Goal: Task Accomplishment & Management: Use online tool/utility

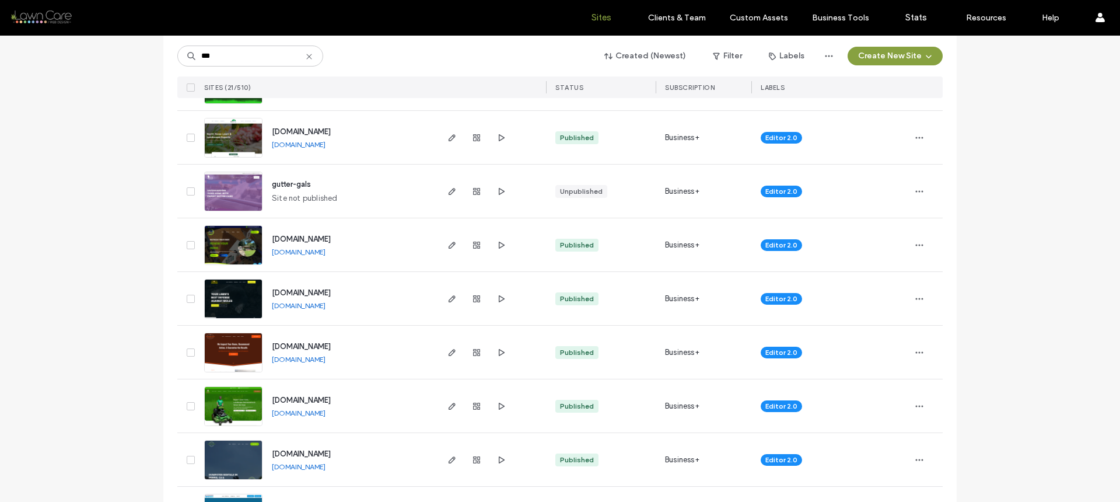
scroll to position [239, 0]
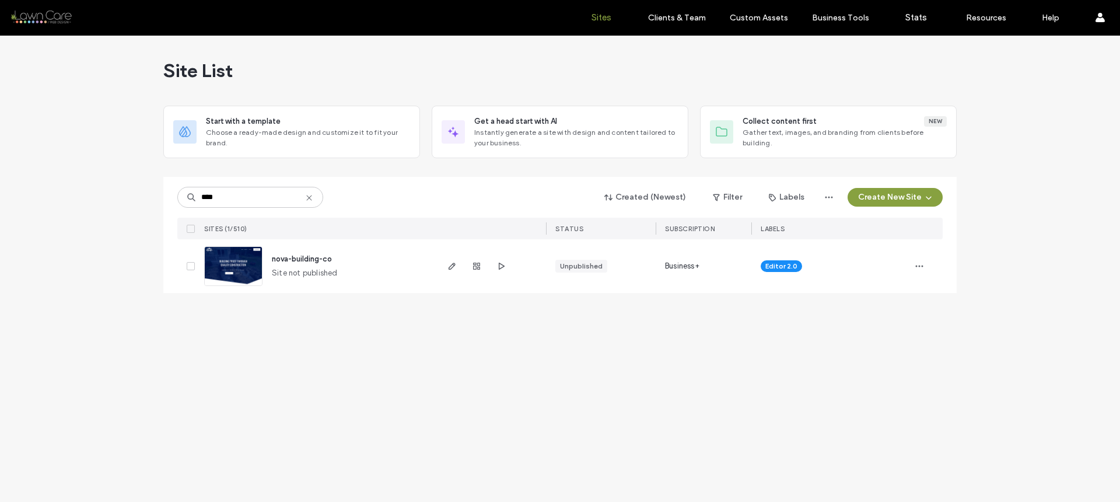
type input "****"
click at [257, 262] on img at bounding box center [233, 286] width 57 height 79
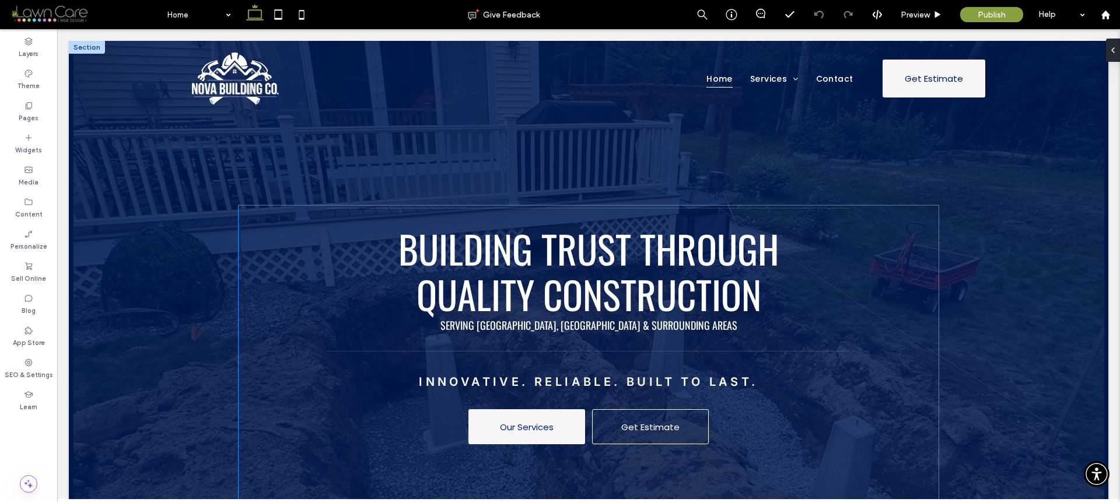
click at [640, 253] on span "Building Trust Through Quality Construction" at bounding box center [588, 271] width 380 height 102
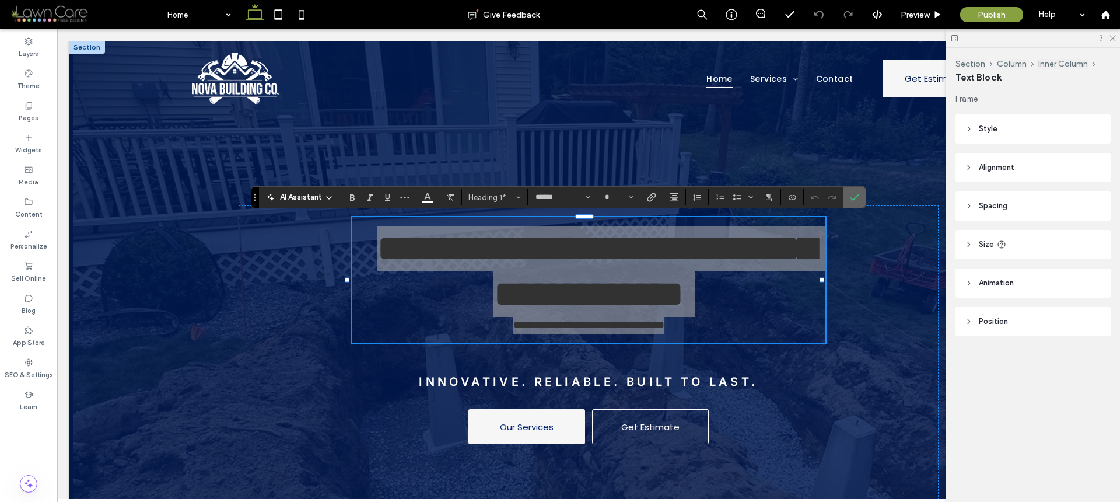
click at [846, 204] on label "Confirm" at bounding box center [854, 197] width 17 height 21
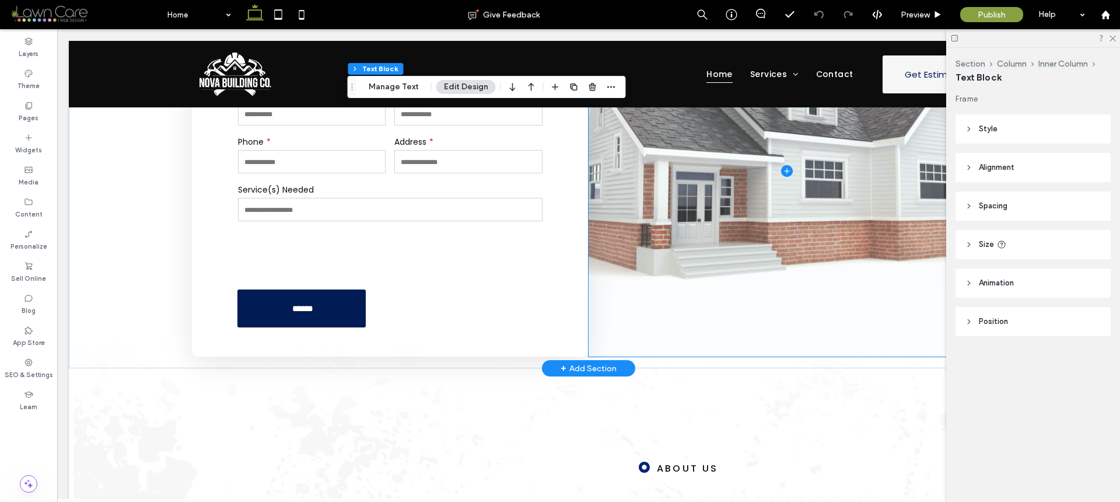
scroll to position [790, 0]
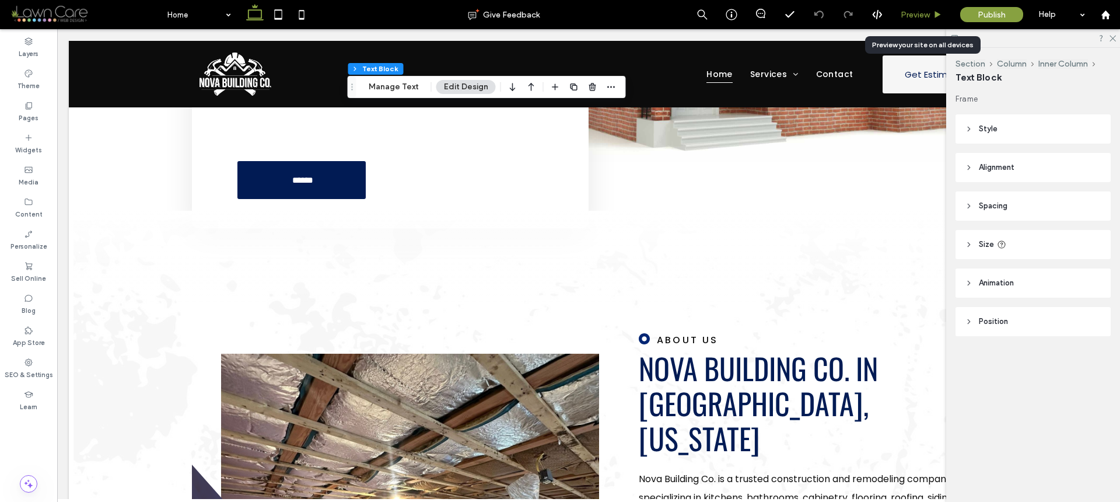
click at [919, 17] on span "Preview" at bounding box center [914, 15] width 29 height 10
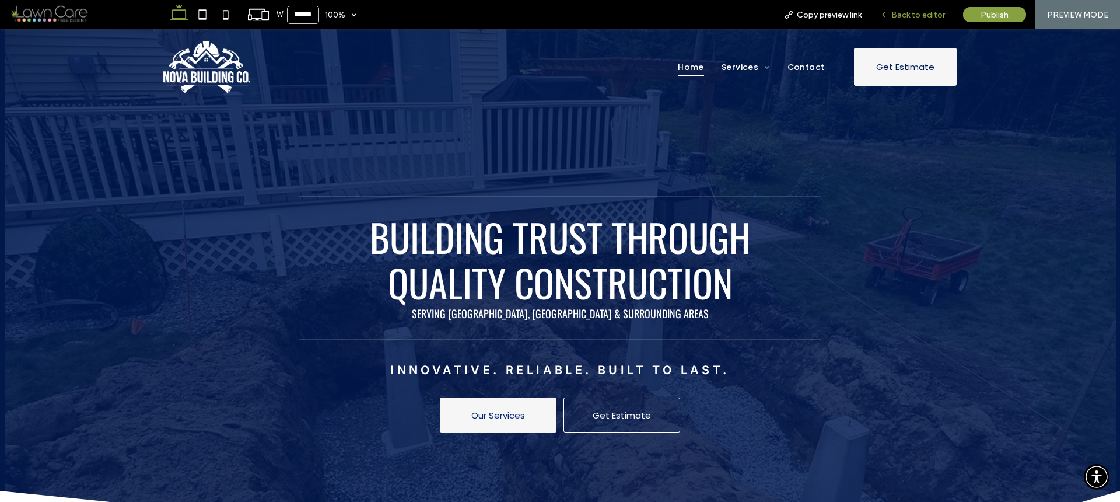
click at [902, 17] on span "Back to editor" at bounding box center [918, 15] width 54 height 10
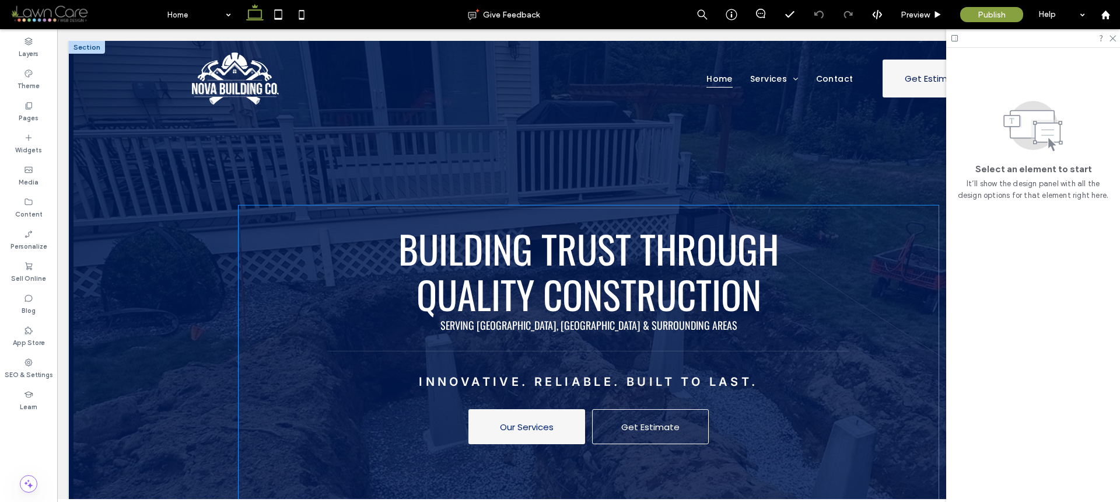
click at [640, 311] on span "Building Trust Through Quality Construction" at bounding box center [588, 271] width 380 height 102
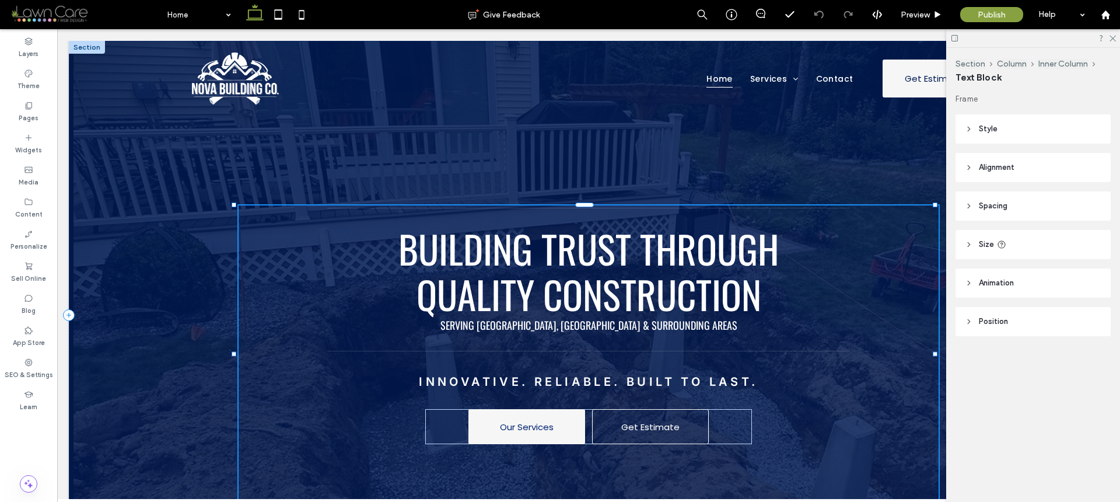
type input "******"
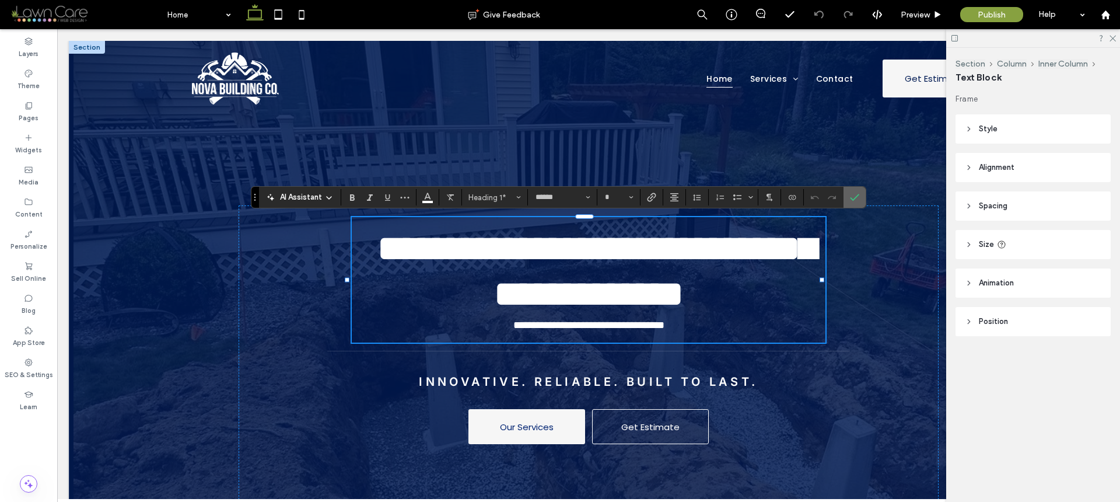
click at [851, 199] on icon "Confirm" at bounding box center [854, 196] width 9 height 9
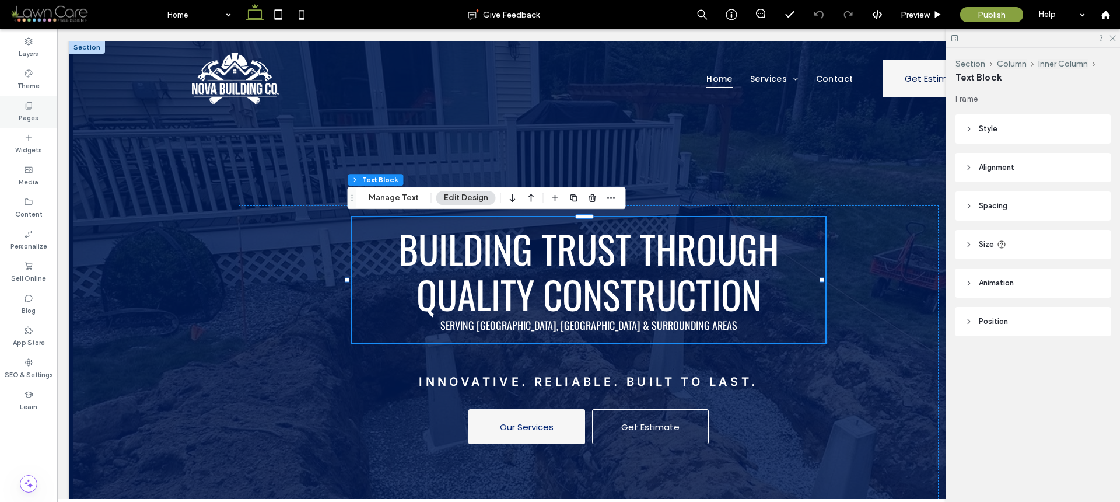
click at [30, 110] on label "Pages" at bounding box center [29, 116] width 20 height 13
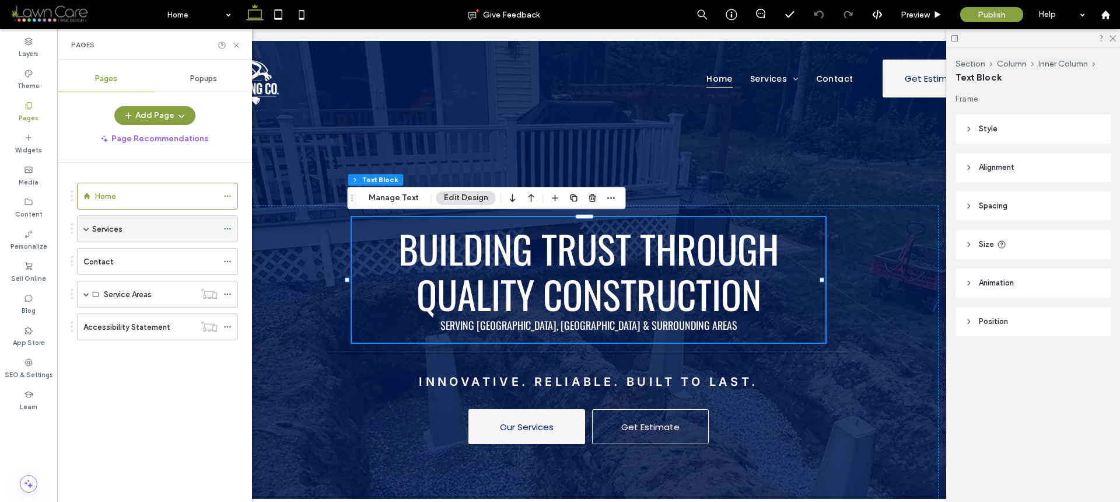
click at [84, 232] on span at bounding box center [86, 229] width 6 height 26
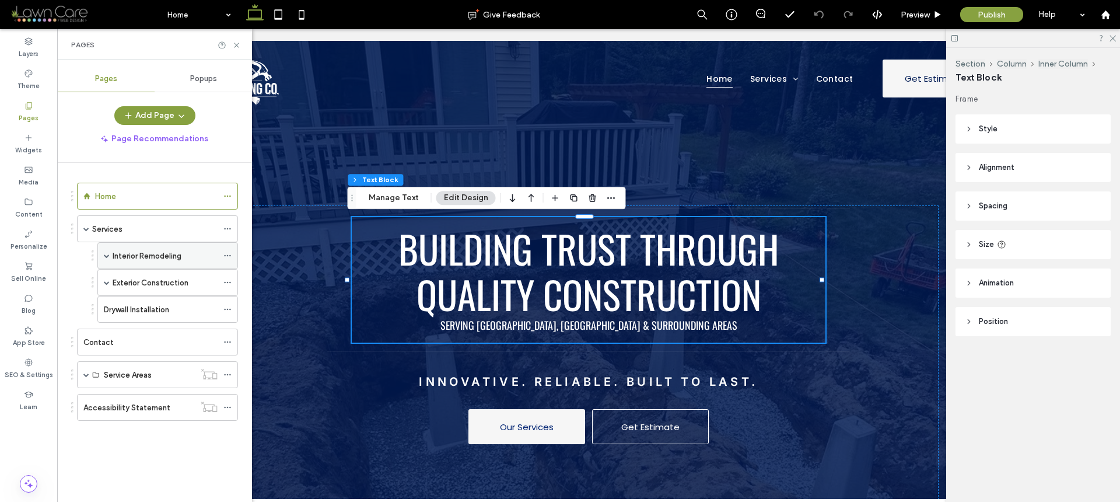
click at [110, 244] on div "Interior Remodeling" at bounding box center [167, 255] width 141 height 27
click at [124, 254] on label "Interior Remodeling" at bounding box center [147, 256] width 69 height 20
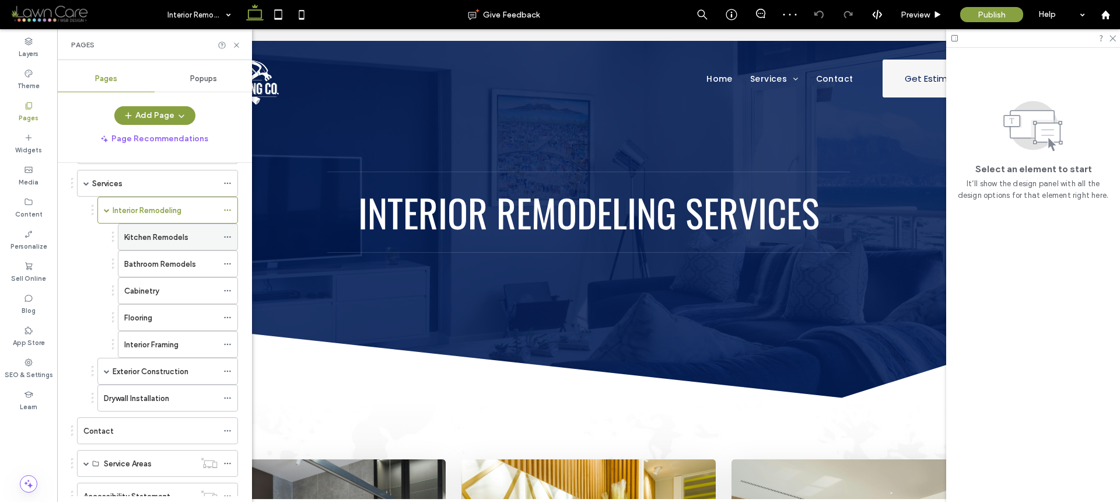
scroll to position [88, 0]
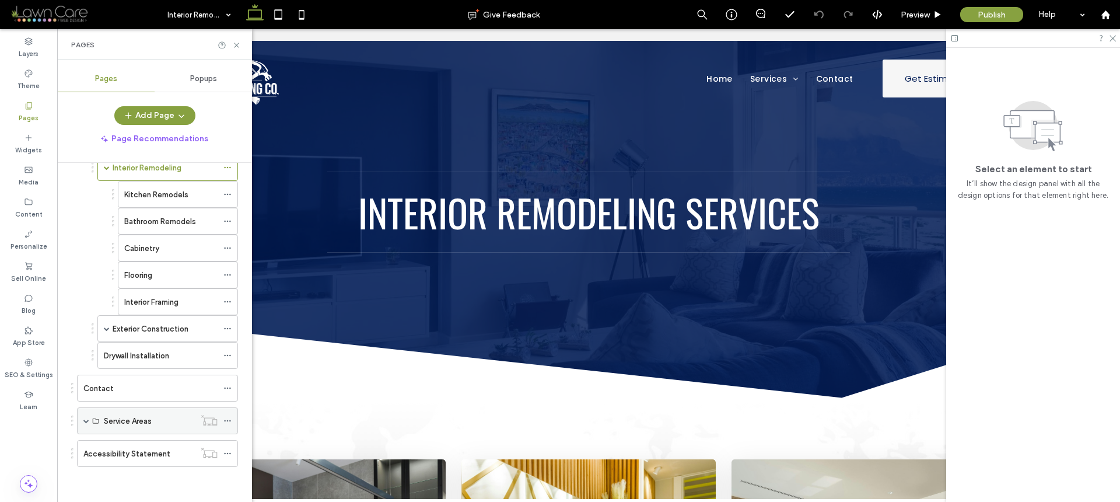
click at [86, 421] on span at bounding box center [86, 421] width 6 height 6
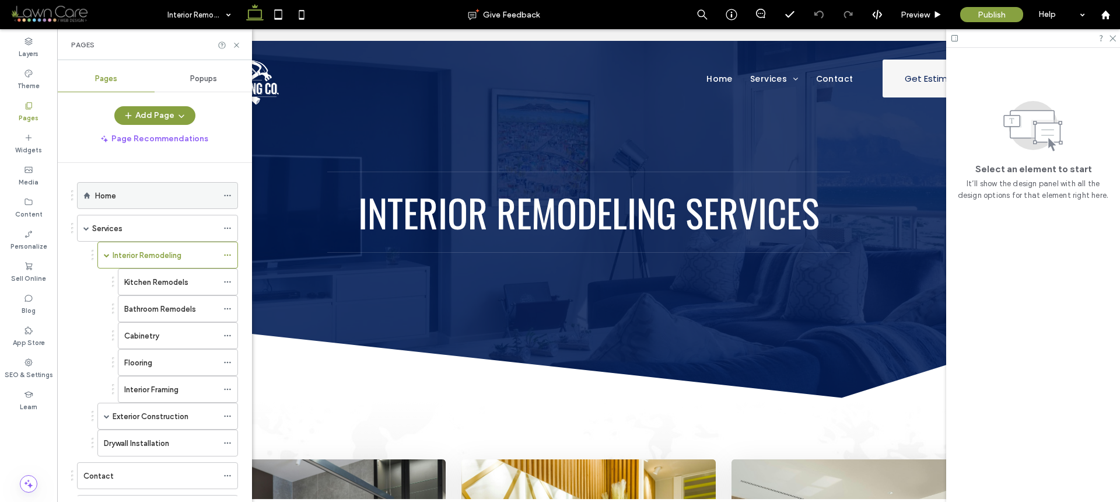
scroll to position [0, 0]
click at [144, 187] on div "Home" at bounding box center [156, 196] width 122 height 26
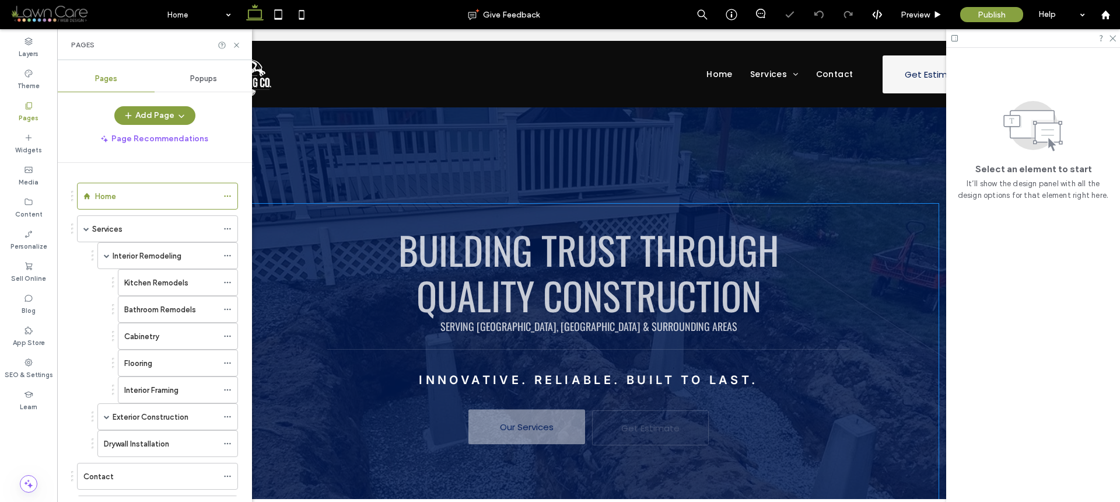
scroll to position [2, 0]
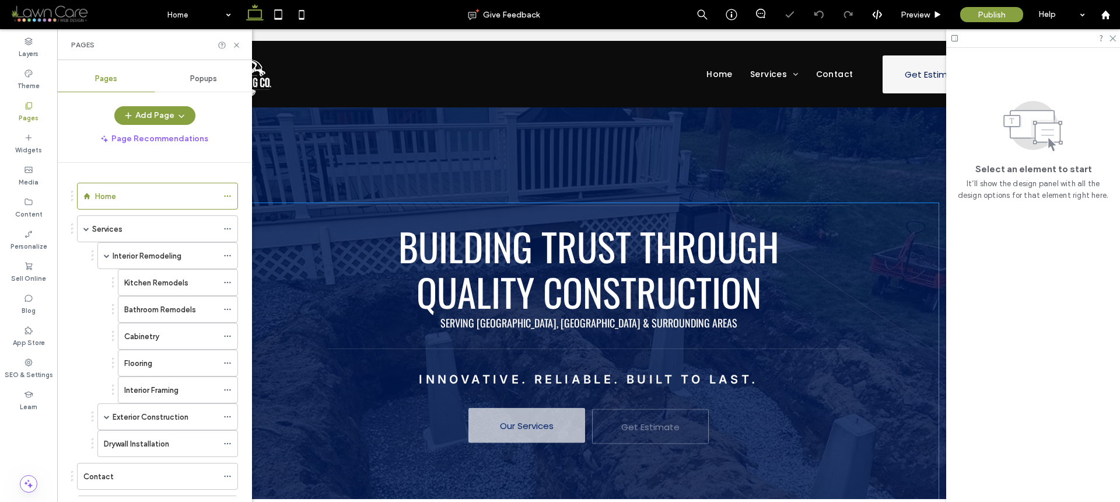
click at [614, 276] on span "Building Trust Through Quality Construction" at bounding box center [588, 269] width 380 height 102
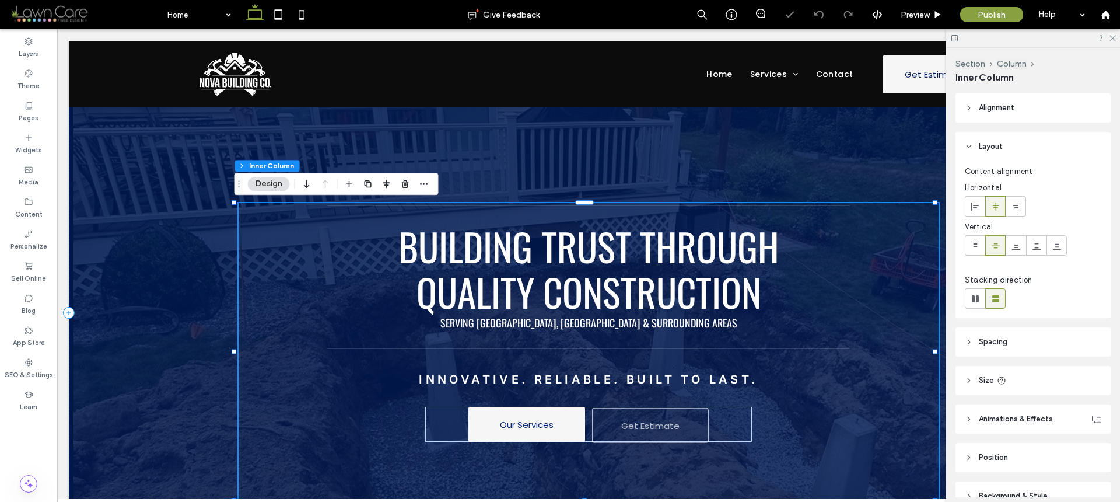
click at [614, 276] on span "Building Trust Through Quality Construction" at bounding box center [588, 269] width 380 height 102
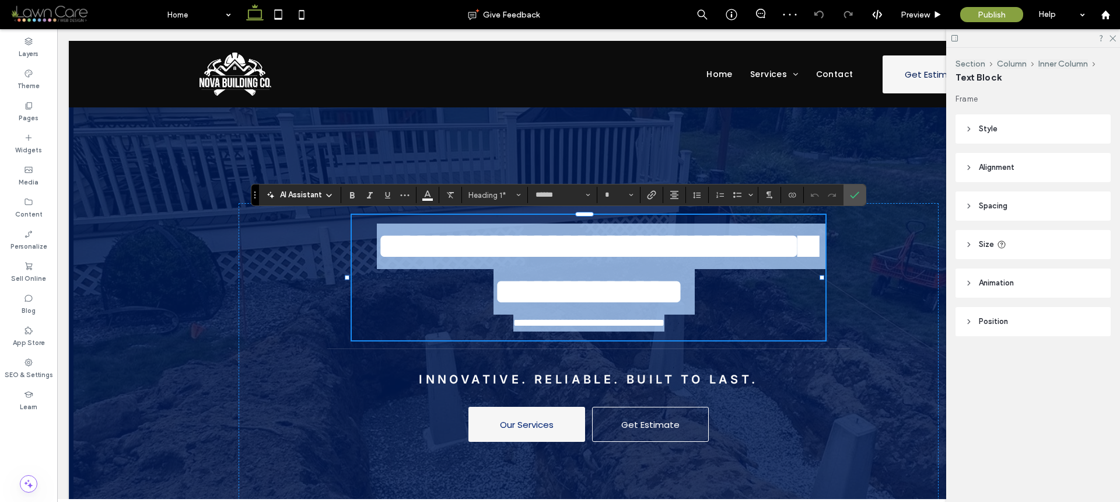
click at [491, 310] on span "**********" at bounding box center [596, 268] width 439 height 83
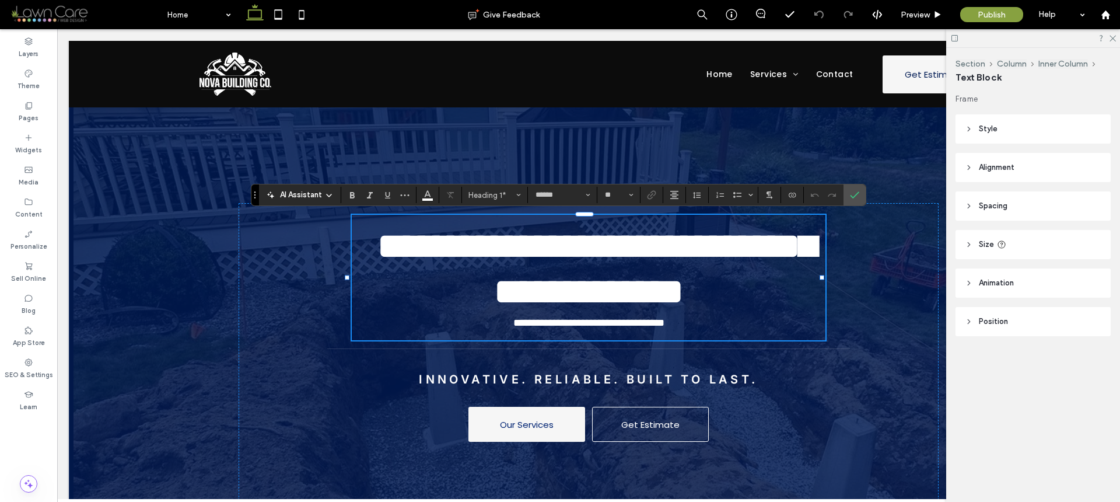
type input "*"
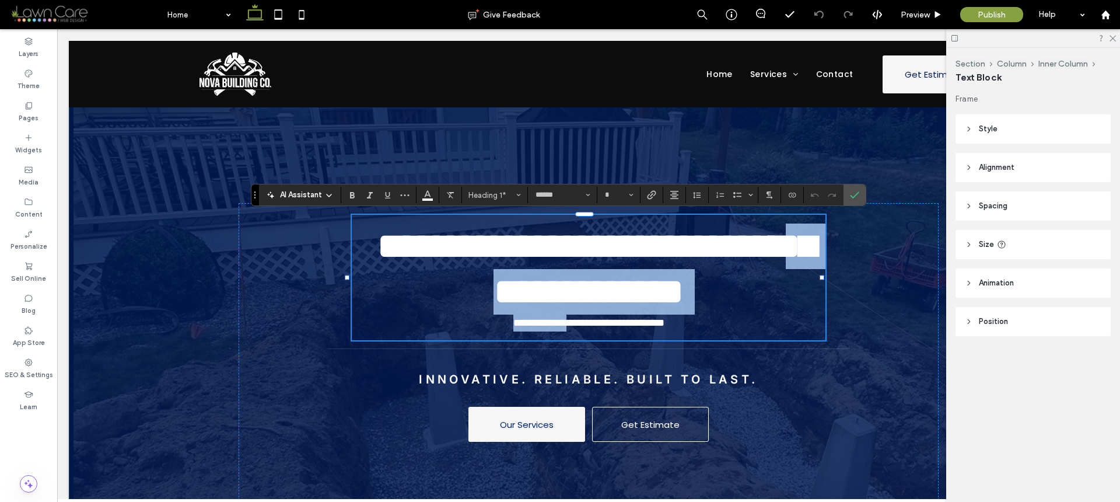
drag, startPoint x: 493, startPoint y: 318, endPoint x: 557, endPoint y: 328, distance: 65.0
click at [557, 328] on div "**********" at bounding box center [589, 277] width 474 height 108
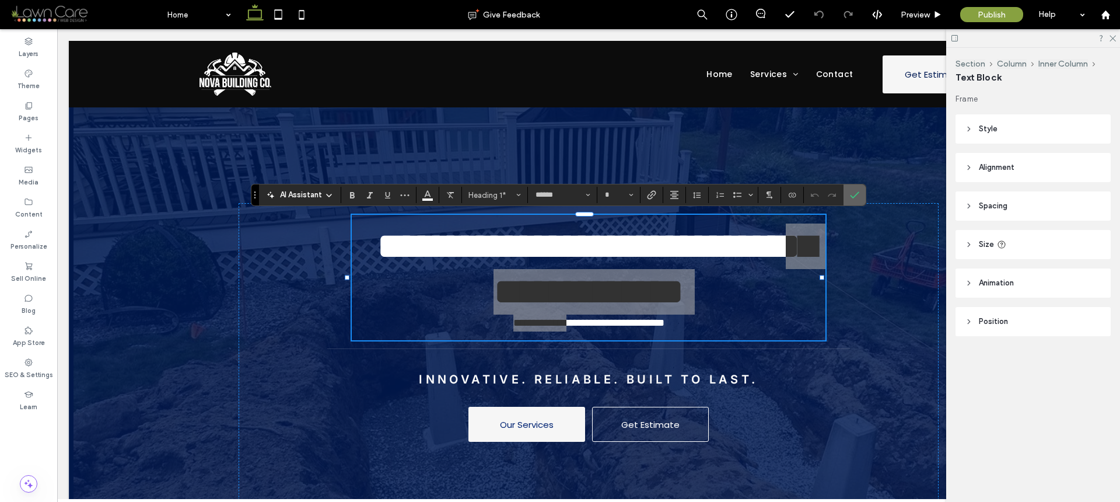
click at [858, 195] on icon "Confirm" at bounding box center [854, 194] width 9 height 9
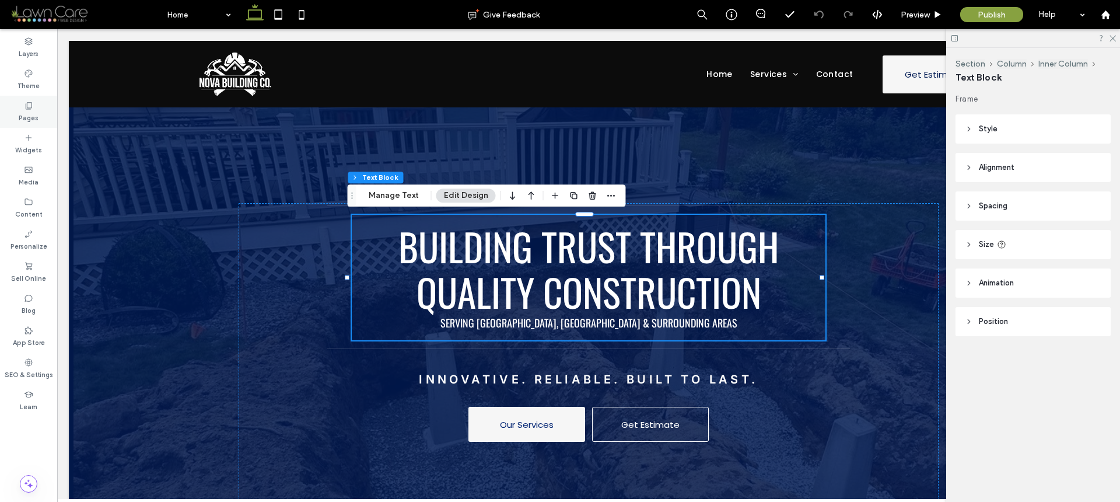
click at [39, 118] on div "Pages" at bounding box center [28, 112] width 57 height 32
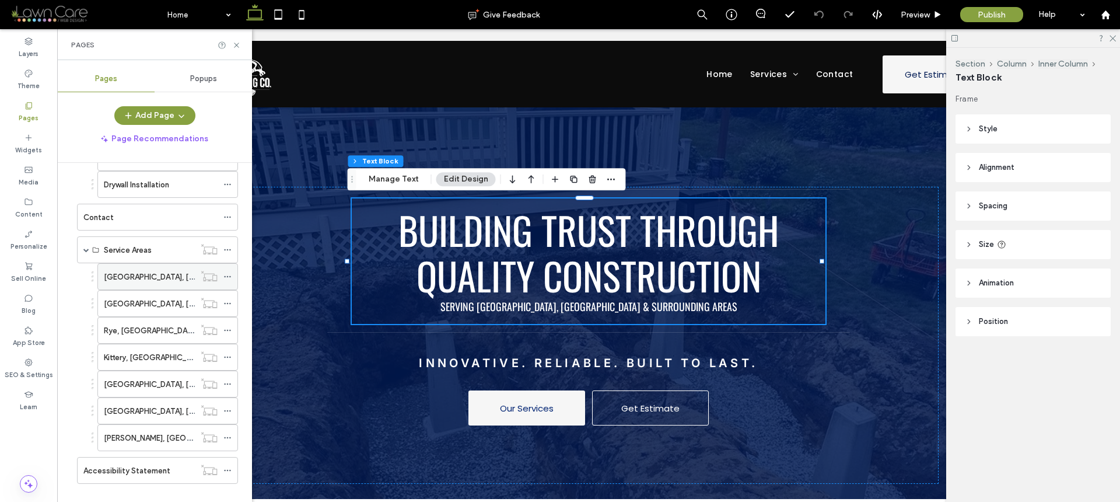
scroll to position [260, 0]
click at [148, 270] on div "Durham, NH" at bounding box center [149, 276] width 91 height 12
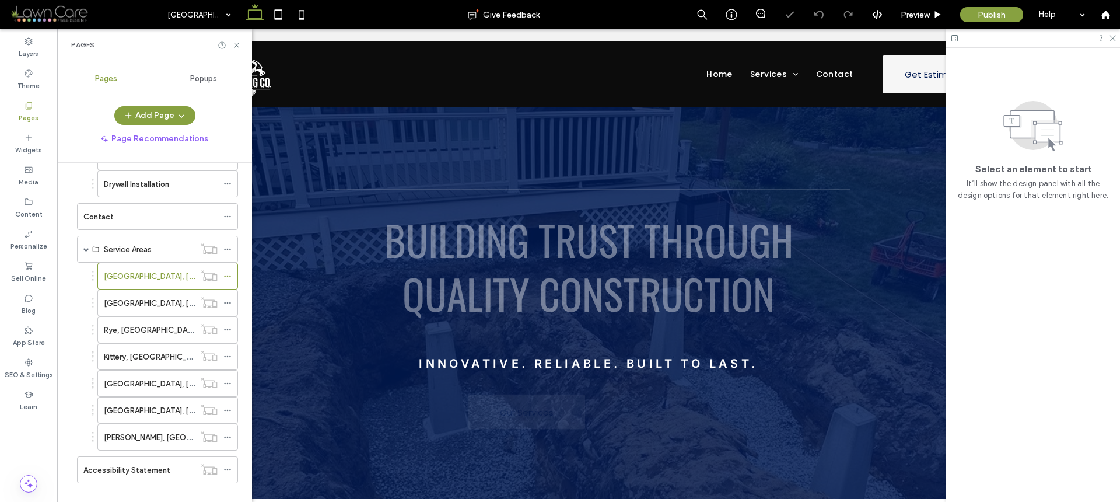
scroll to position [20, 0]
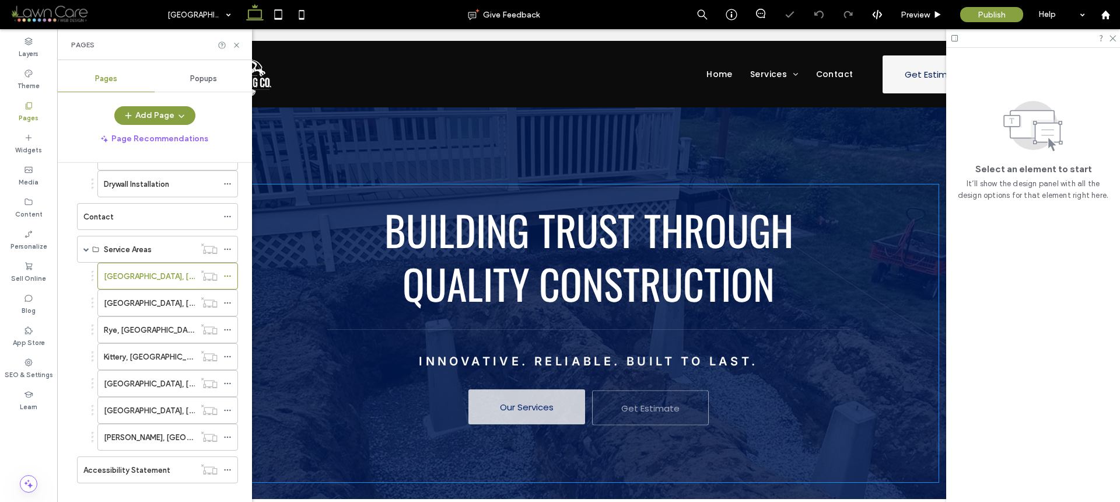
click at [537, 264] on span "Building Trust Through Quality Construction" at bounding box center [588, 256] width 409 height 114
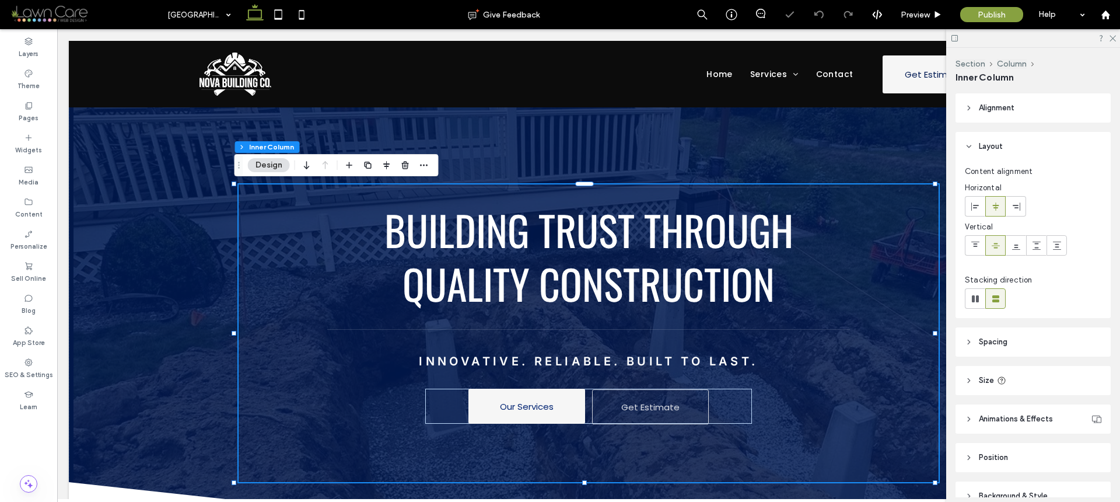
click at [537, 264] on span "Building Trust Through Quality Construction" at bounding box center [588, 256] width 409 height 114
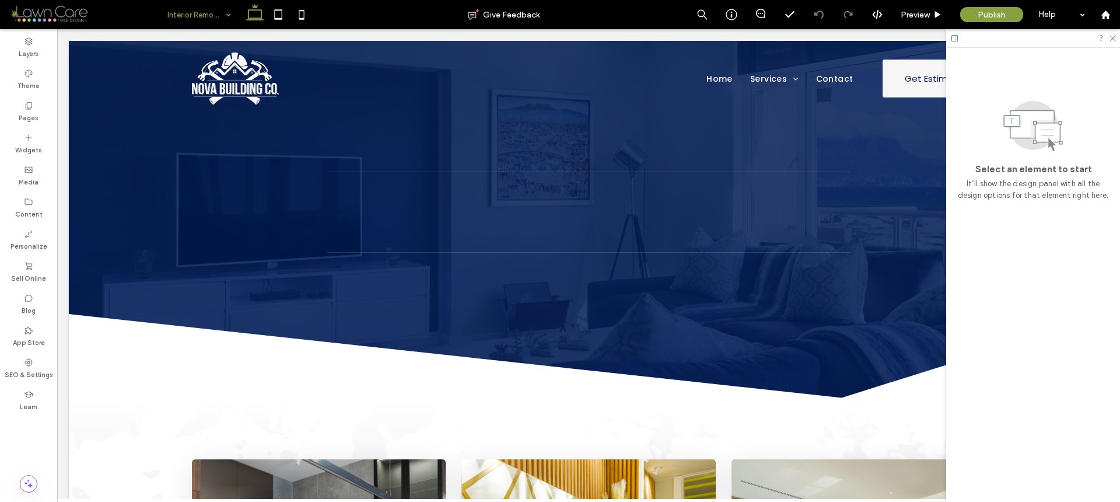
scroll to position [0, 0]
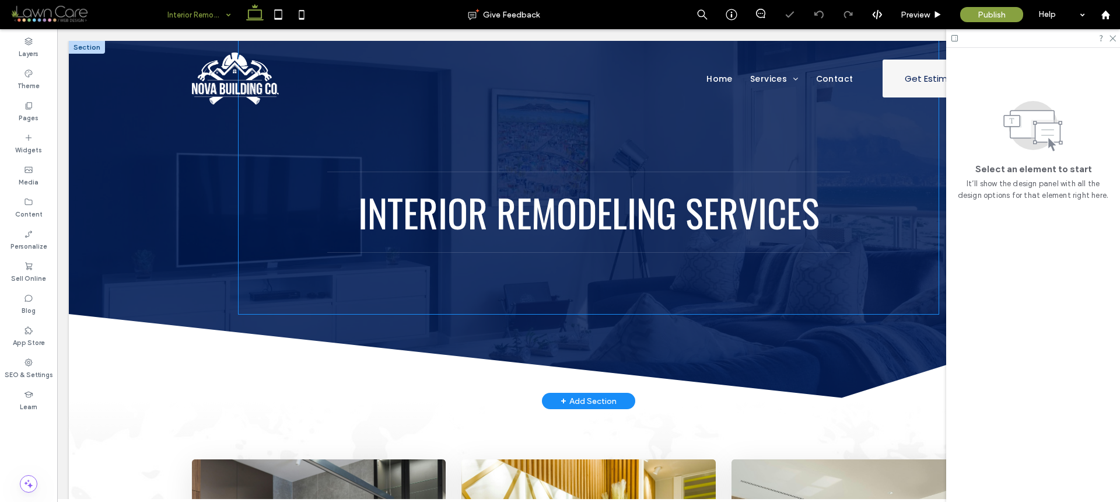
click at [727, 206] on span "Interior Remodeling Services" at bounding box center [588, 212] width 461 height 57
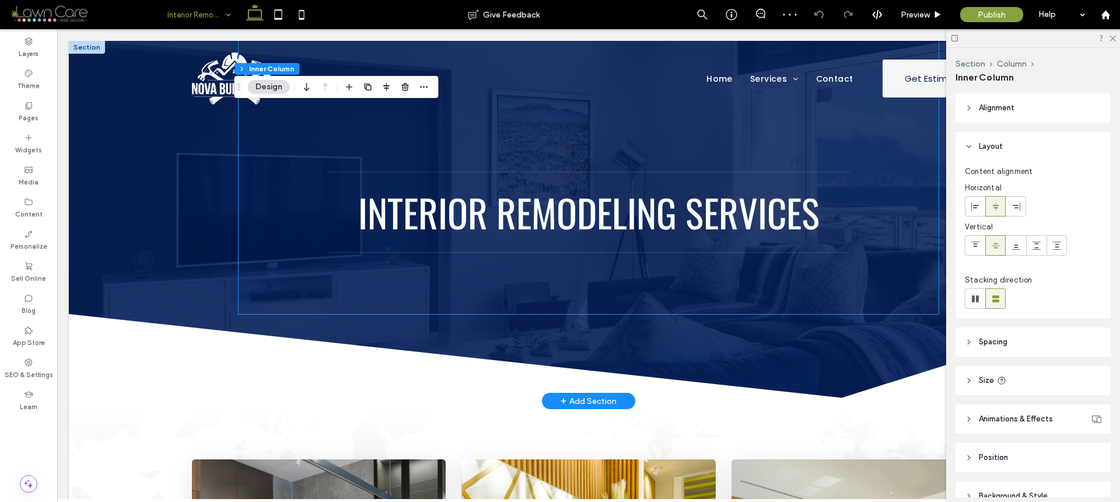
click at [727, 206] on span "Interior Remodeling Services" at bounding box center [588, 212] width 461 height 57
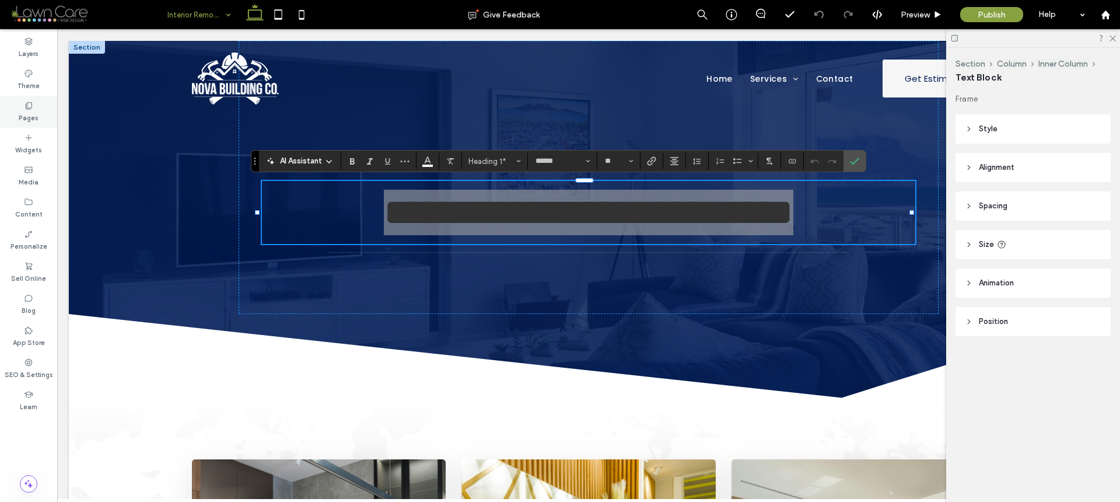
click at [41, 101] on div "Pages" at bounding box center [28, 112] width 57 height 32
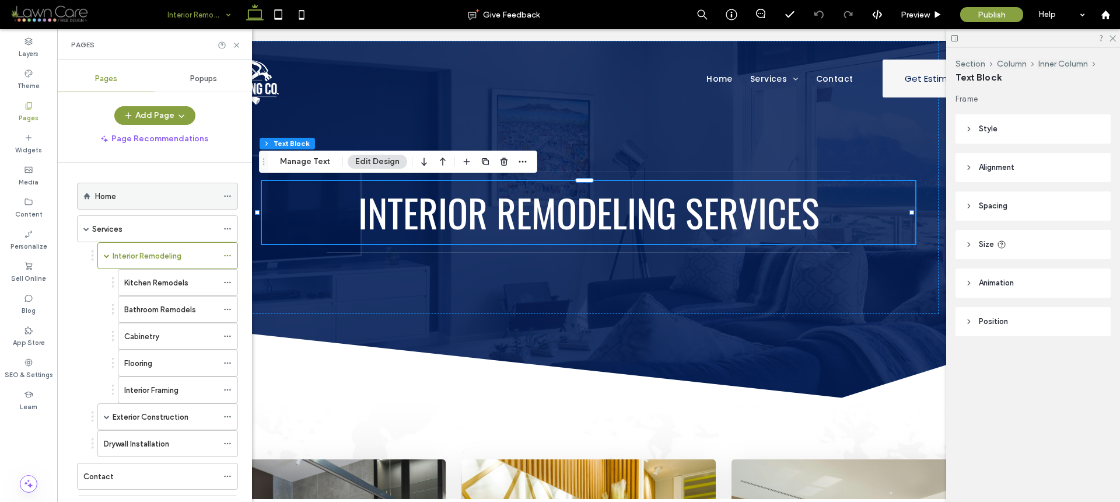
click at [146, 203] on div "Home" at bounding box center [156, 196] width 122 height 26
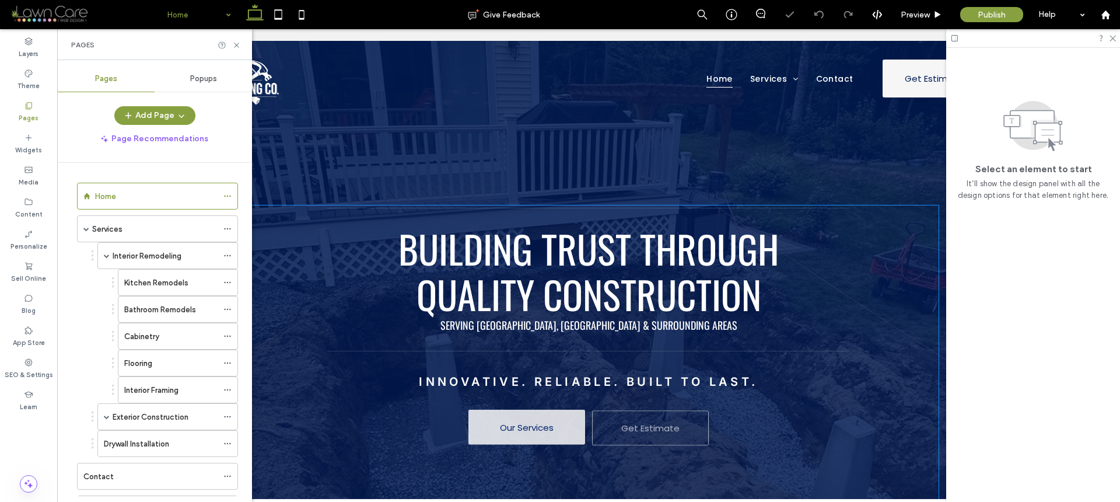
click at [555, 269] on span "Building Trust Through Quality Construction" at bounding box center [588, 271] width 380 height 102
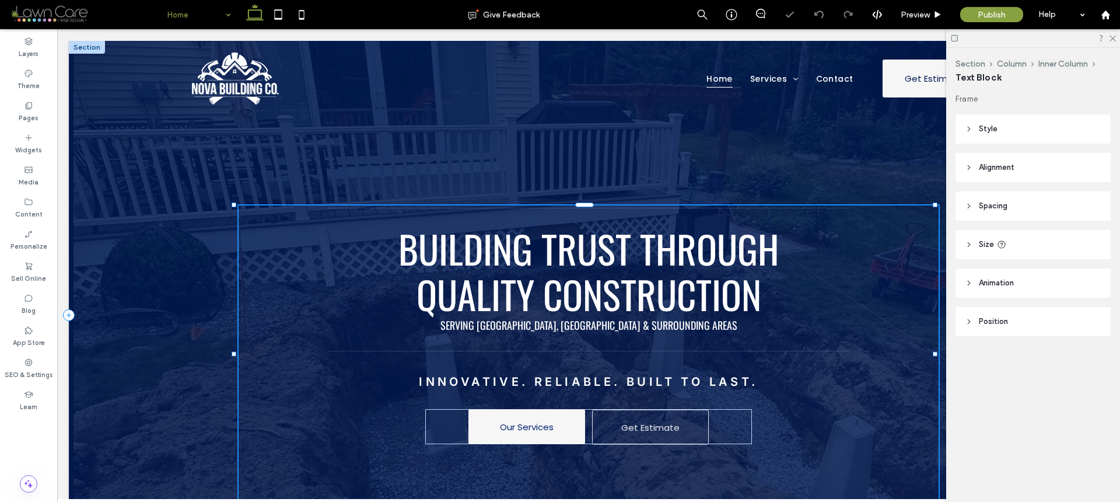
type input "******"
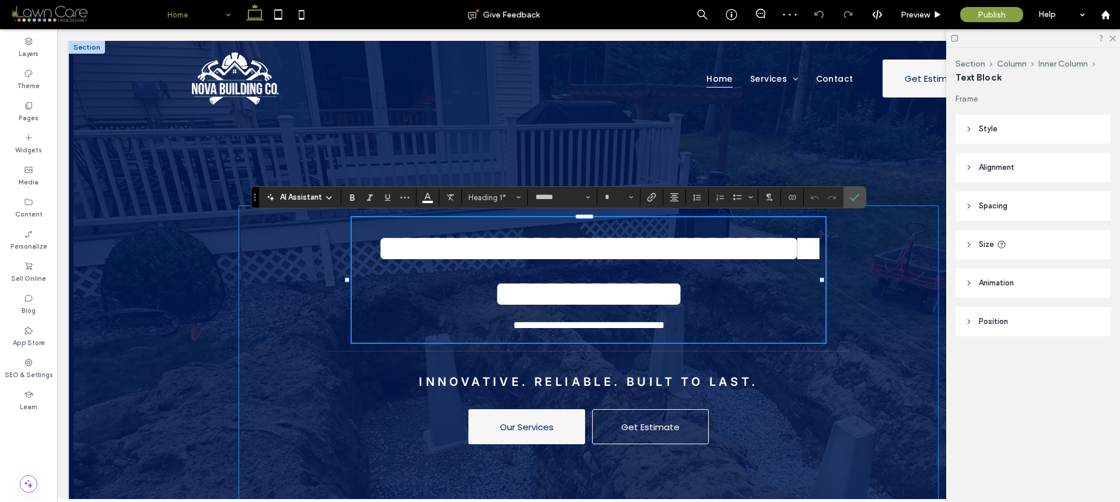
click at [502, 313] on span "**********" at bounding box center [596, 270] width 439 height 83
type input "**"
drag, startPoint x: 492, startPoint y: 330, endPoint x: 552, endPoint y: 325, distance: 60.3
click at [555, 331] on h1 "**********" at bounding box center [589, 325] width 474 height 17
click at [853, 197] on icon "Confirm" at bounding box center [854, 196] width 9 height 9
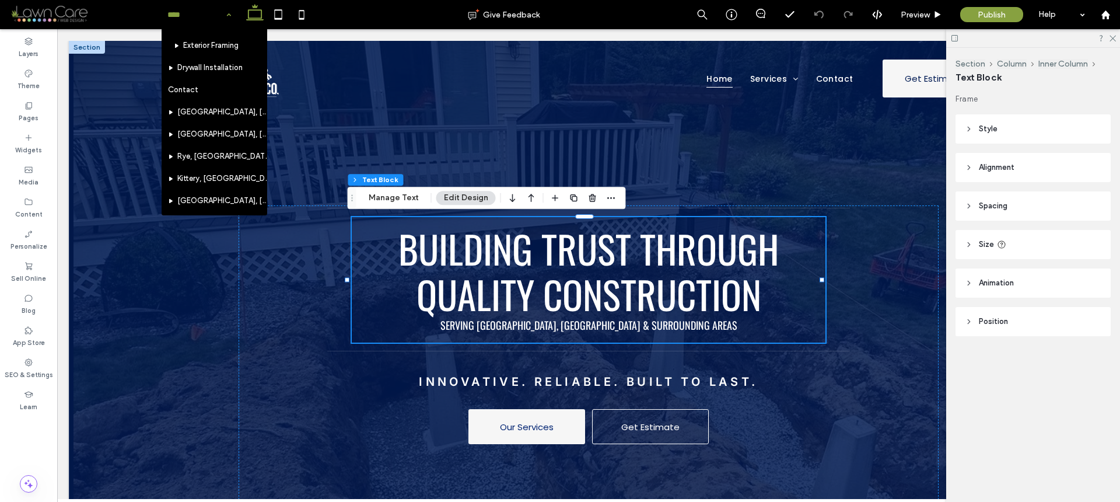
scroll to position [278, 0]
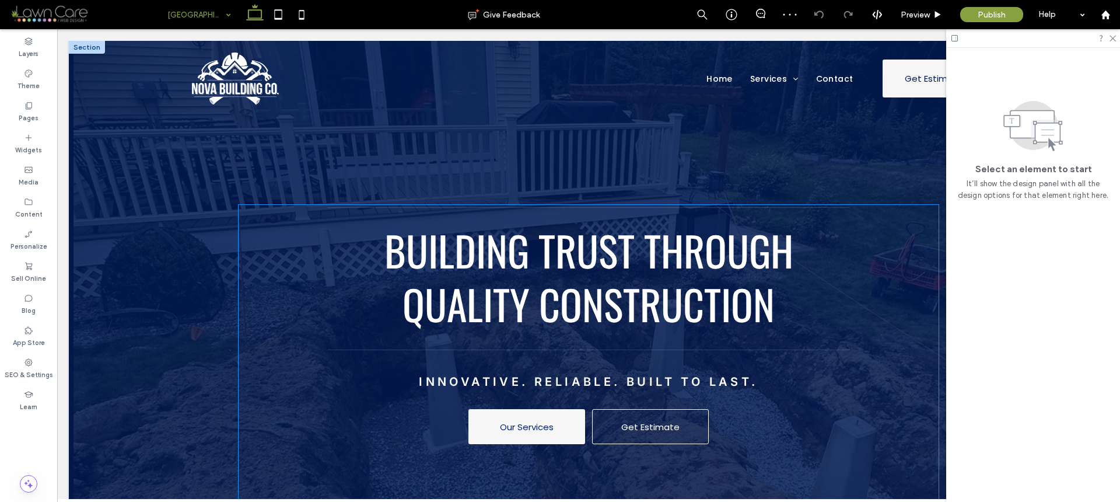
click at [542, 269] on span "Building Trust Through Quality Construction" at bounding box center [588, 276] width 409 height 114
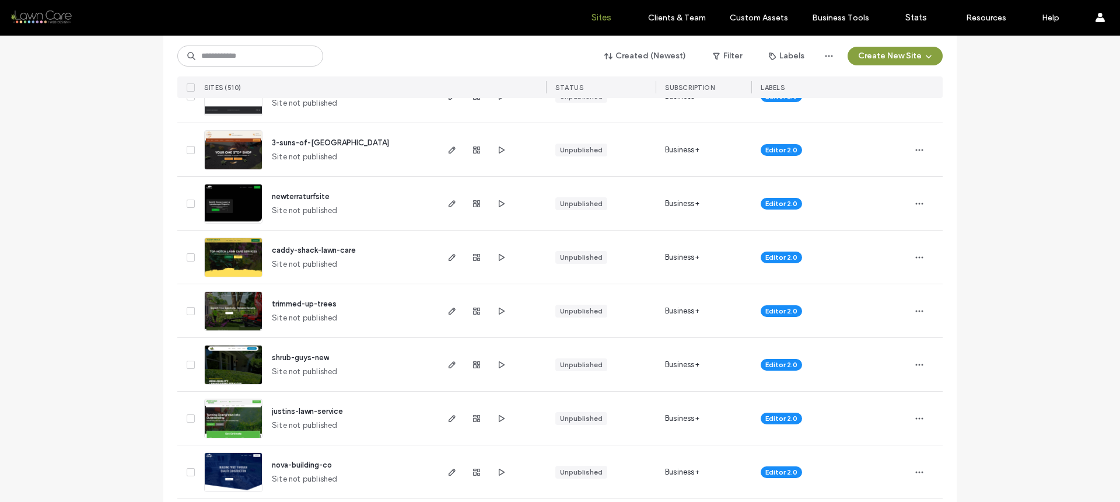
scroll to position [153, 0]
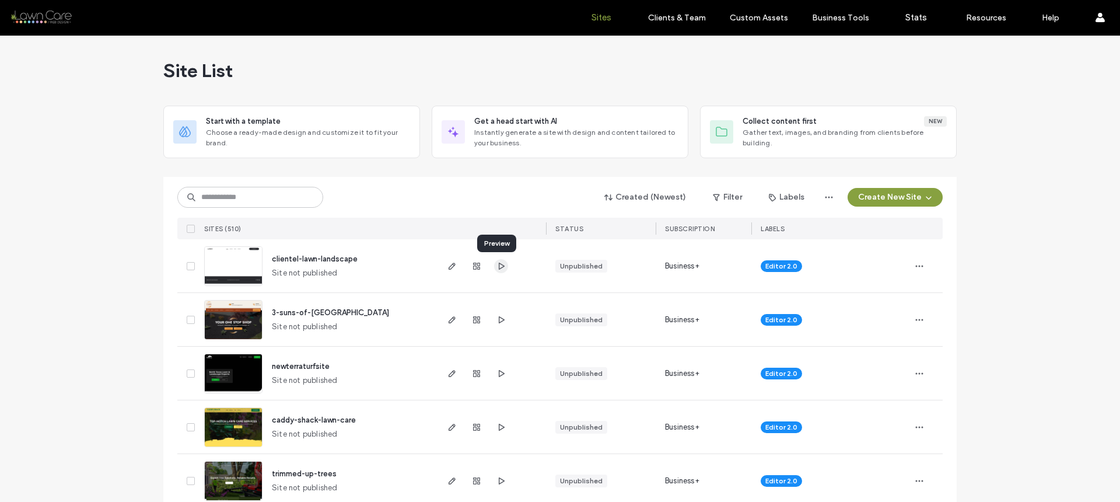
click at [500, 265] on use "button" at bounding box center [502, 265] width 6 height 7
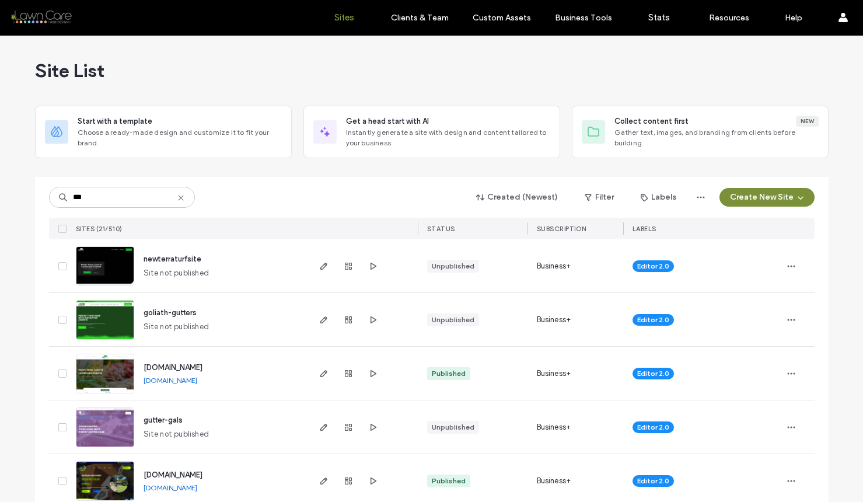
click at [738, 194] on button "Create New Site" at bounding box center [766, 197] width 95 height 19
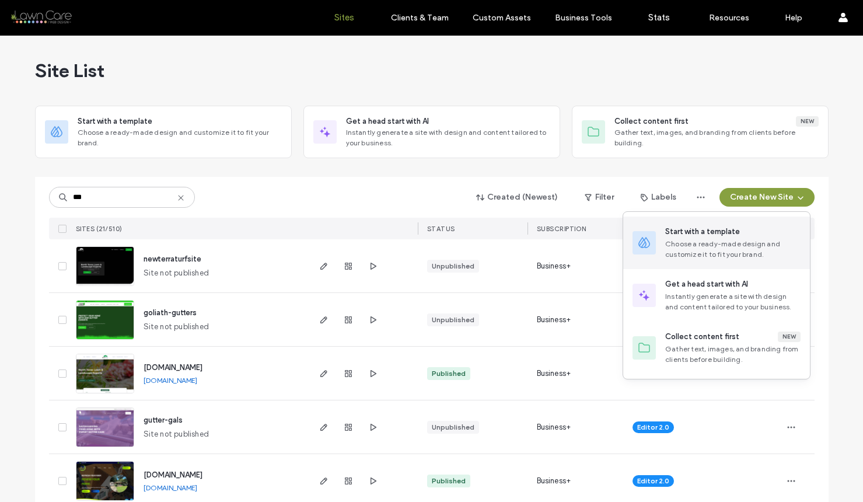
click at [724, 242] on div "Choose a ready-made design and customize it to fit your brand." at bounding box center [732, 249] width 135 height 21
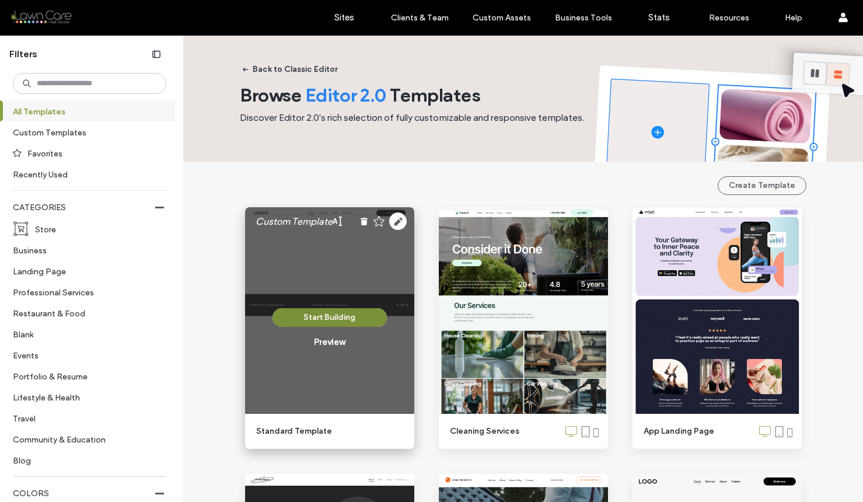
click at [348, 313] on button "Start Building" at bounding box center [329, 317] width 114 height 19
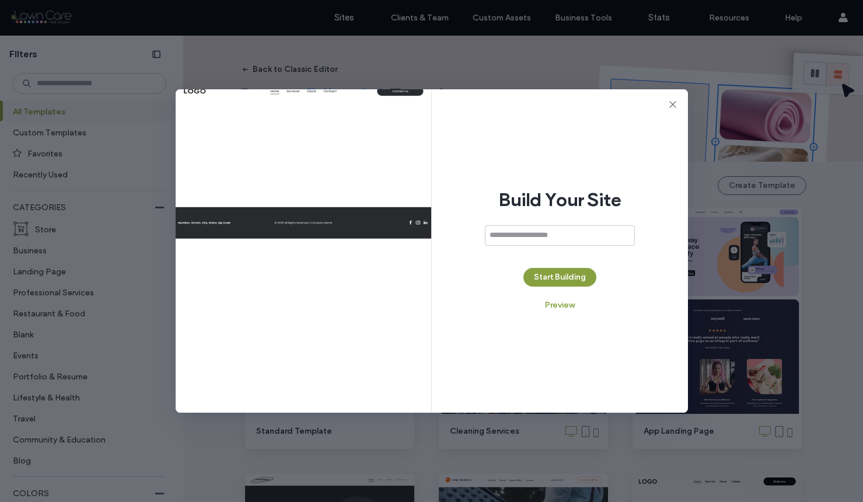
click at [549, 232] on input at bounding box center [560, 235] width 150 height 20
type input "**********"
click at [549, 272] on button "Start Building" at bounding box center [559, 277] width 73 height 19
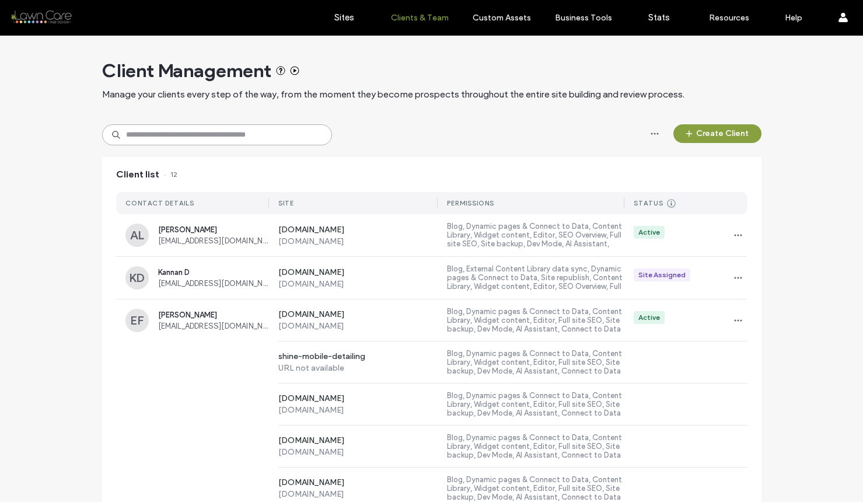
click at [222, 133] on input at bounding box center [217, 134] width 230 height 21
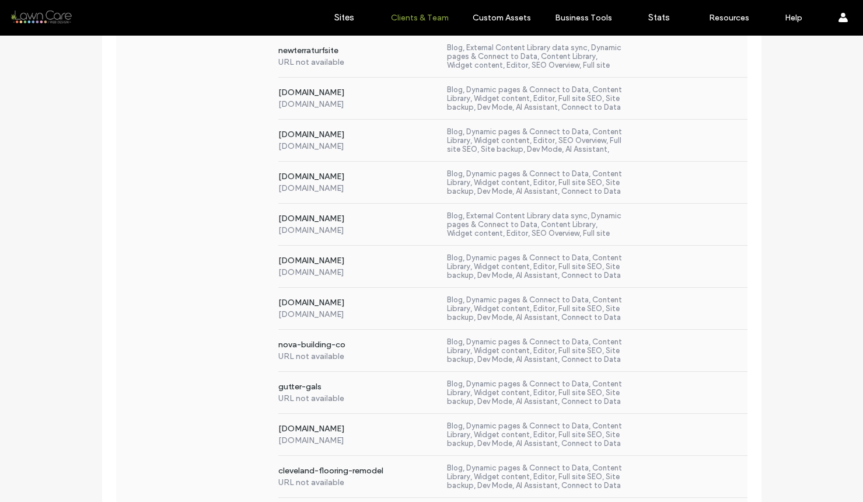
scroll to position [313, 0]
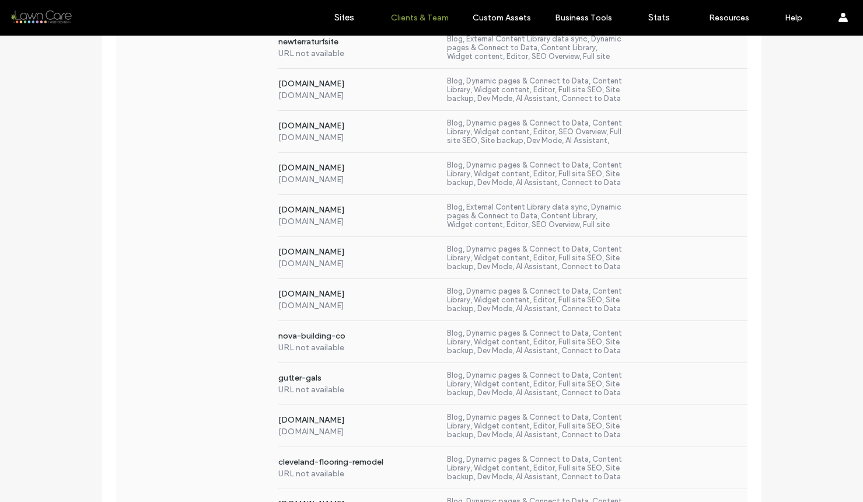
type input "****"
click at [195, 241] on div "[DOMAIN_NAME] [DOMAIN_NAME] Blog, Dynamic pages & Connect to Data, Content Libr…" at bounding box center [431, 258] width 631 height 42
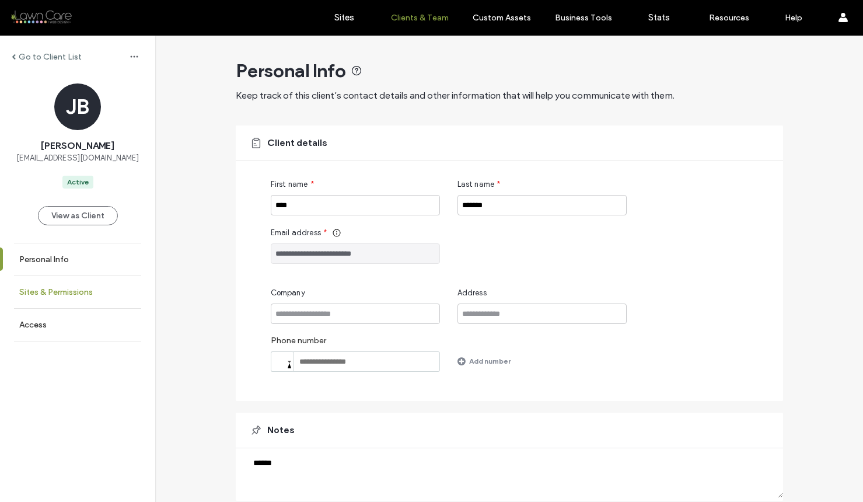
click at [116, 276] on link "Sites & Permissions" at bounding box center [77, 292] width 155 height 32
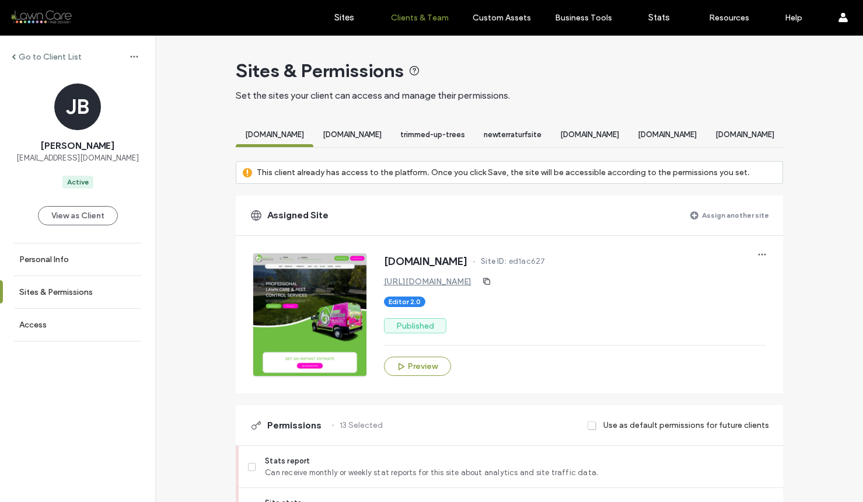
click at [702, 219] on label "Assign another site" at bounding box center [735, 215] width 67 height 20
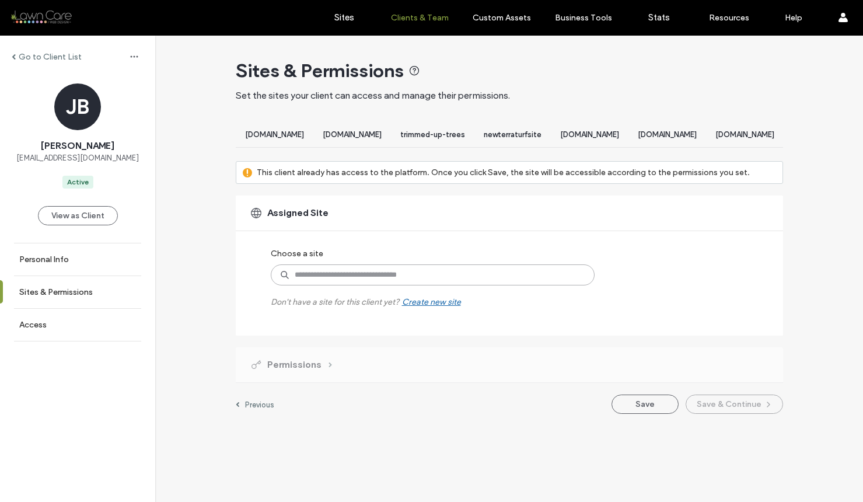
click at [390, 279] on input at bounding box center [433, 274] width 324 height 21
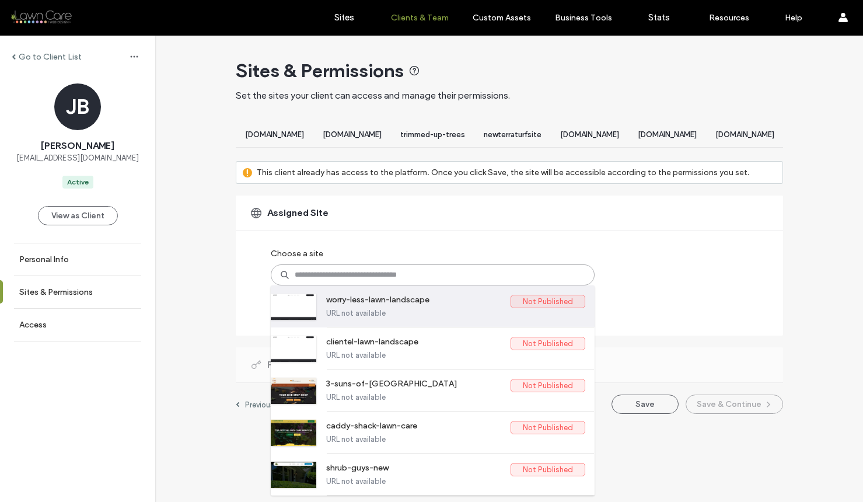
click at [391, 308] on label "worry-less-lawn-landscape" at bounding box center [418, 302] width 184 height 14
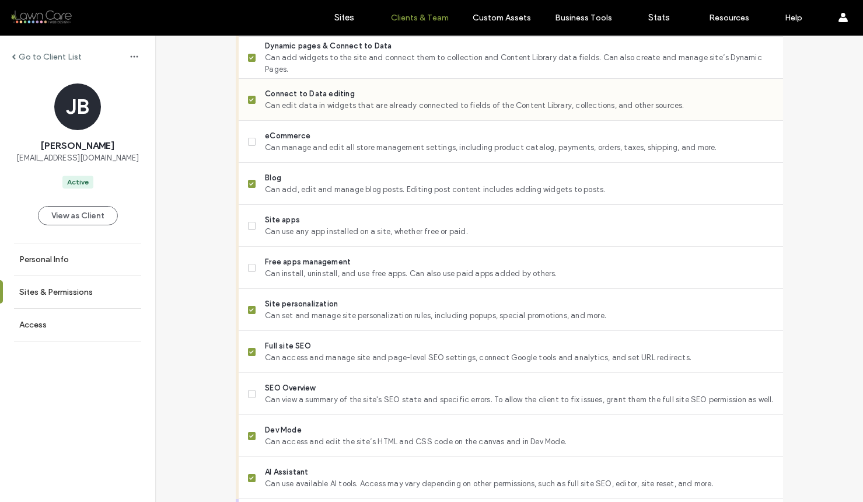
scroll to position [1005, 0]
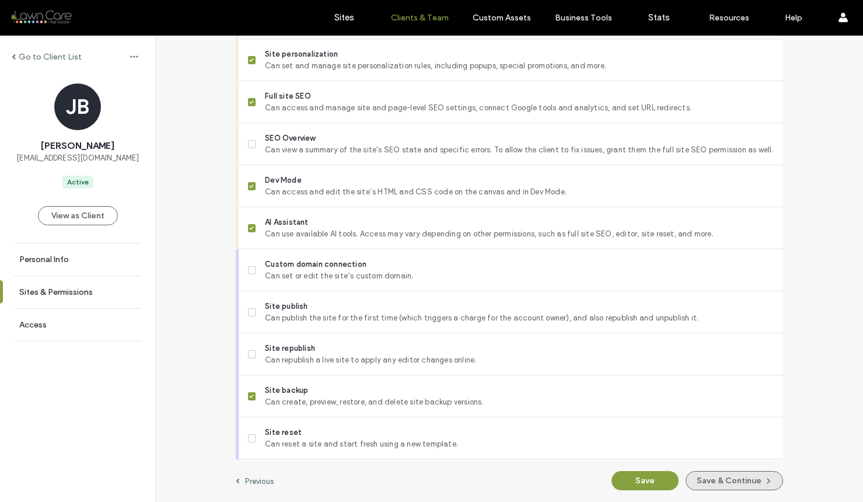
click at [709, 478] on button "Save & Continue" at bounding box center [733, 480] width 97 height 19
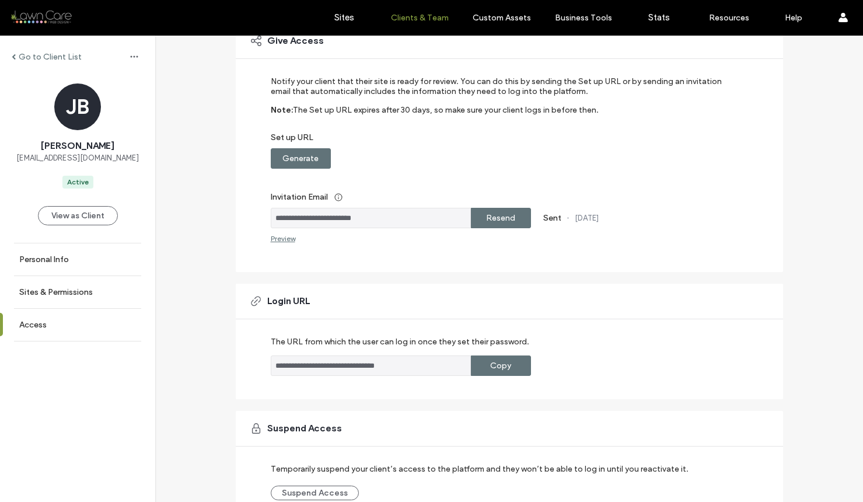
scroll to position [166, 0]
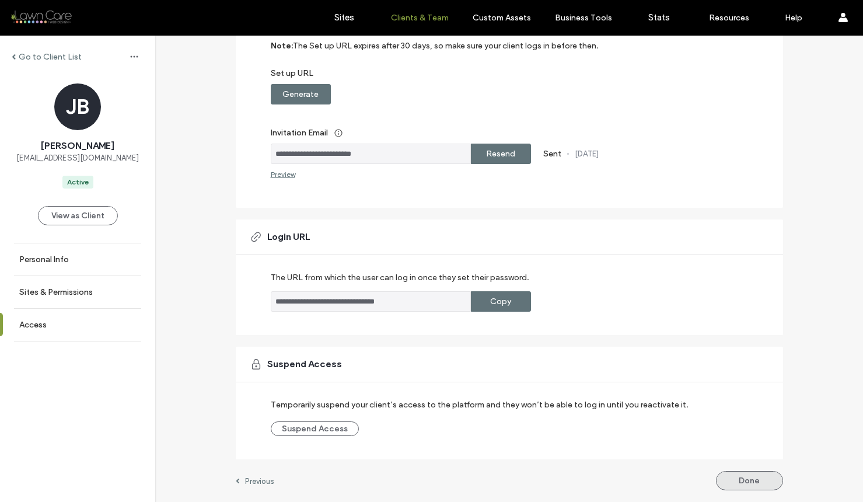
click at [729, 475] on button "Done" at bounding box center [749, 480] width 67 height 19
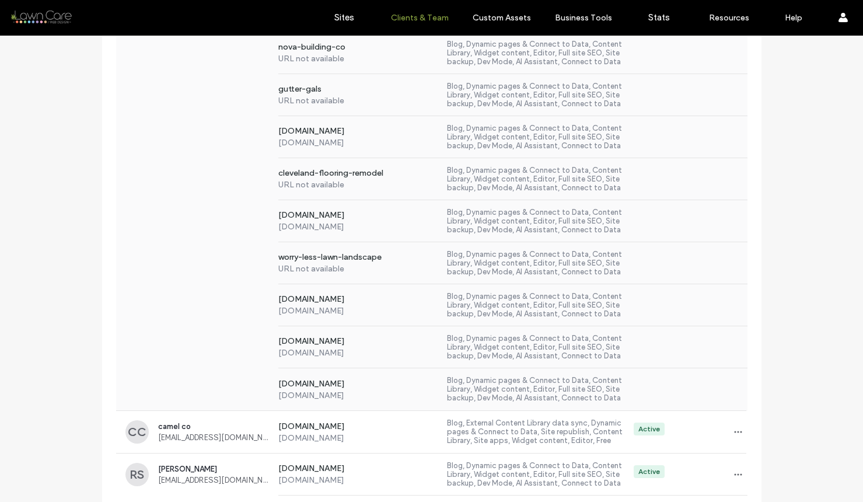
scroll to position [9759, 0]
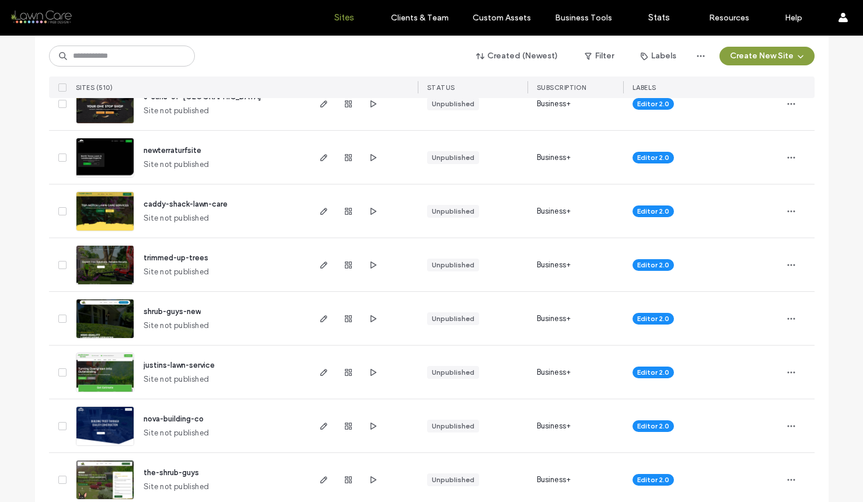
scroll to position [218, 0]
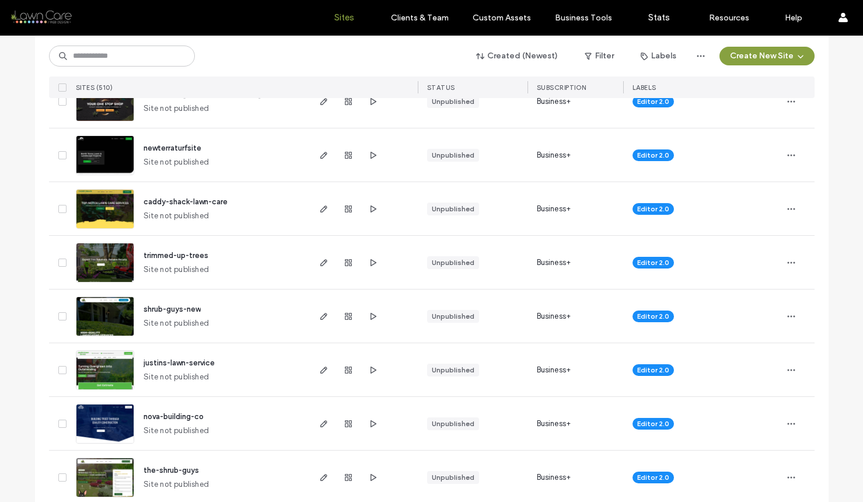
click at [108, 367] on img at bounding box center [104, 389] width 57 height 79
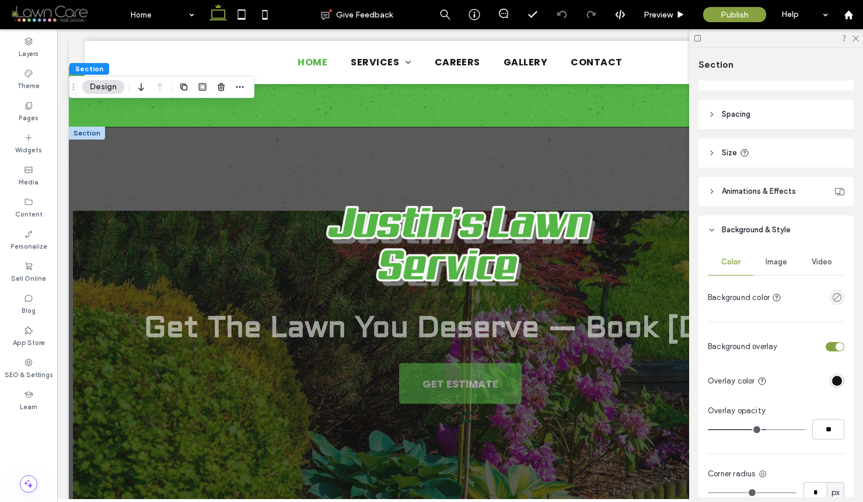
scroll to position [2407, 0]
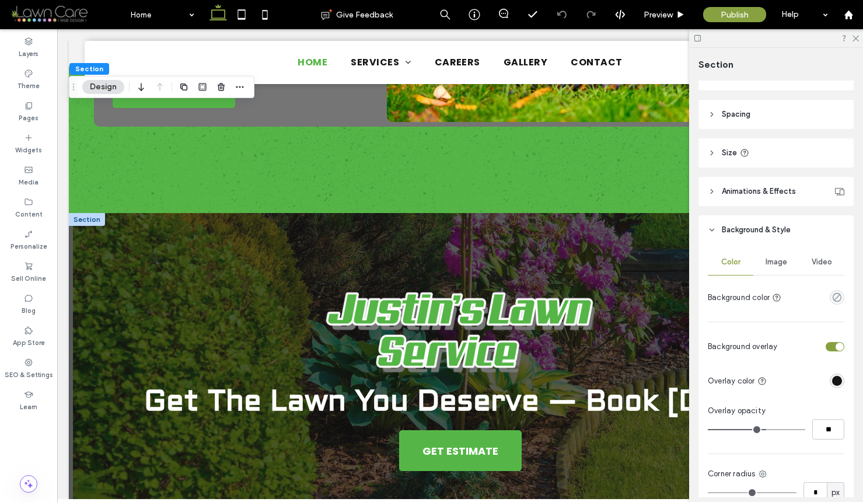
click at [99, 213] on div at bounding box center [87, 219] width 36 height 13
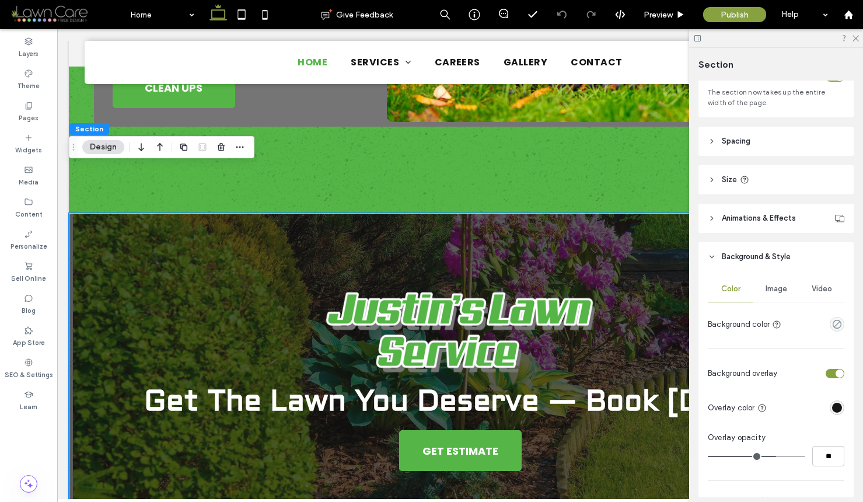
scroll to position [166, 0]
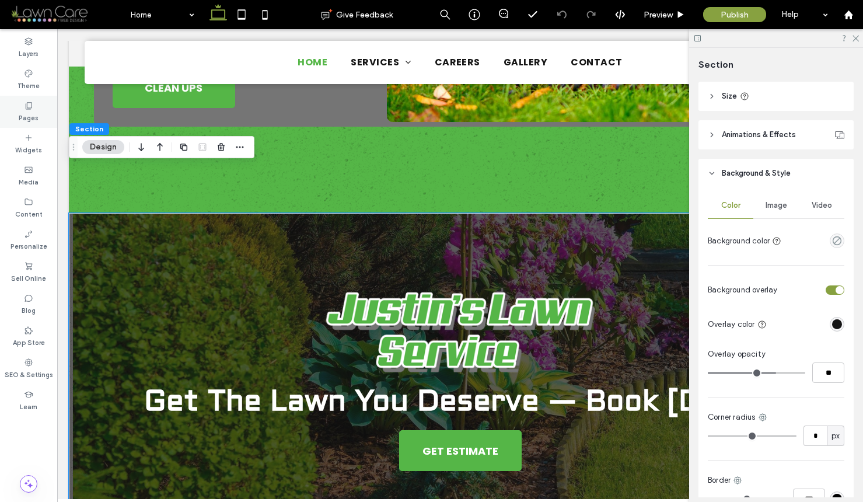
click at [36, 113] on label "Pages" at bounding box center [29, 116] width 20 height 13
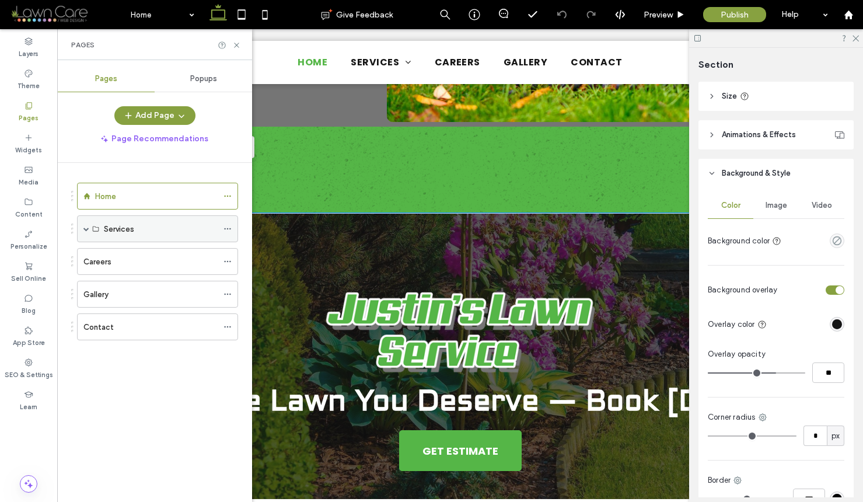
click at [85, 229] on span at bounding box center [86, 229] width 6 height 6
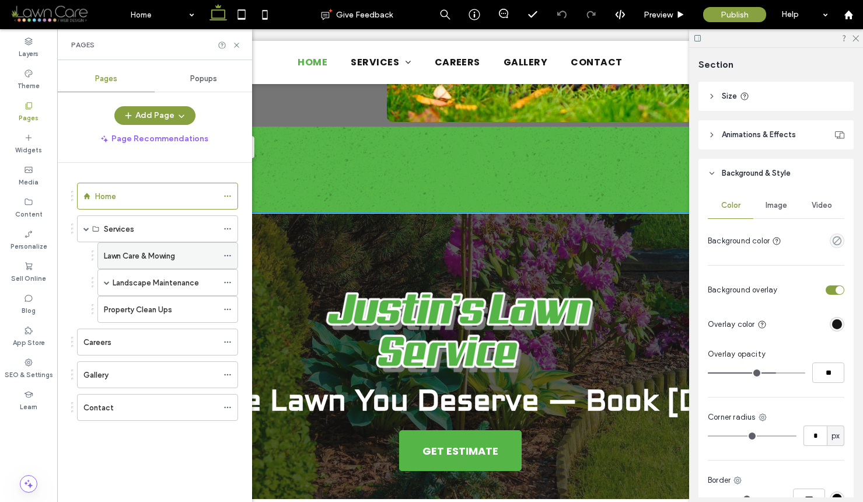
click at [122, 254] on label "Lawn Care & Mowing" at bounding box center [139, 256] width 71 height 20
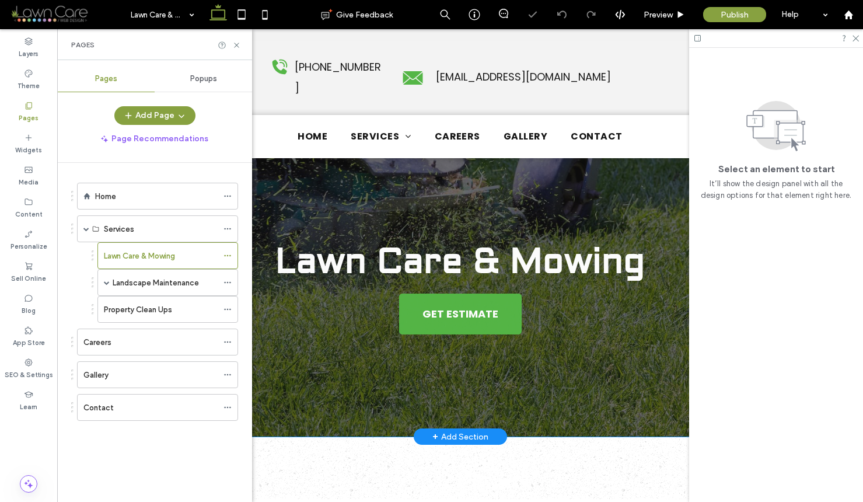
click at [505, 185] on div "Lawn Care & Mowing GET ESTIMATE" at bounding box center [460, 289] width 782 height 296
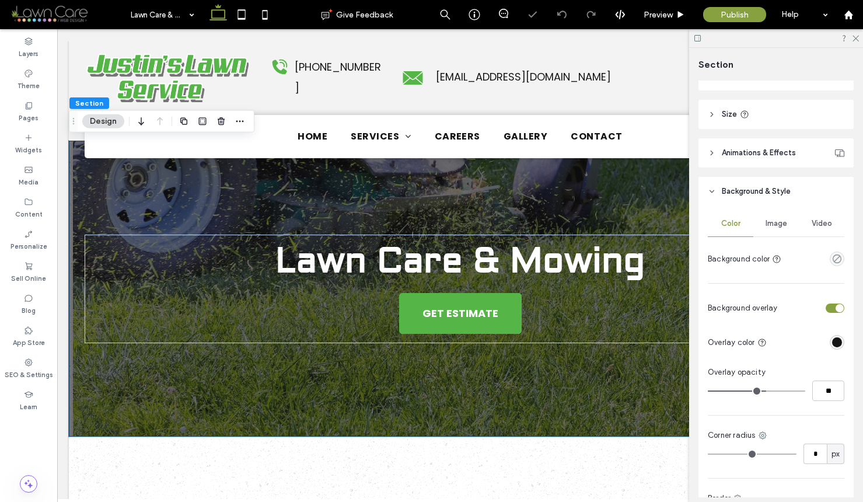
scroll to position [282, 0]
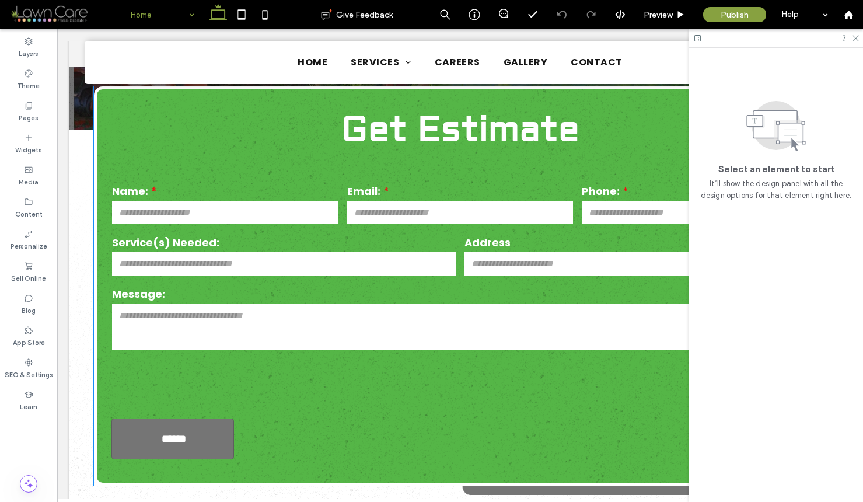
scroll to position [317, 0]
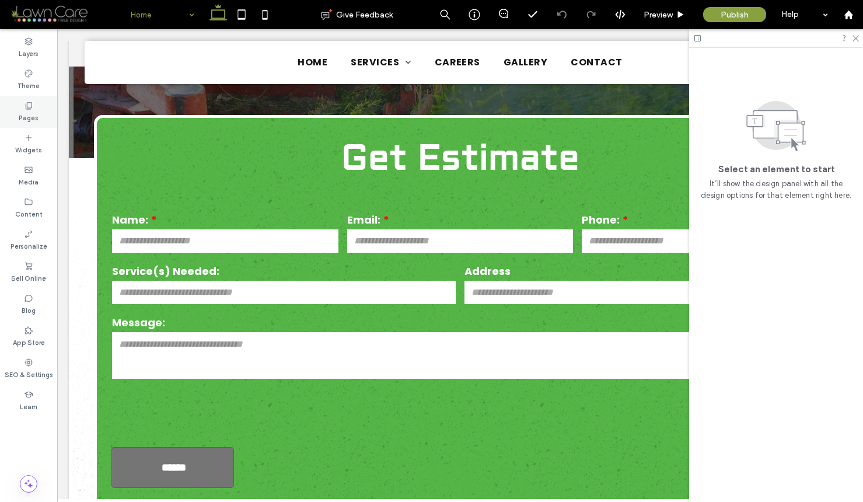
click at [26, 111] on label "Pages" at bounding box center [29, 116] width 20 height 13
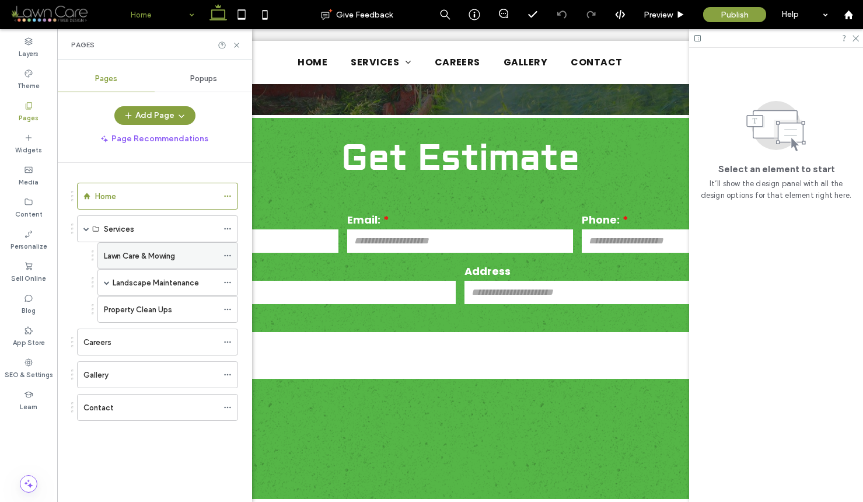
click at [135, 257] on label "Lawn Care & Mowing" at bounding box center [139, 256] width 71 height 20
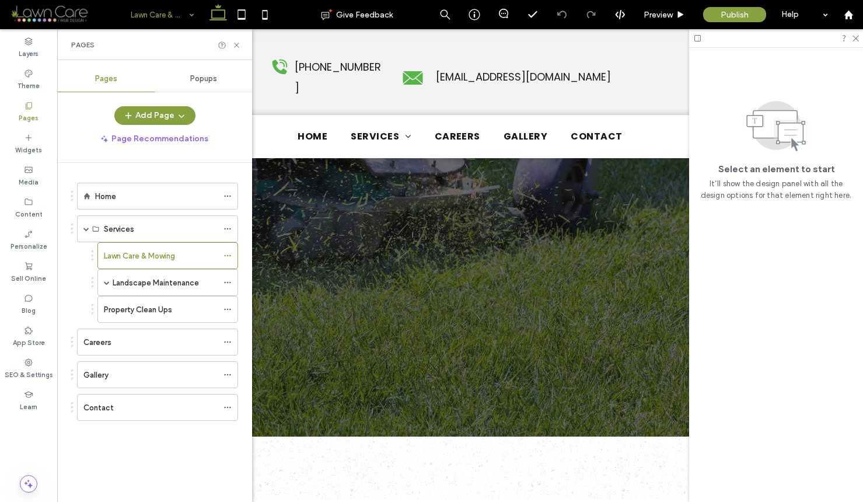
scroll to position [0, 0]
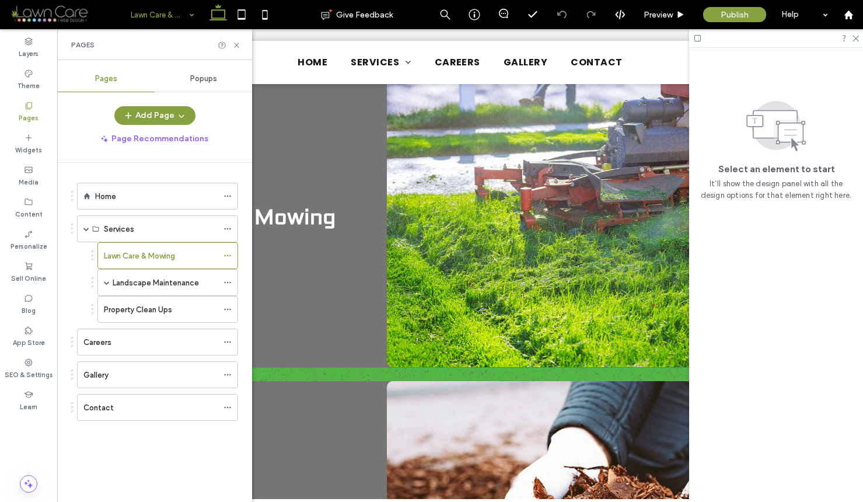
scroll to position [1037, 0]
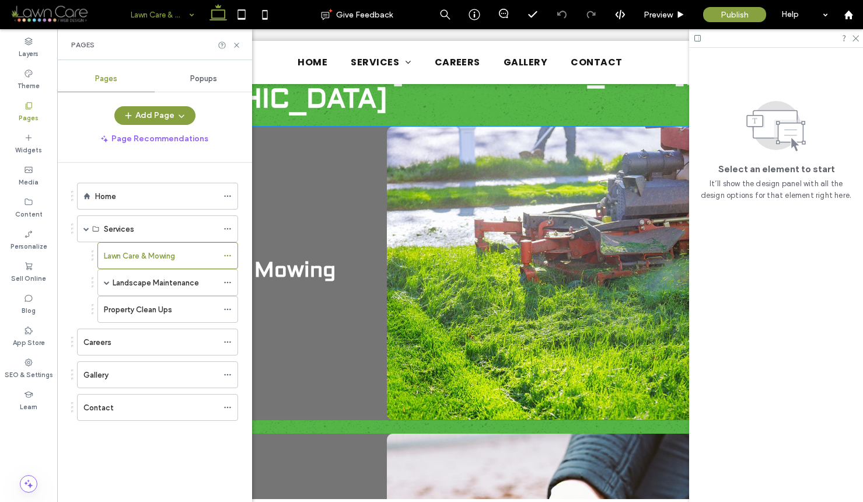
click at [433, 260] on img at bounding box center [606, 273] width 439 height 293
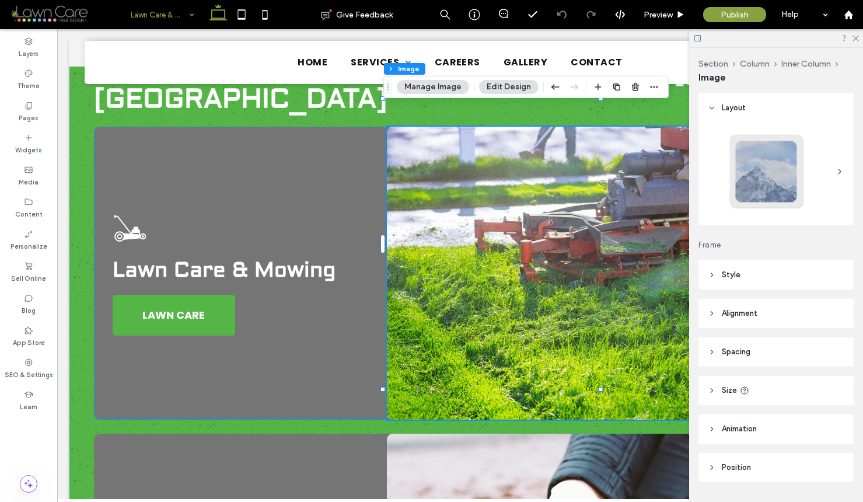
type input "**"
click at [433, 260] on img at bounding box center [606, 273] width 439 height 293
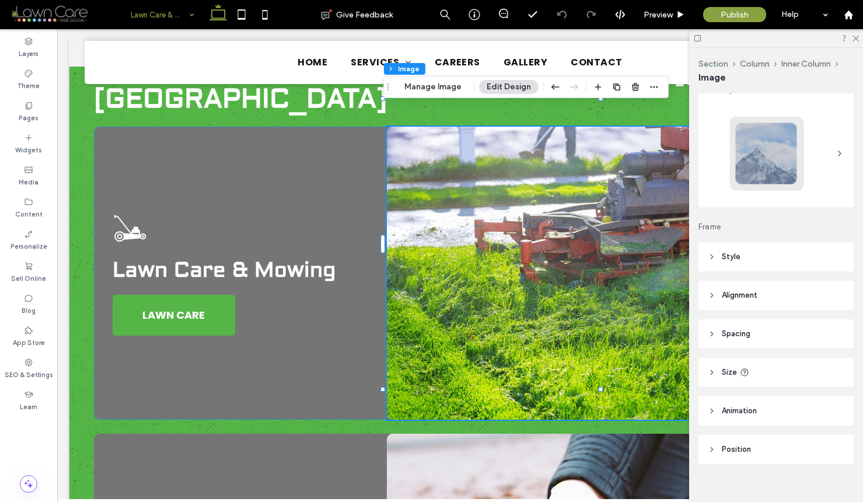
scroll to position [31, 0]
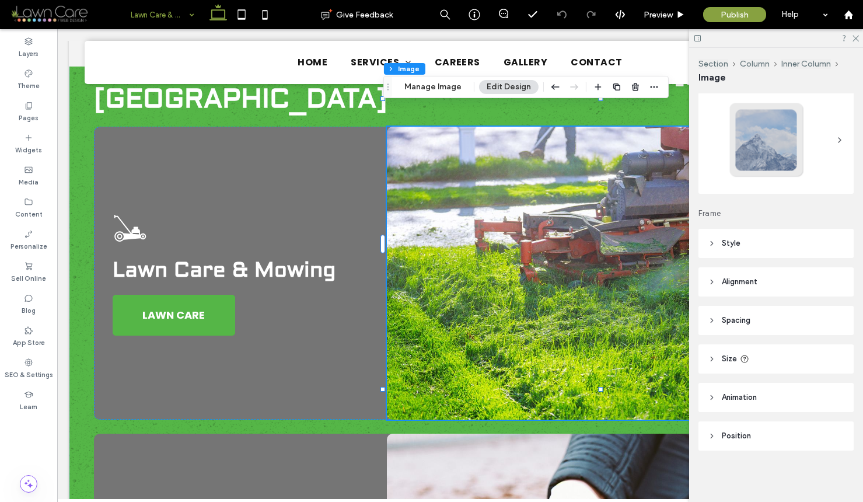
click at [754, 404] on header "Animation" at bounding box center [775, 397] width 155 height 29
click at [753, 317] on header "Spacing" at bounding box center [775, 320] width 155 height 29
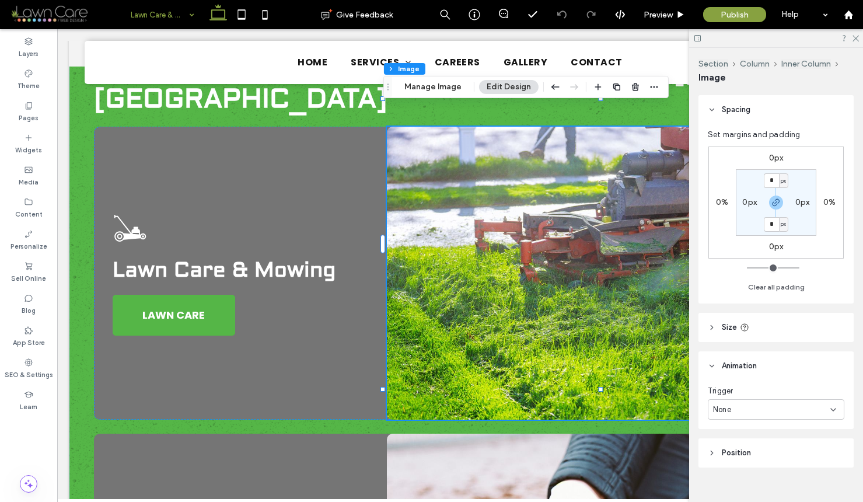
click at [744, 451] on span "Position" at bounding box center [735, 453] width 29 height 12
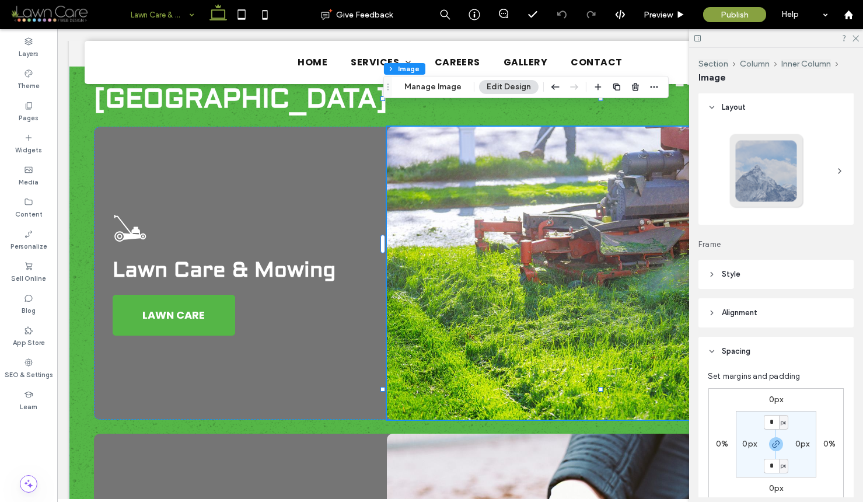
scroll to position [0, 0]
click at [734, 275] on span "Style" at bounding box center [730, 275] width 19 height 12
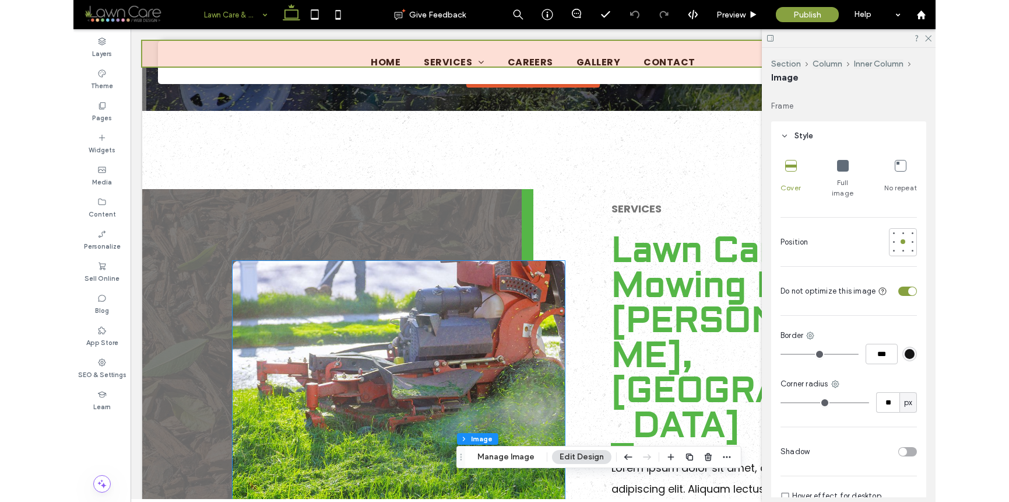
scroll to position [163, 0]
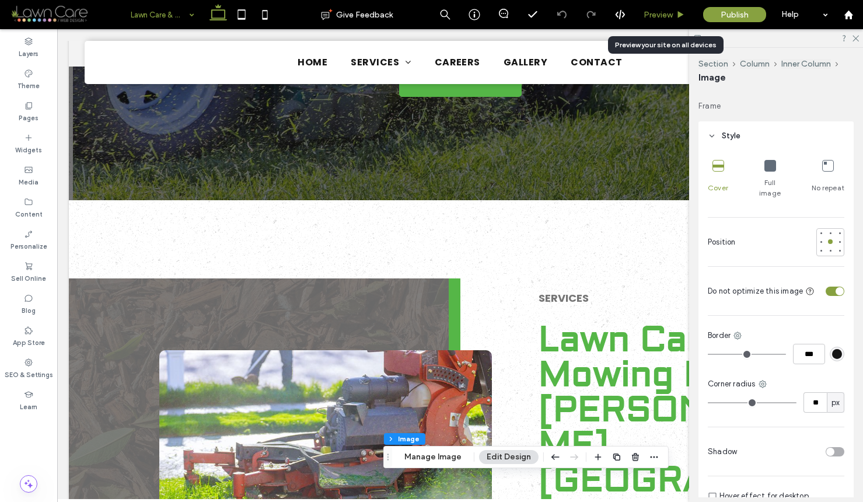
click at [671, 22] on div "Preview" at bounding box center [663, 14] width 59 height 29
click at [665, 11] on span "Preview" at bounding box center [657, 15] width 29 height 10
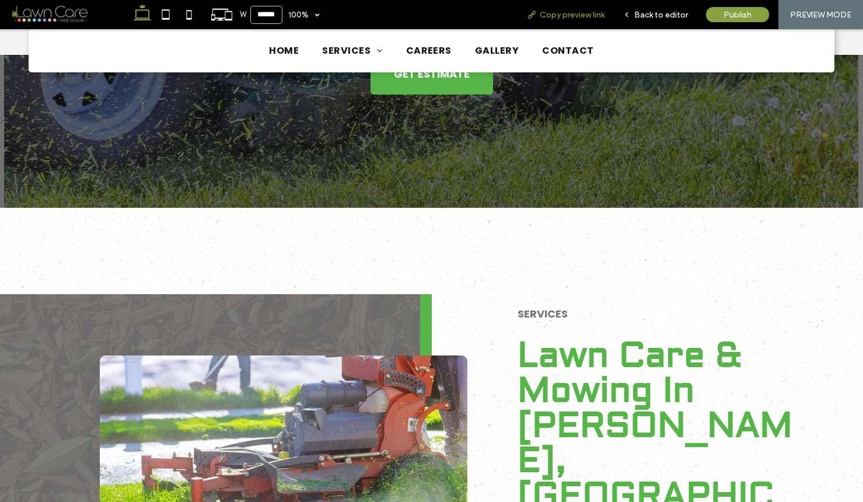
click at [601, 10] on span "Copy preview link" at bounding box center [571, 15] width 65 height 10
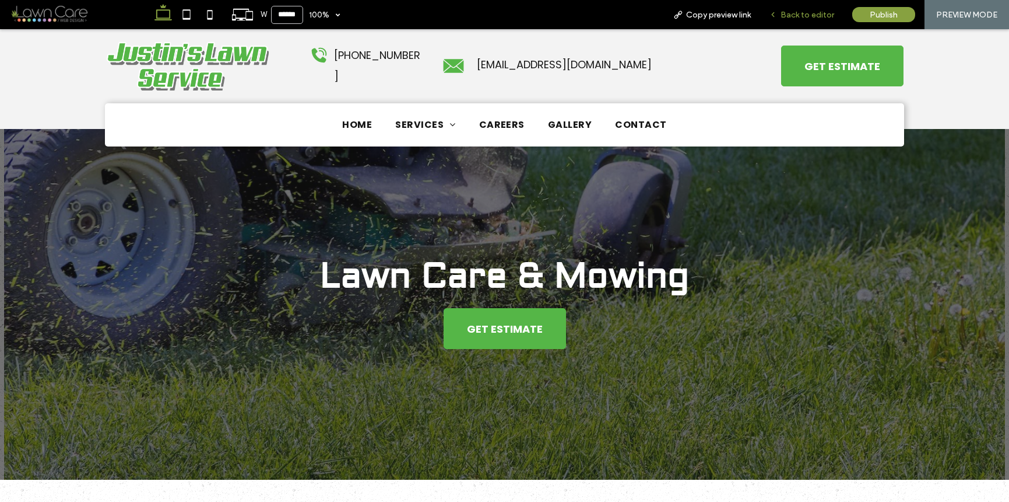
click at [792, 11] on span "Back to editor" at bounding box center [808, 15] width 54 height 10
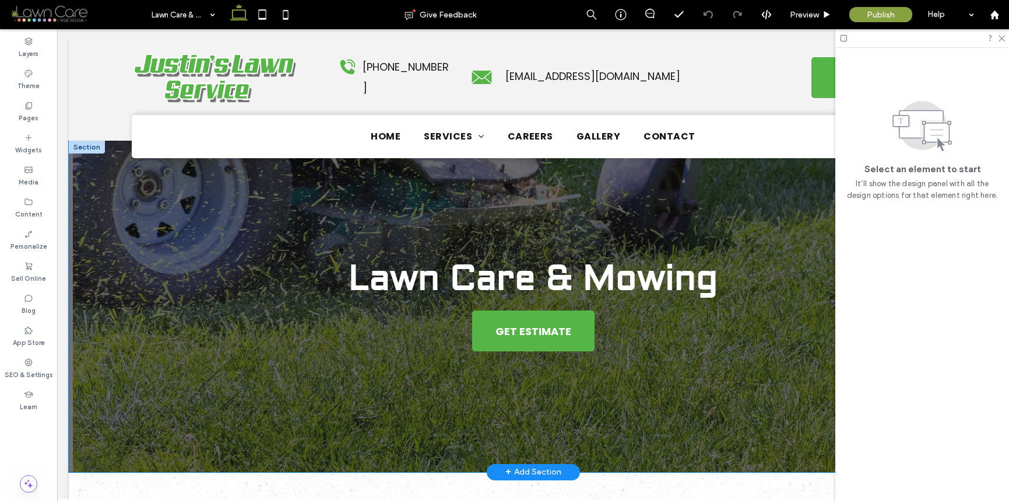
click at [148, 192] on div "Lawn Care & Mowing GET ESTIMATE" at bounding box center [534, 306] width 840 height 331
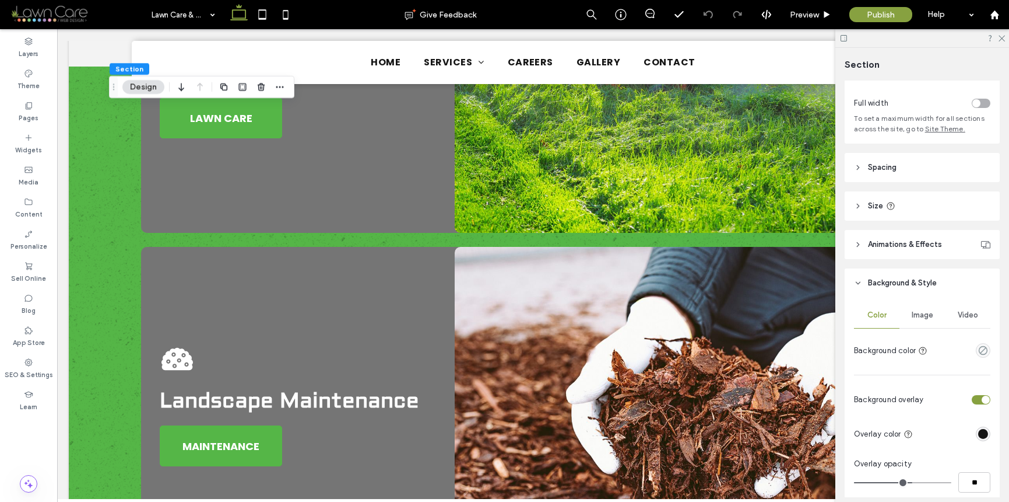
scroll to position [1308, 0]
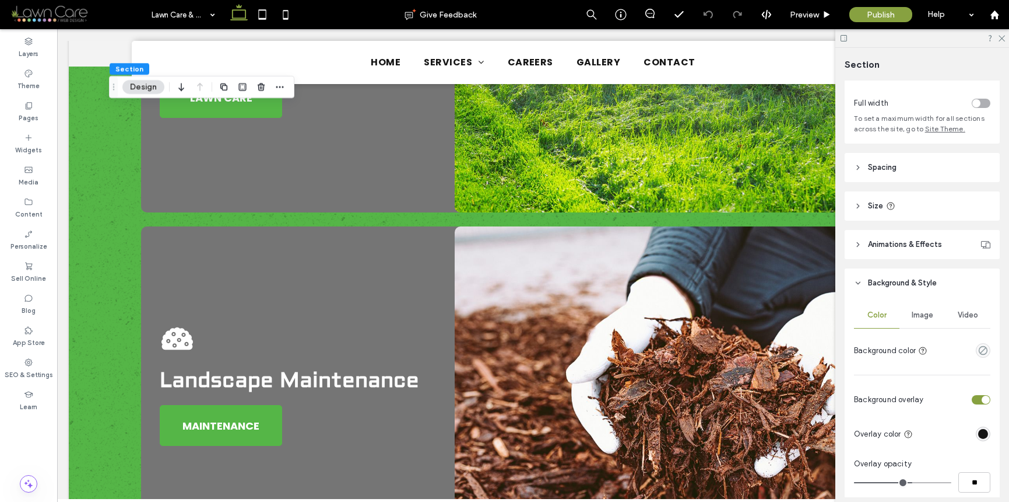
click at [169, 327] on icon at bounding box center [177, 338] width 31 height 22
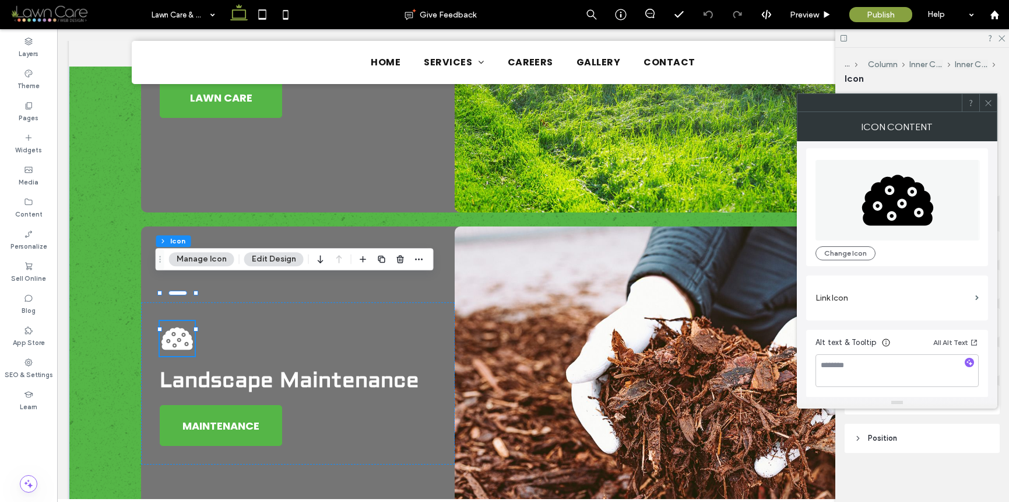
scroll to position [3, 0]
click at [862, 99] on icon at bounding box center [988, 103] width 9 height 9
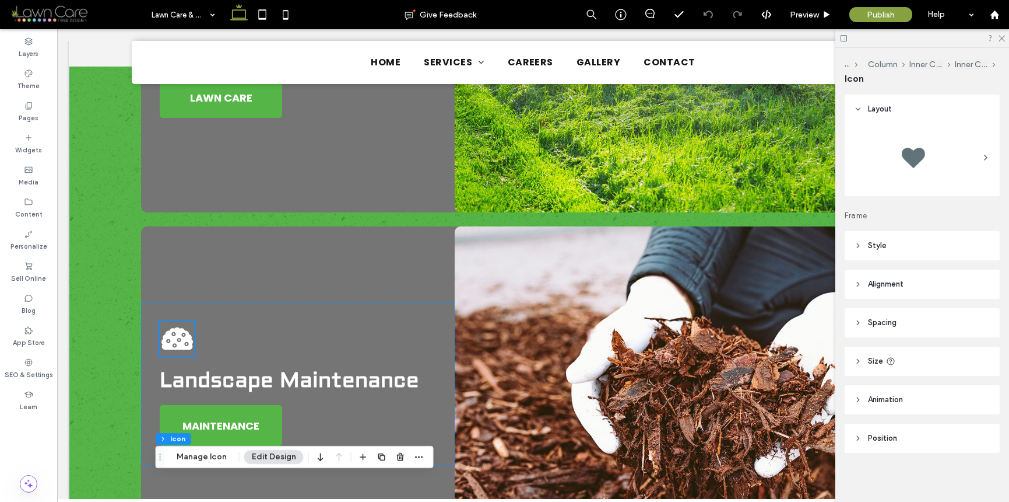
scroll to position [724, 0]
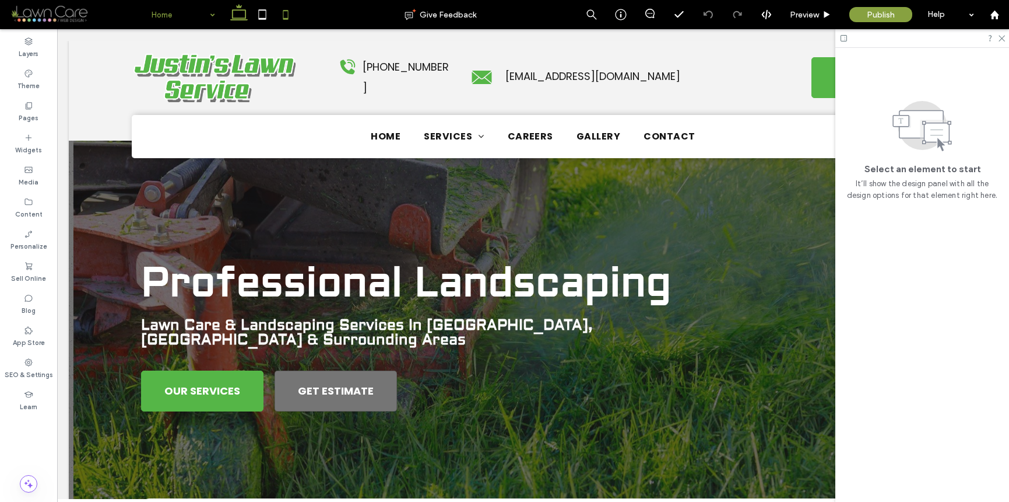
click at [281, 14] on icon at bounding box center [285, 14] width 23 height 23
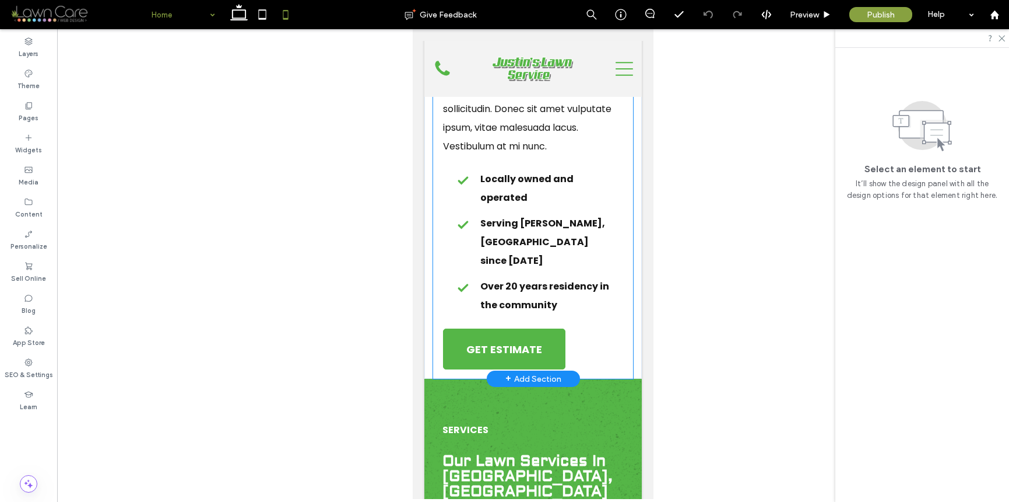
scroll to position [1200, 0]
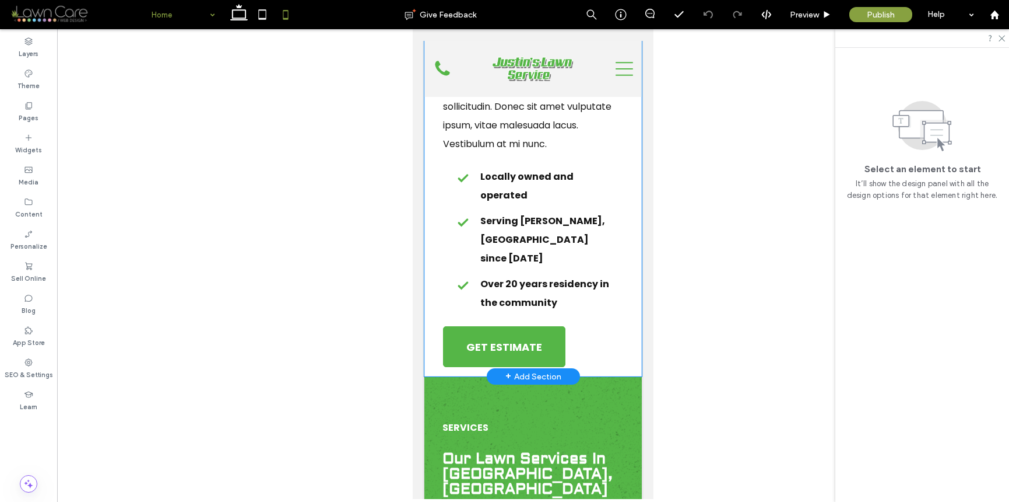
click at [627, 315] on div "ABOUT US About Justin’s Lawn Service Lorem ipsum dolor sit amet, consectetur ad…" at bounding box center [534, 55] width 218 height 641
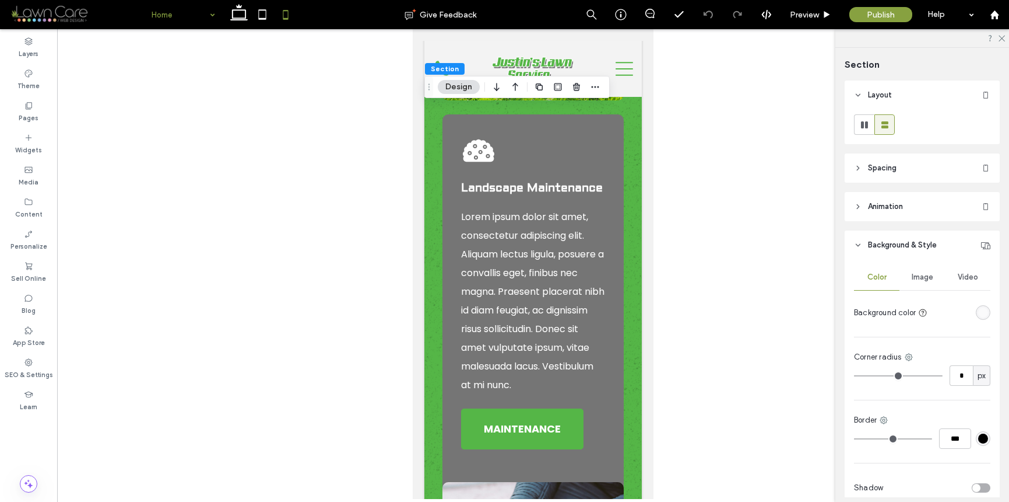
scroll to position [1952, 0]
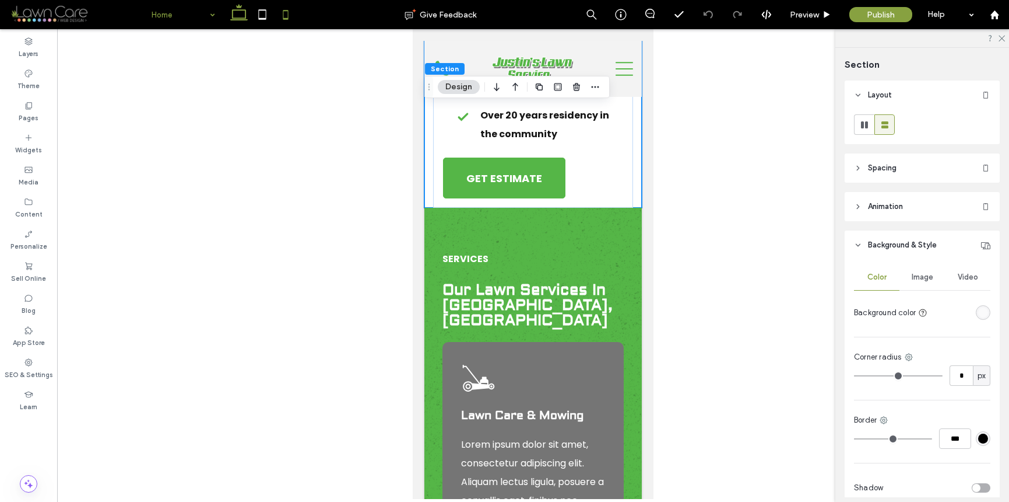
drag, startPoint x: 244, startPoint y: 19, endPoint x: 173, endPoint y: 22, distance: 71.2
click at [244, 19] on use at bounding box center [238, 12] width 17 height 16
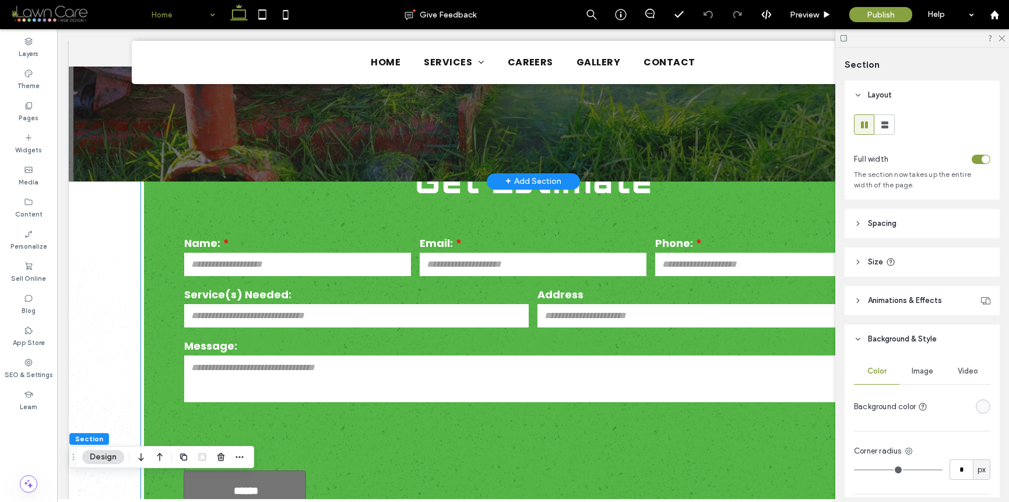
scroll to position [271, 0]
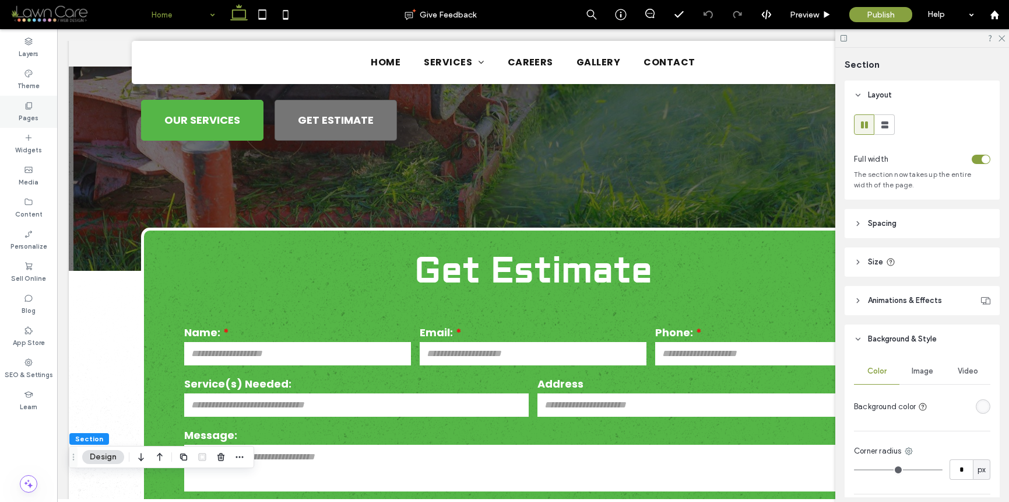
click at [37, 110] on label "Pages" at bounding box center [29, 116] width 20 height 13
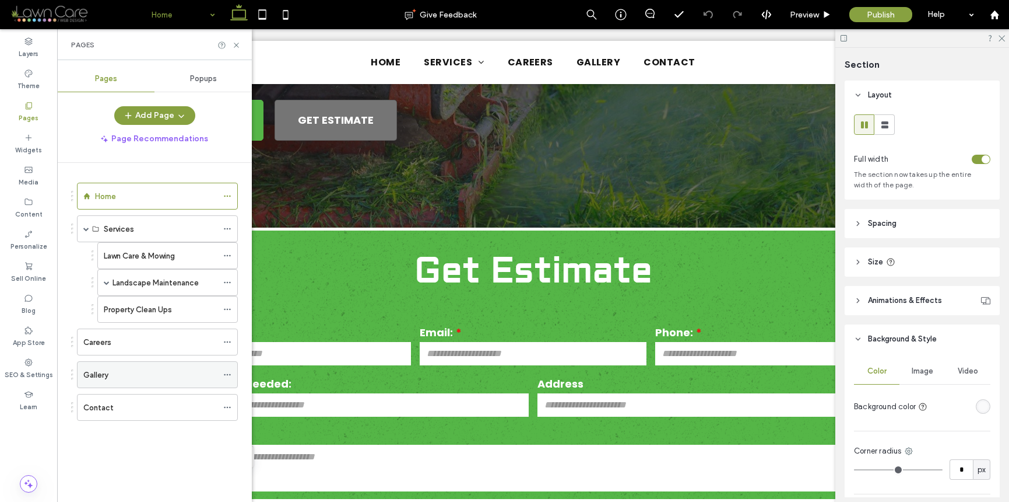
click at [143, 380] on div "Gallery" at bounding box center [150, 375] width 134 height 12
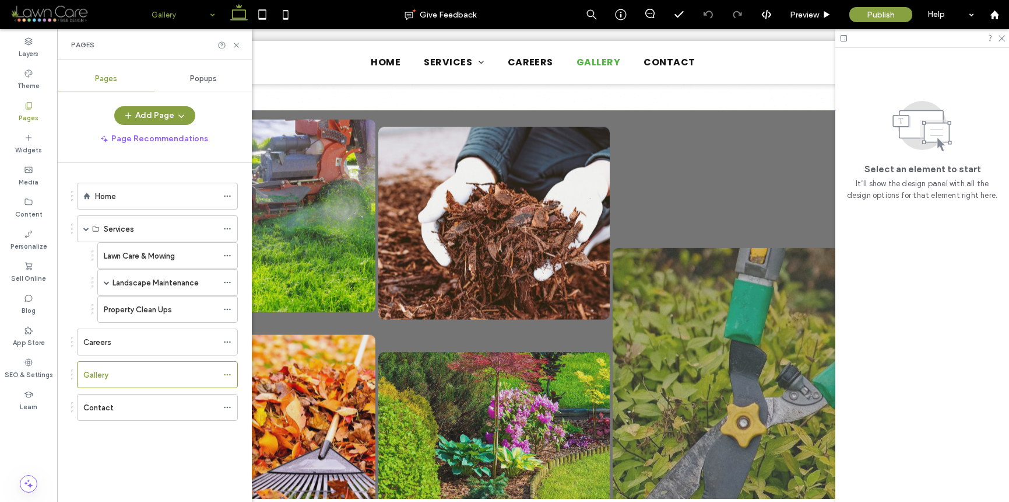
scroll to position [319, 0]
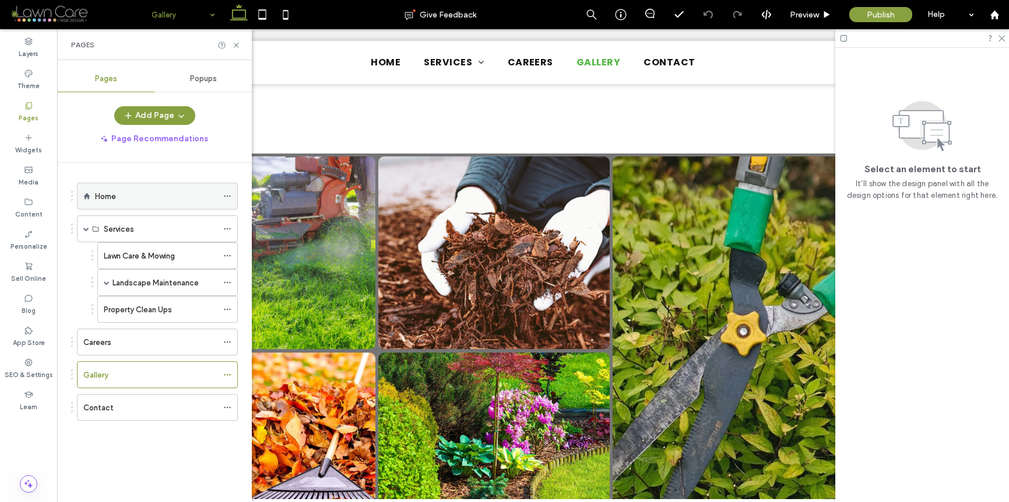
click at [188, 192] on div "Home" at bounding box center [156, 196] width 122 height 12
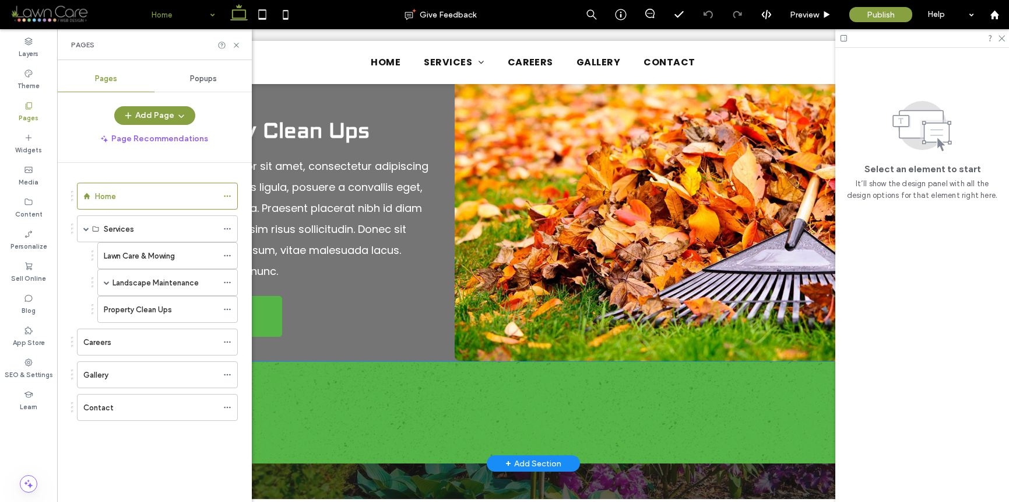
scroll to position [2207, 0]
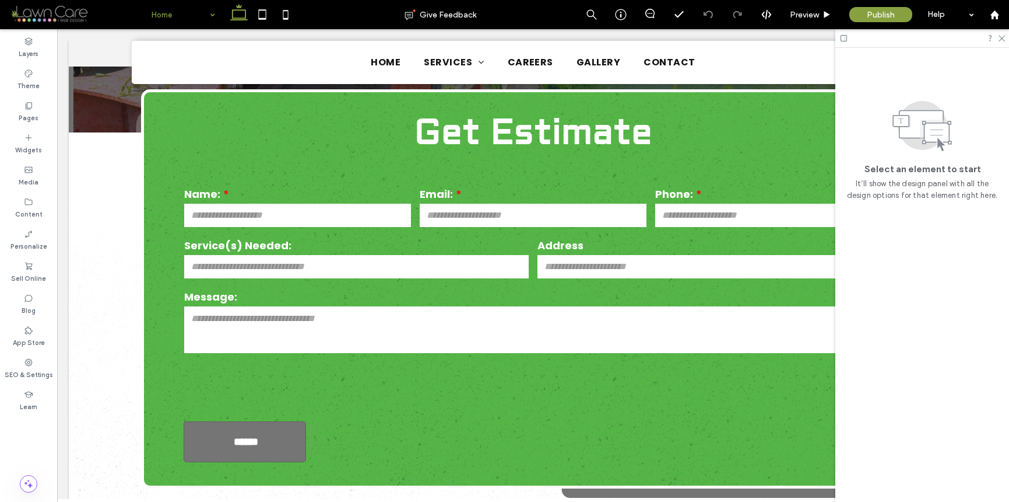
scroll to position [555, 0]
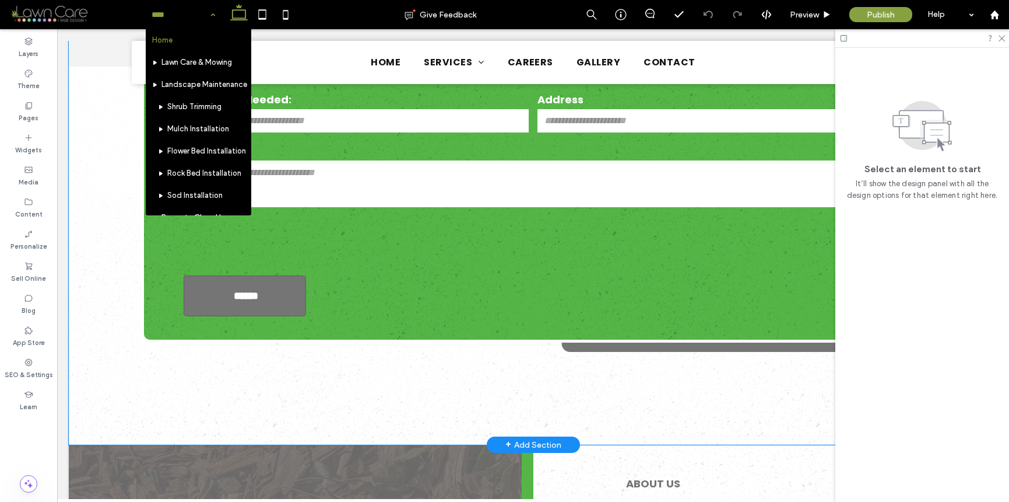
click at [155, 364] on div "Get Estimate Name: Email: Phone: Service(s) Needed: Address Message: ****** Tha…" at bounding box center [534, 216] width 840 height 458
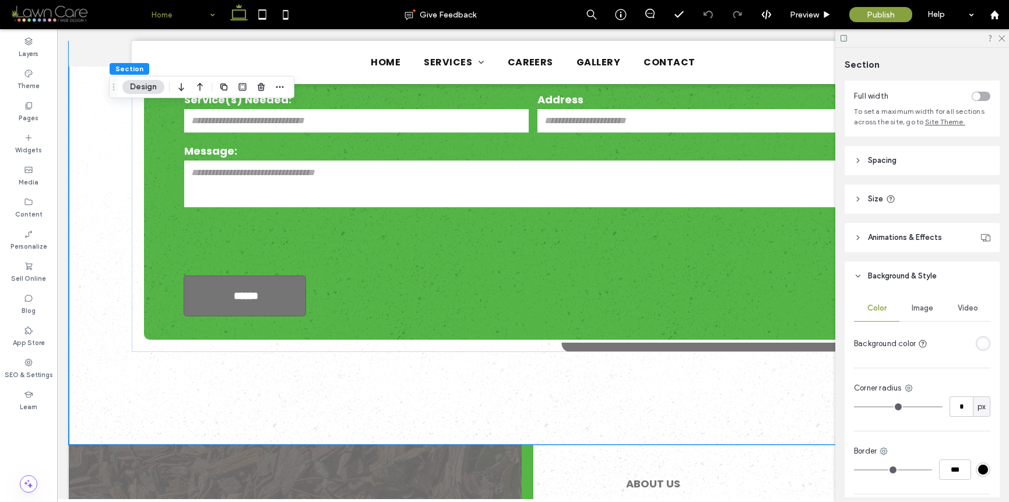
scroll to position [104, 0]
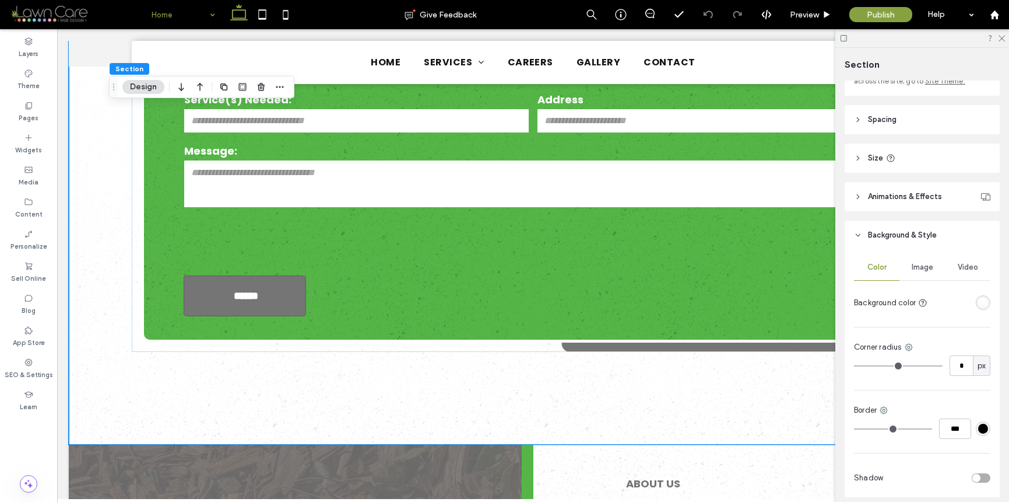
click at [862, 298] on div at bounding box center [961, 302] width 58 height 20
click at [862, 300] on div at bounding box center [983, 302] width 15 height 15
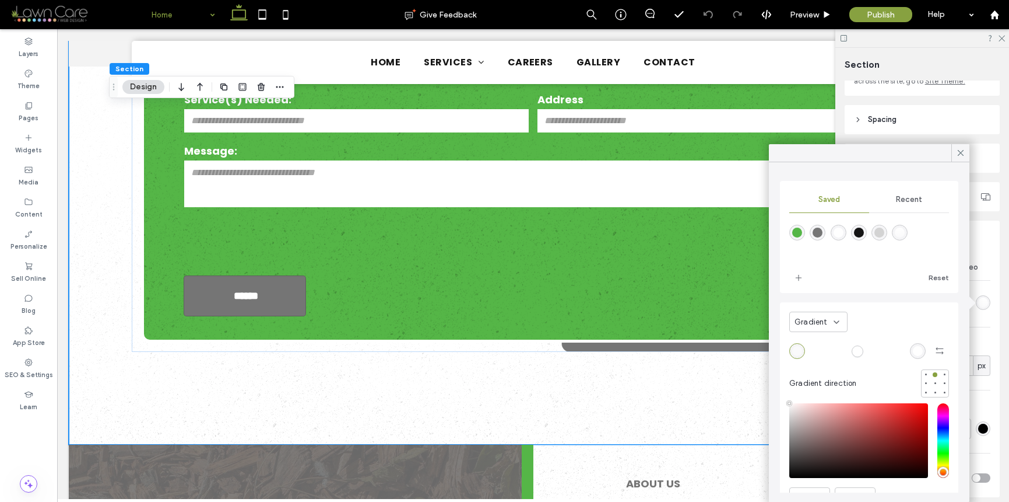
click at [862, 232] on div "rgba(21,21,21,1)" at bounding box center [859, 232] width 10 height 10
type input "*******"
type input "***"
type input "****"
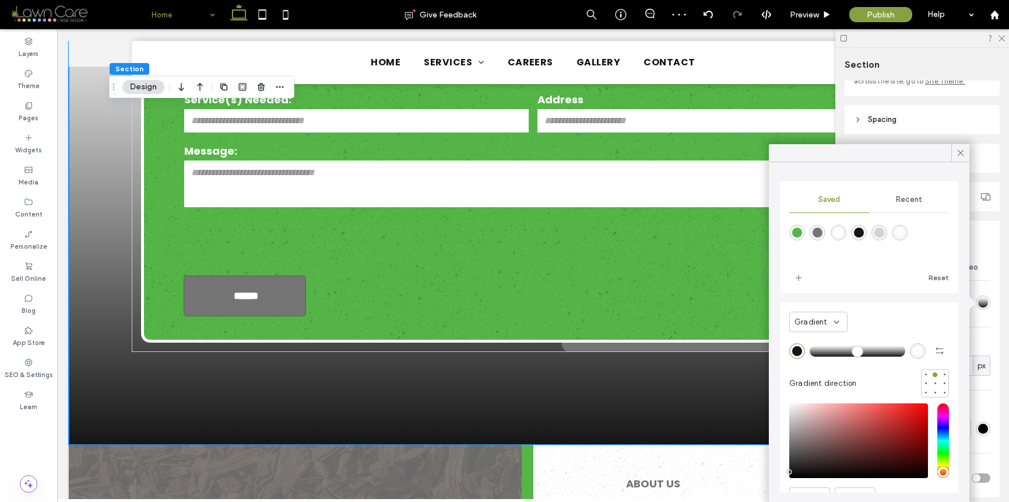
click at [823, 318] on span "Gradient" at bounding box center [811, 322] width 33 height 12
click at [817, 337] on div "Color" at bounding box center [818, 342] width 57 height 20
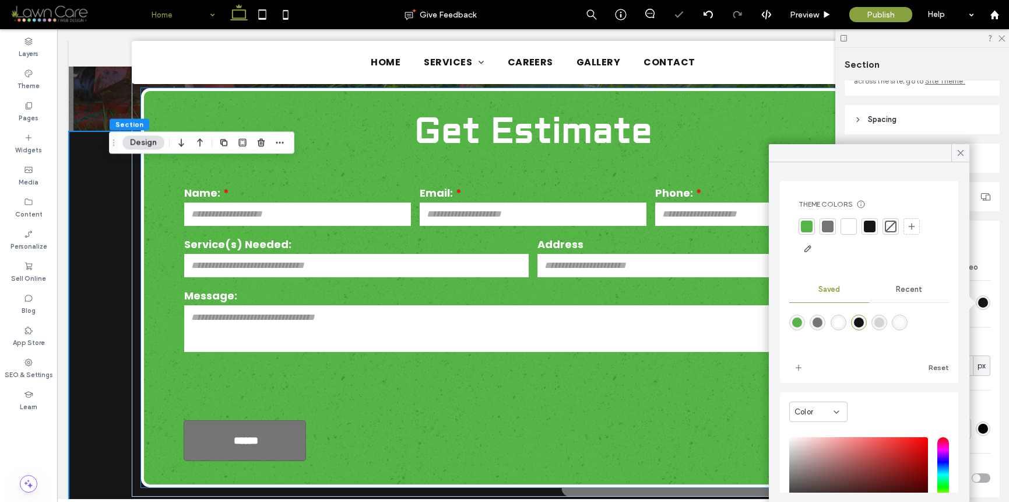
scroll to position [320, 0]
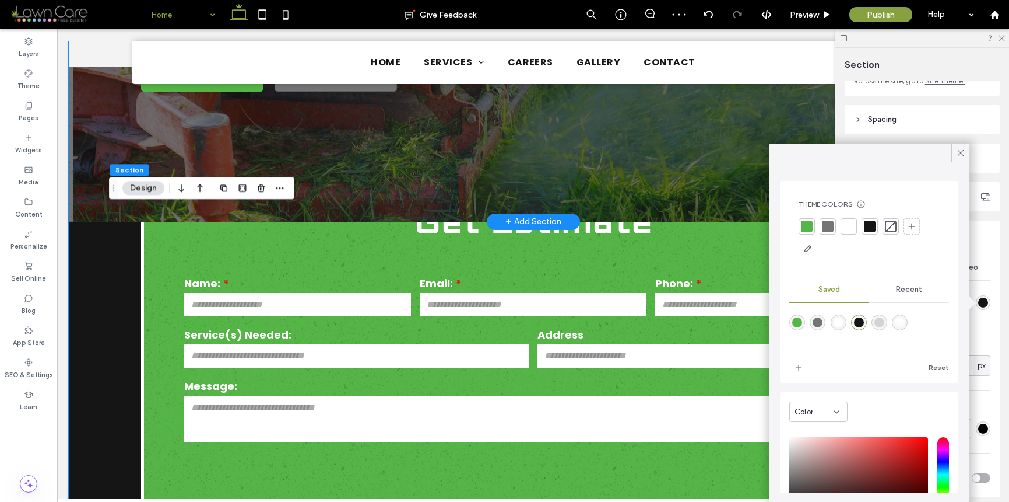
click at [658, 115] on div "Professional Landscaping Lawn Care & Landscaping Services In Justin, TX & Surro…" at bounding box center [534, 21] width 840 height 401
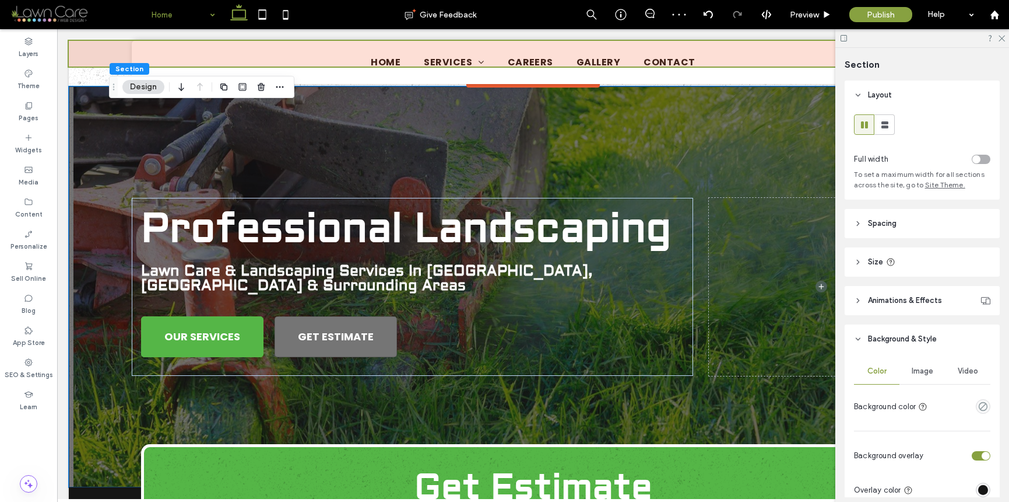
scroll to position [0, 0]
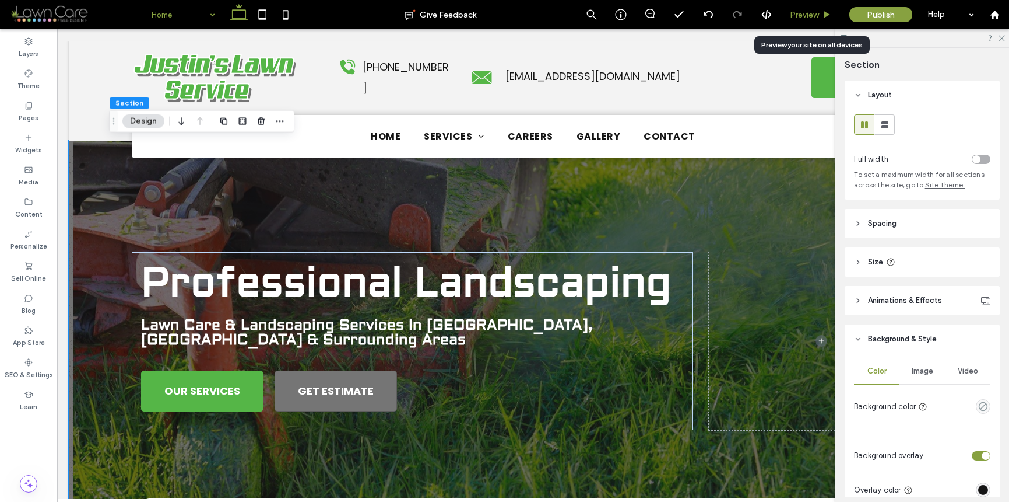
click at [835, 10] on div "Preview" at bounding box center [810, 15] width 59 height 10
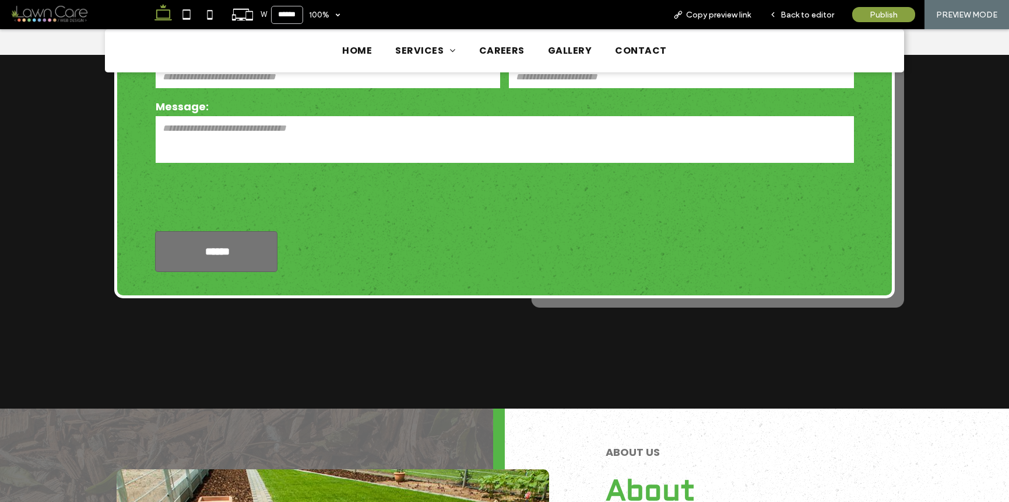
scroll to position [427, 0]
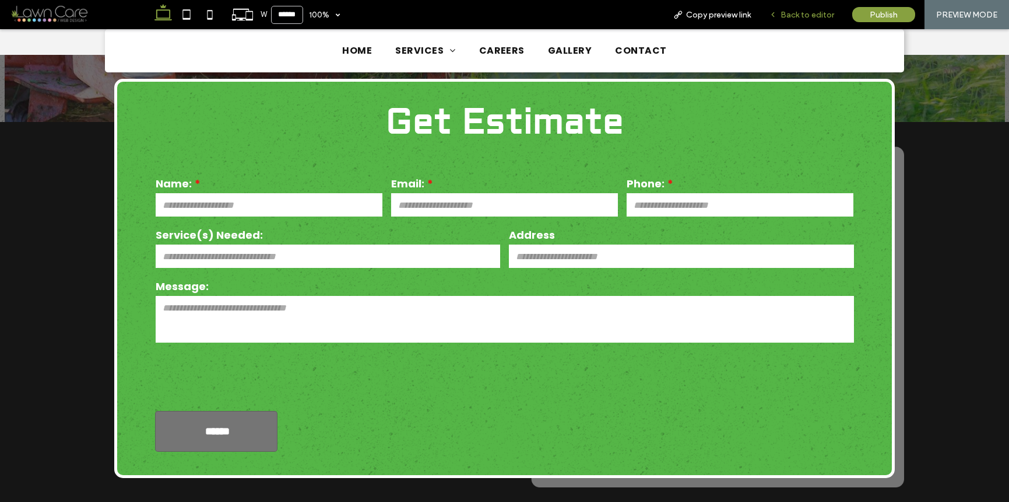
click at [815, 12] on span "Back to editor" at bounding box center [808, 15] width 54 height 10
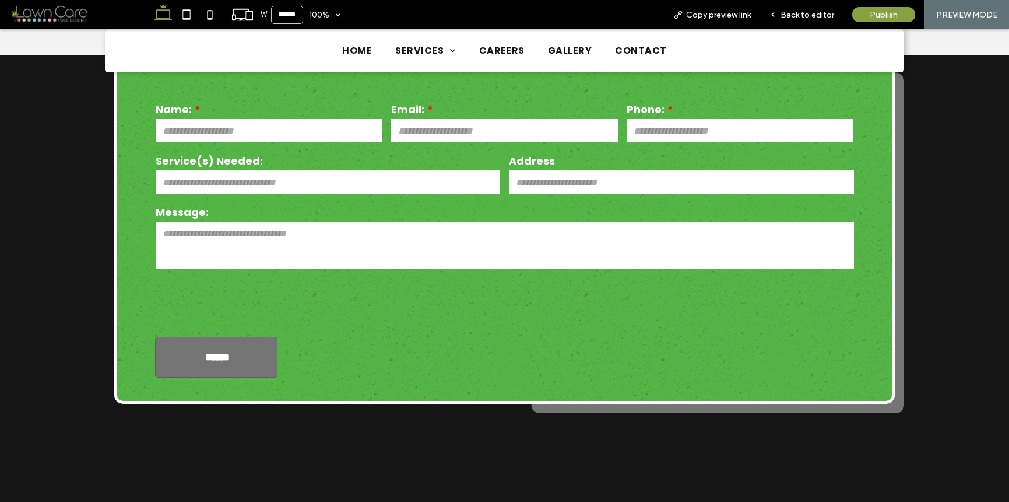
click at [71, 225] on div "Get Estimate Name: Email: Phone: Service(s) Needed: Address Message: ****** Tha…" at bounding box center [504, 281] width 1009 height 466
click at [862, 204] on div "Get Estimate Name: Email: Phone: Service(s) Needed: Address Message: ****** Tha…" at bounding box center [504, 281] width 1009 height 466
click at [802, 18] on span "Back to editor" at bounding box center [808, 15] width 54 height 10
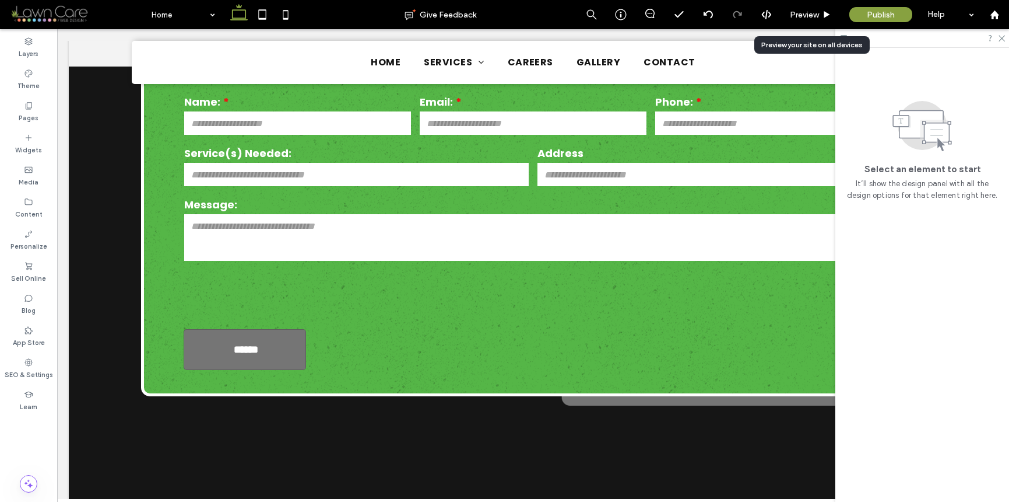
scroll to position [426, 0]
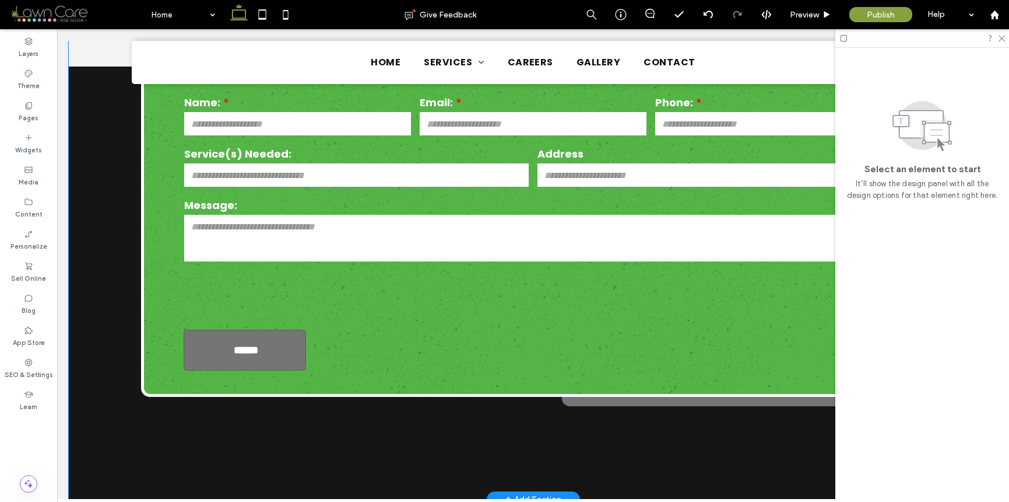
click at [101, 275] on div "Get Estimate Name: Email: Phone: Service(s) Needed: Address Message: ****** Tha…" at bounding box center [533, 270] width 929 height 458
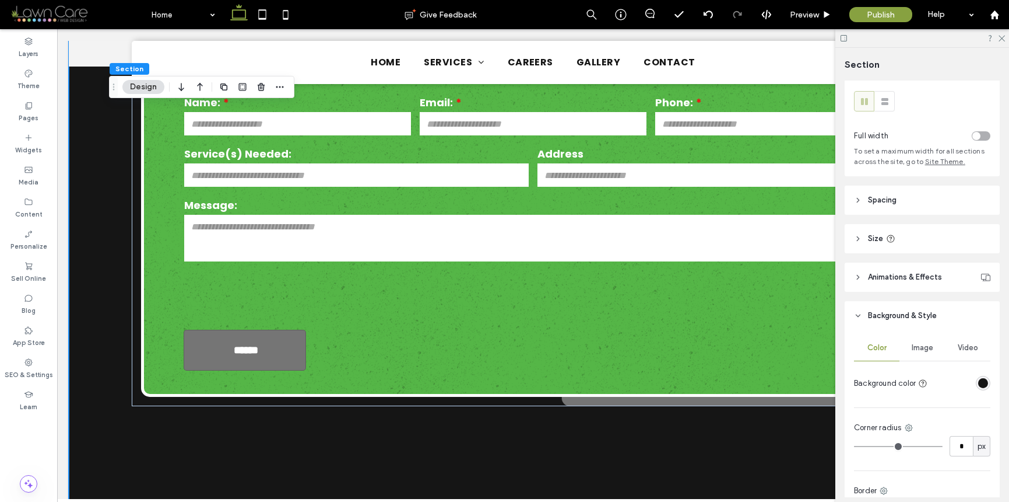
scroll to position [43, 0]
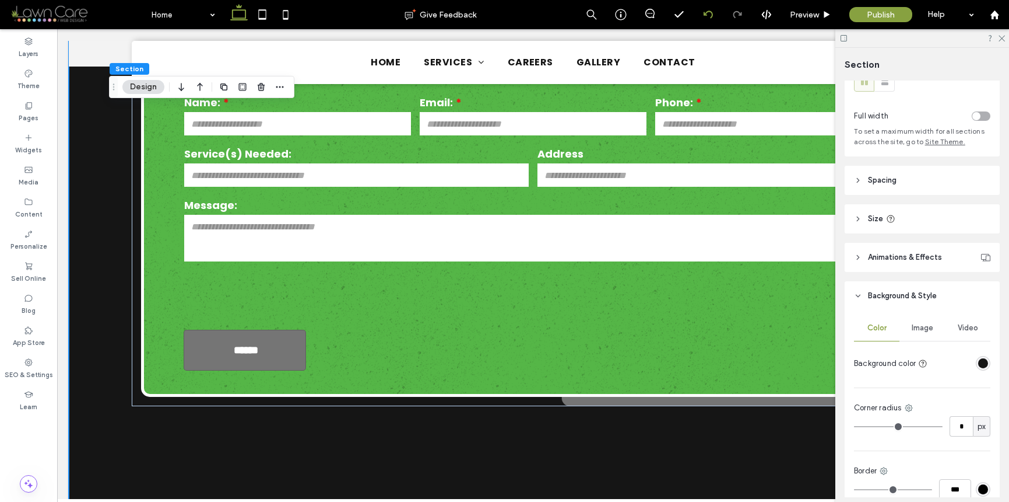
click at [715, 15] on div at bounding box center [708, 14] width 29 height 9
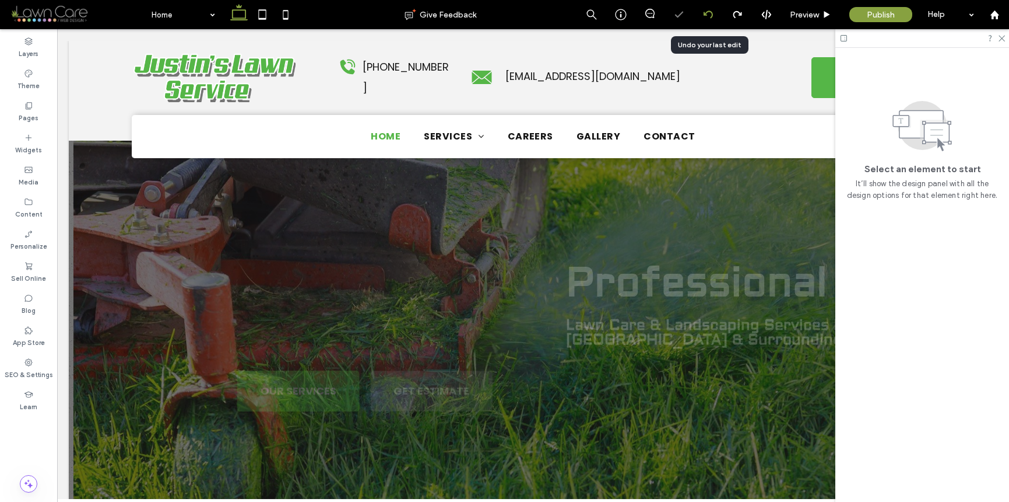
click at [713, 15] on use at bounding box center [707, 14] width 9 height 8
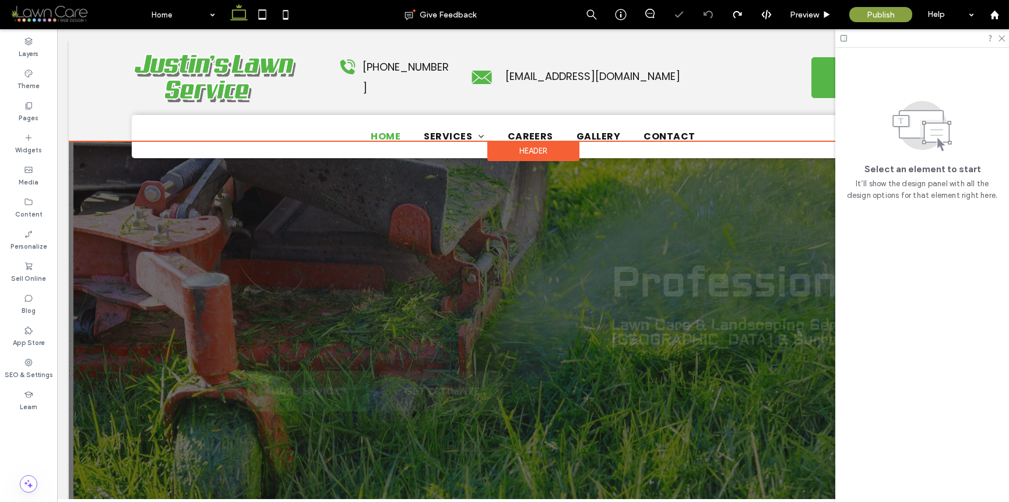
scroll to position [0, 0]
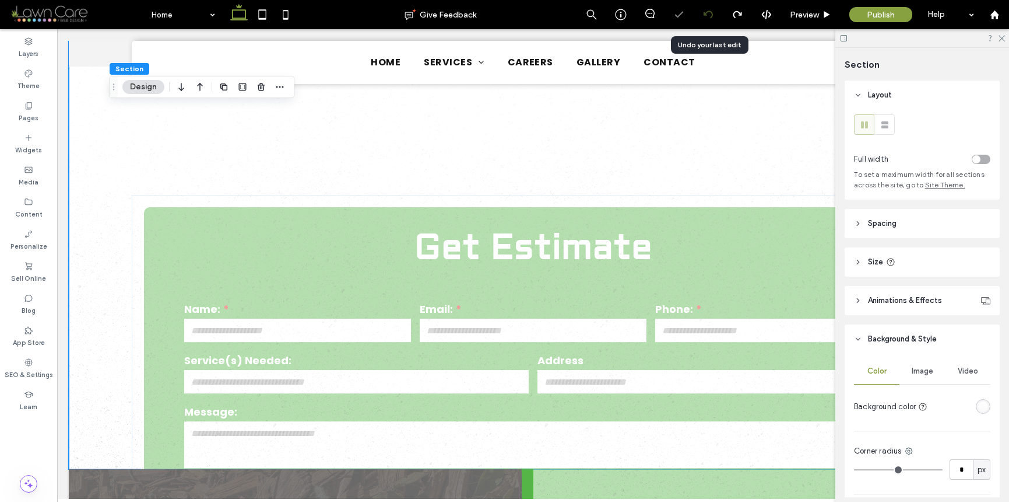
click at [710, 15] on icon at bounding box center [708, 14] width 9 height 9
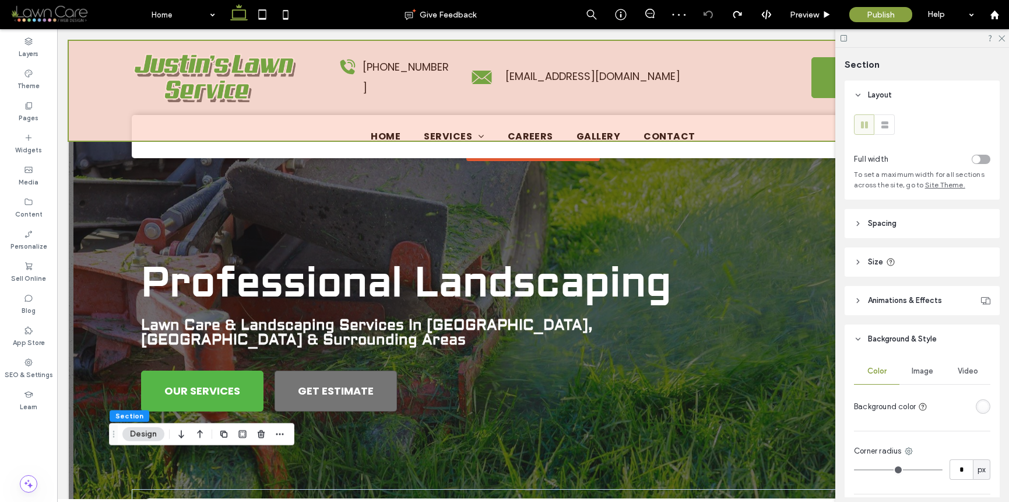
click at [117, 72] on div at bounding box center [533, 91] width 929 height 100
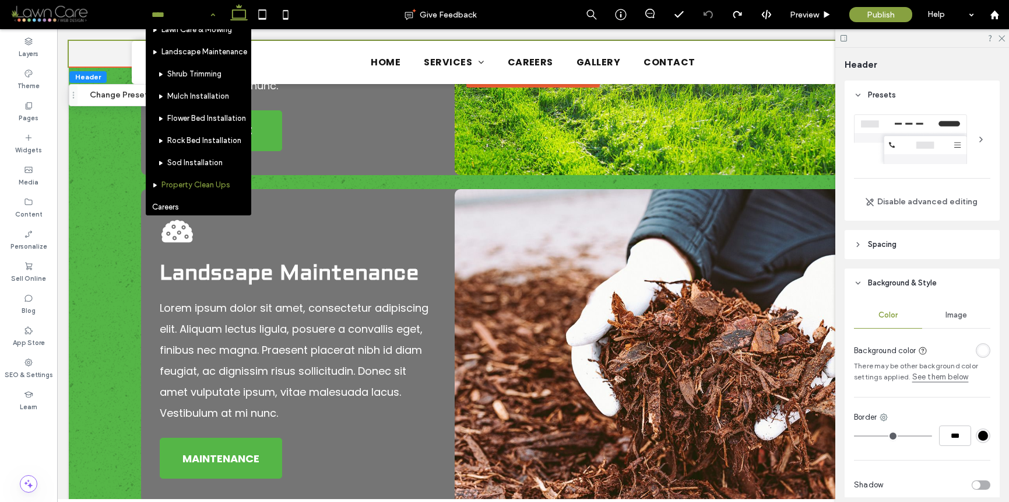
scroll to position [79, 0]
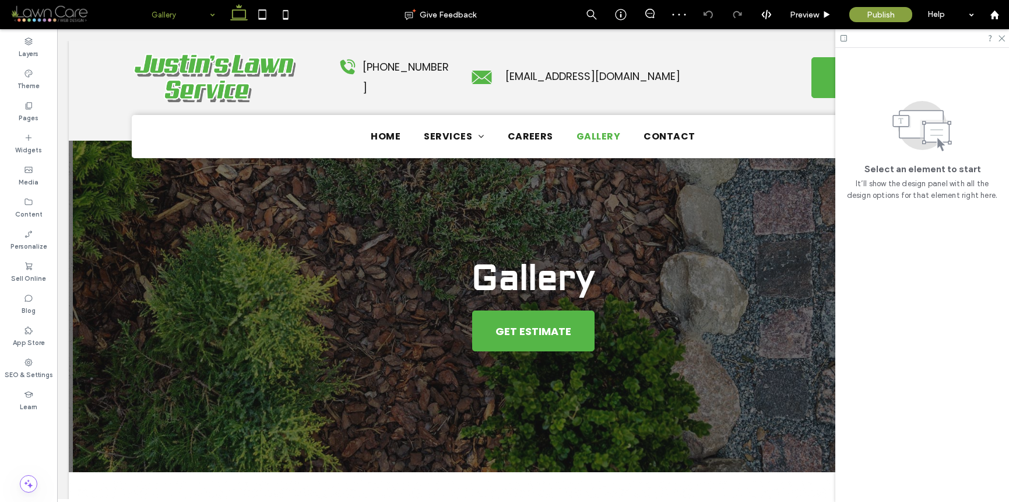
click at [196, 21] on input at bounding box center [181, 14] width 58 height 29
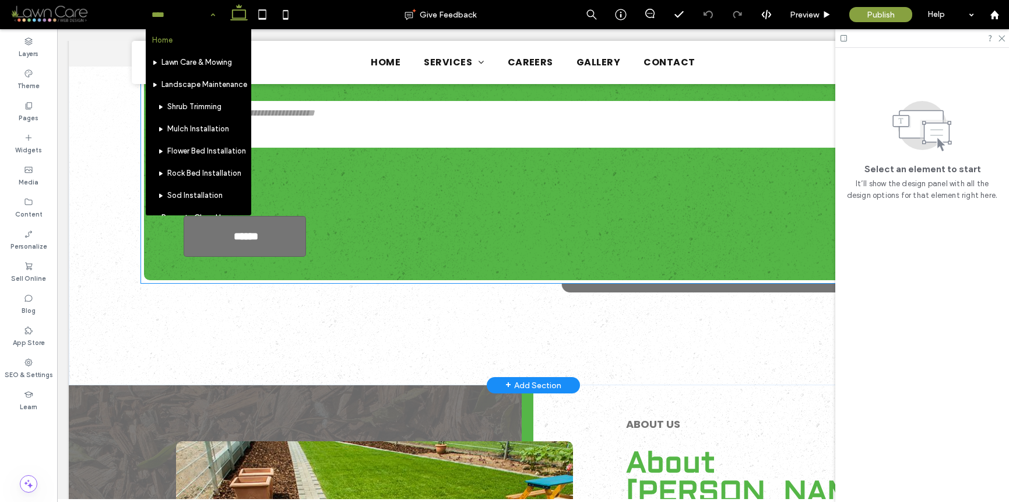
scroll to position [588, 0]
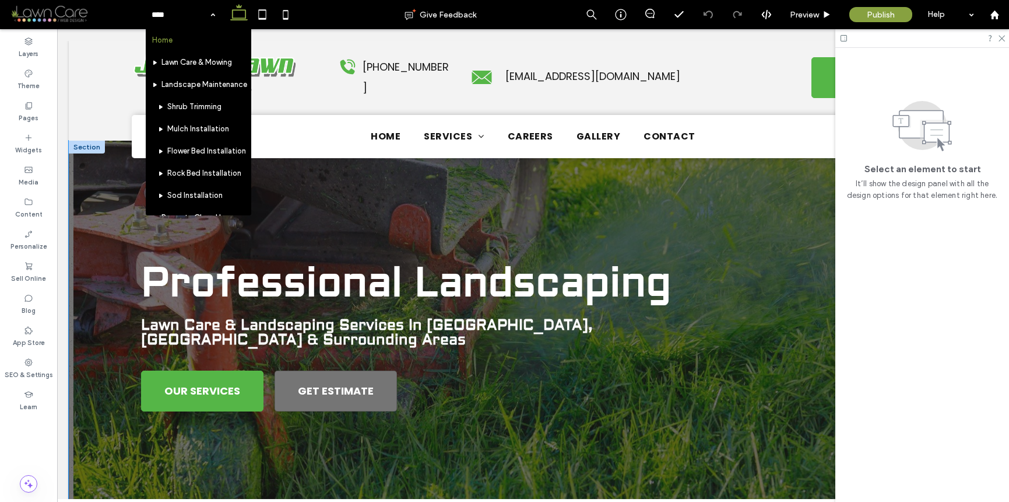
click at [408, 202] on div "Professional Landscaping Lawn Care & Landscaping Services In [GEOGRAPHIC_DATA],…" at bounding box center [534, 341] width 840 height 401
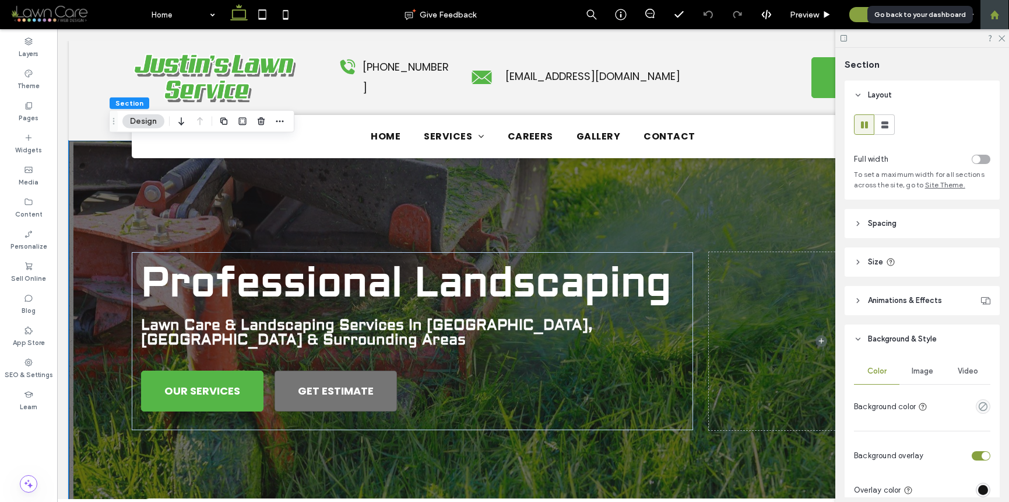
click at [997, 22] on div at bounding box center [994, 14] width 29 height 29
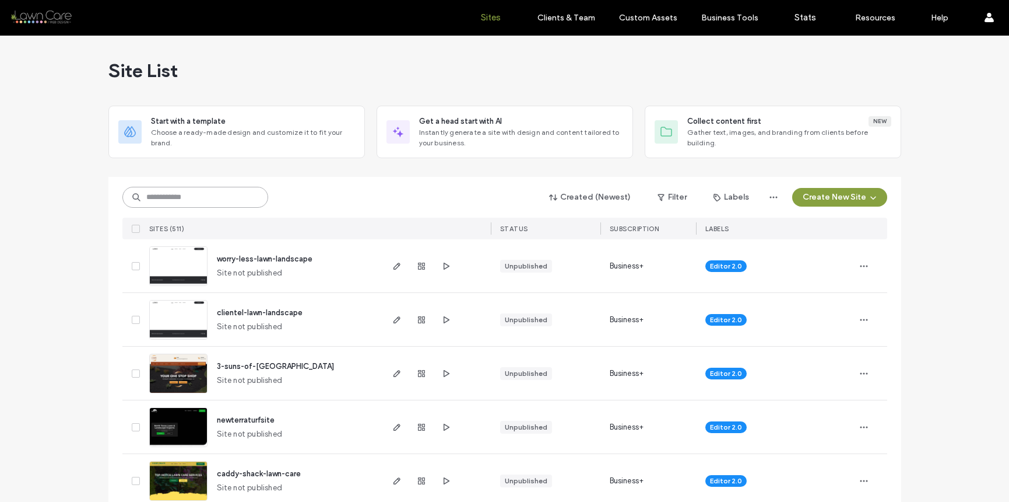
click at [235, 192] on input at bounding box center [195, 197] width 146 height 21
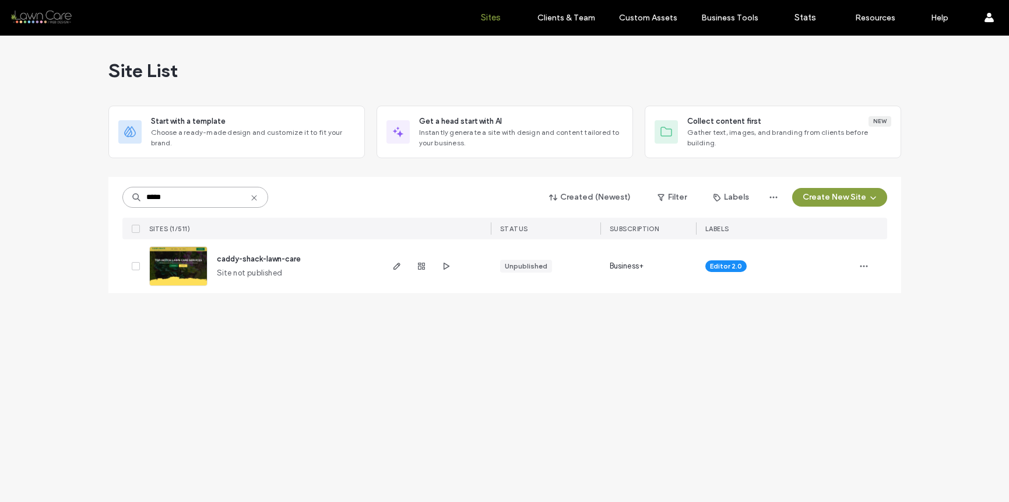
type input "*****"
click at [194, 274] on img at bounding box center [178, 286] width 57 height 79
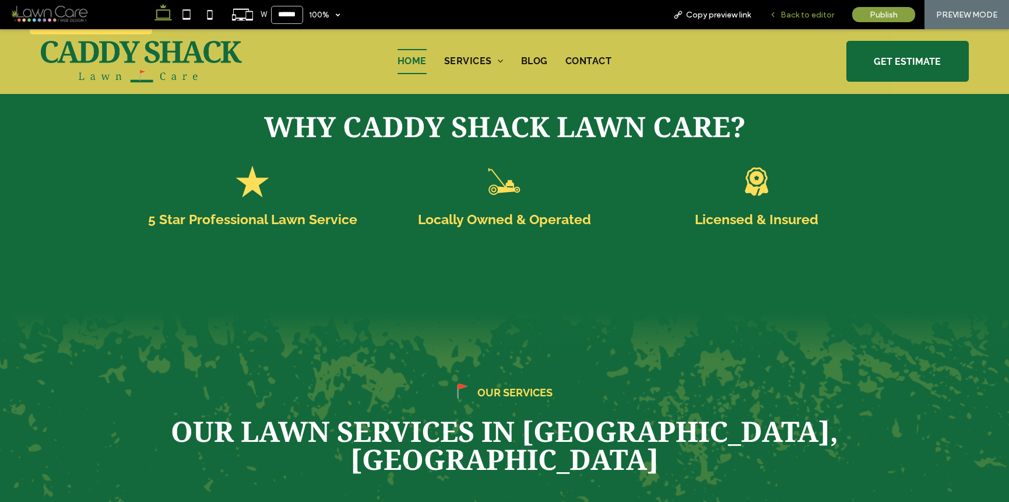
click at [797, 17] on span "Back to editor" at bounding box center [808, 15] width 54 height 10
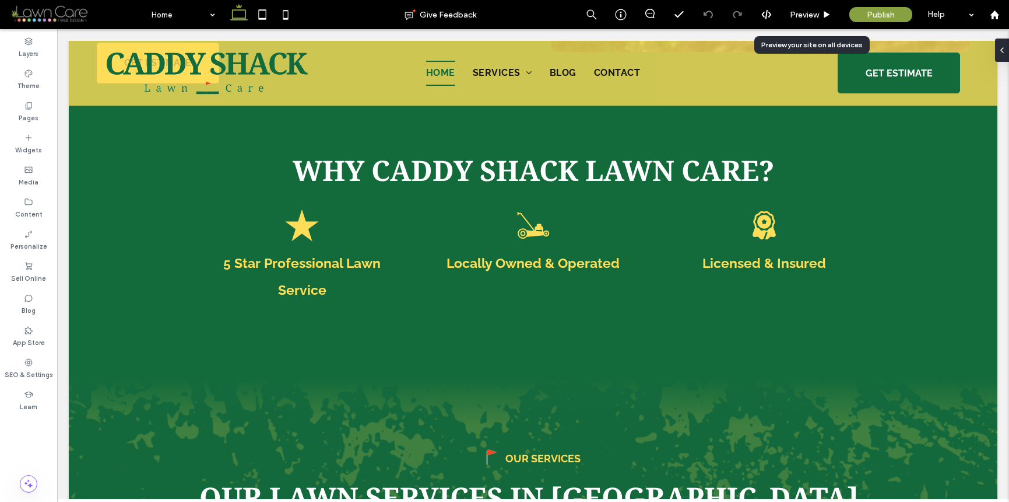
scroll to position [1551, 0]
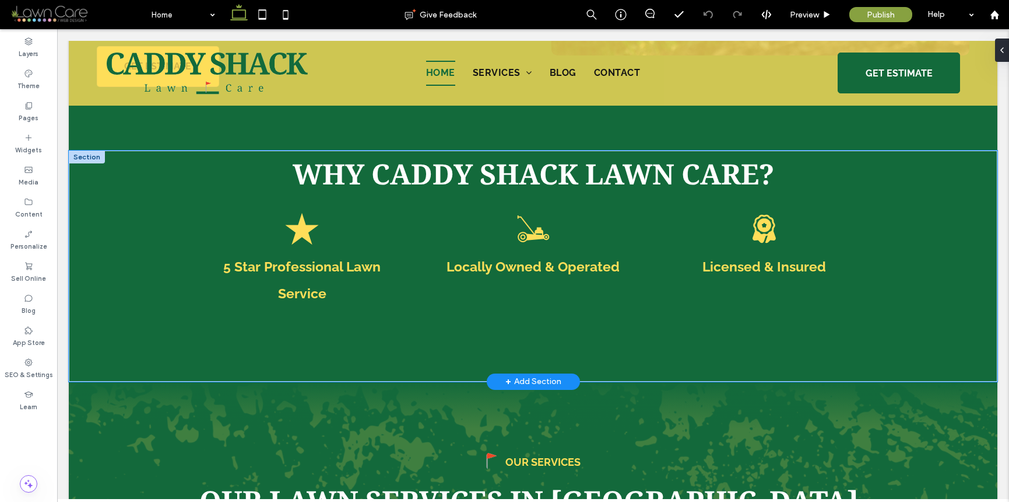
click at [411, 334] on div "Why Ca ddy Shack Lawn Care? Star icon 5 Star Professional Lawn Service Mower ic…" at bounding box center [533, 265] width 929 height 231
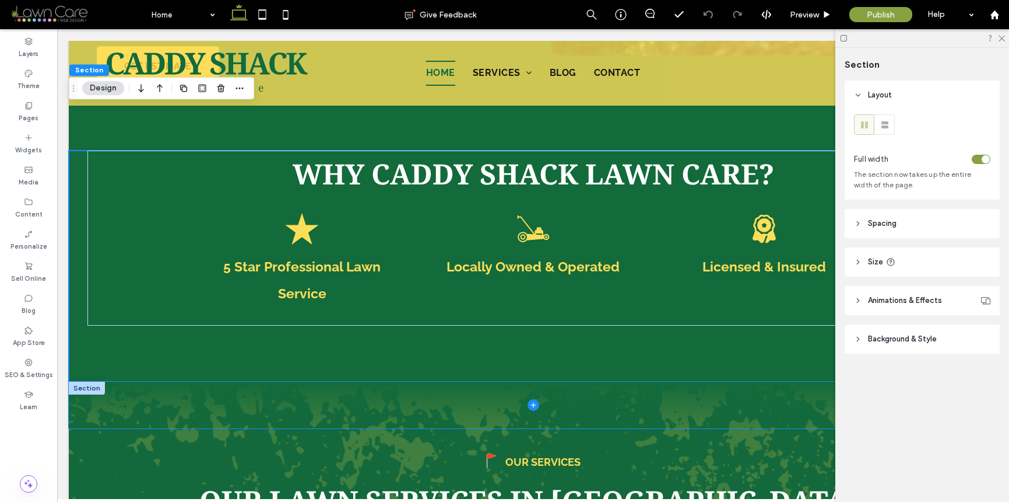
click at [410, 381] on span at bounding box center [533, 404] width 929 height 47
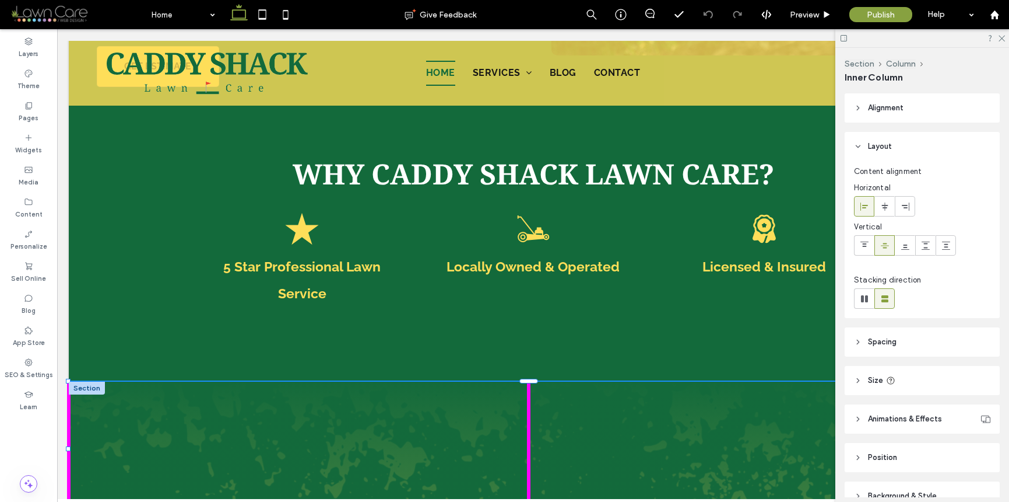
drag, startPoint x: 527, startPoint y: 385, endPoint x: 523, endPoint y: 429, distance: 43.9
type input "***"
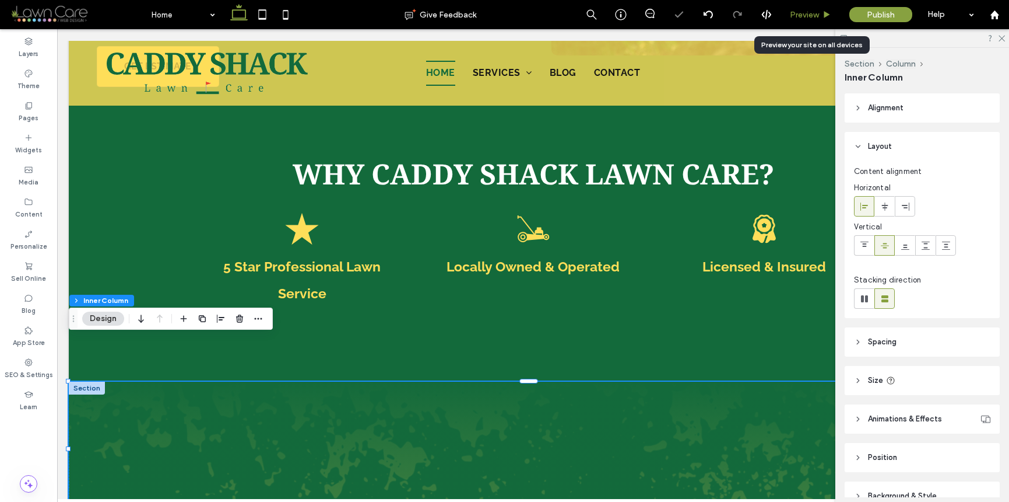
click at [804, 6] on div "Preview" at bounding box center [810, 14] width 59 height 29
click at [802, 13] on span "Preview" at bounding box center [804, 15] width 29 height 10
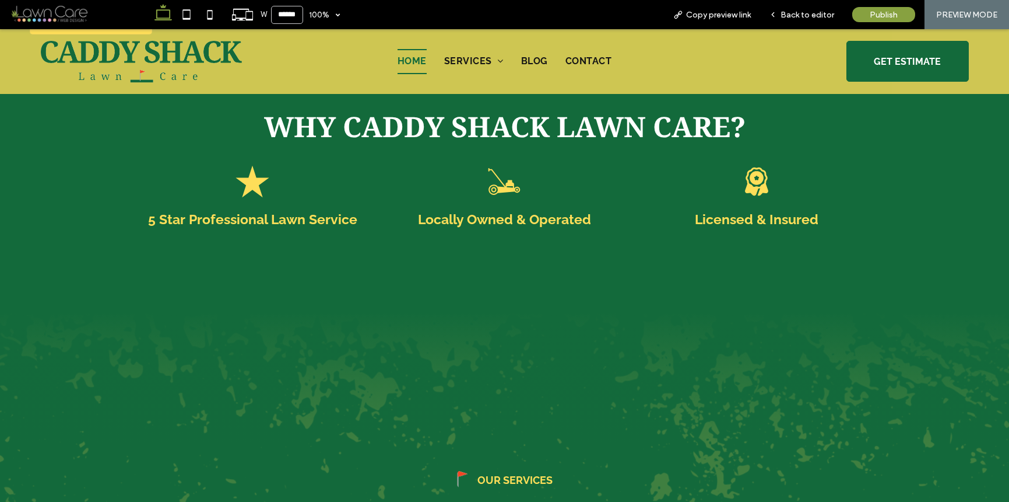
click at [802, 13] on span "Back to editor" at bounding box center [808, 15] width 54 height 10
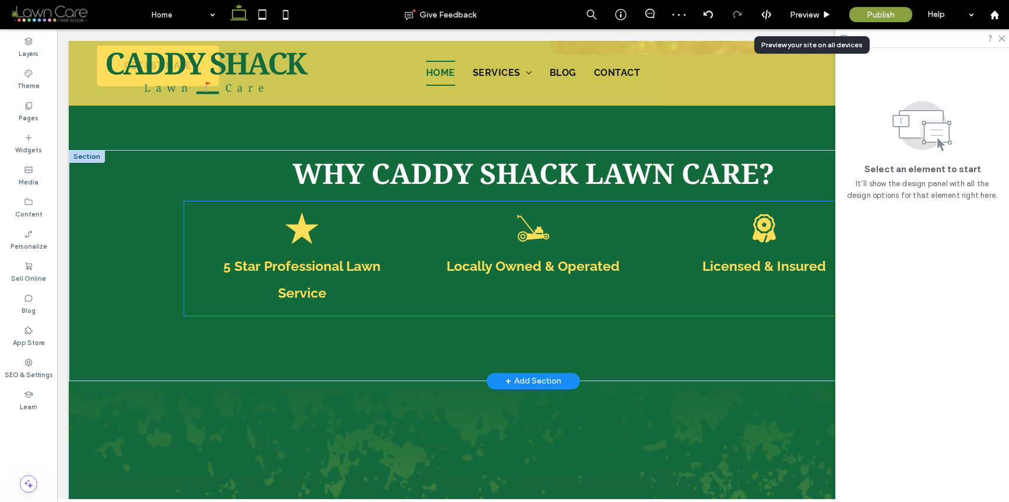
scroll to position [1551, 0]
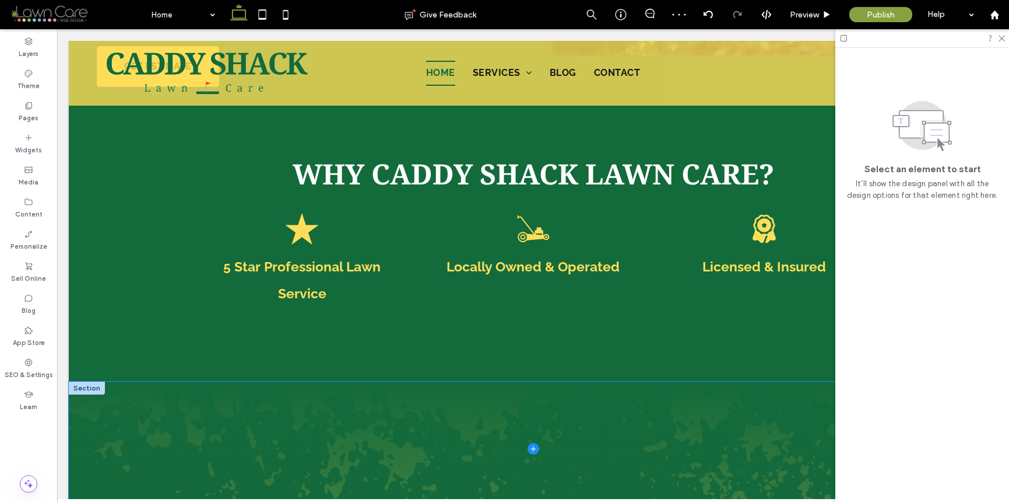
click at [697, 381] on span at bounding box center [533, 448] width 929 height 134
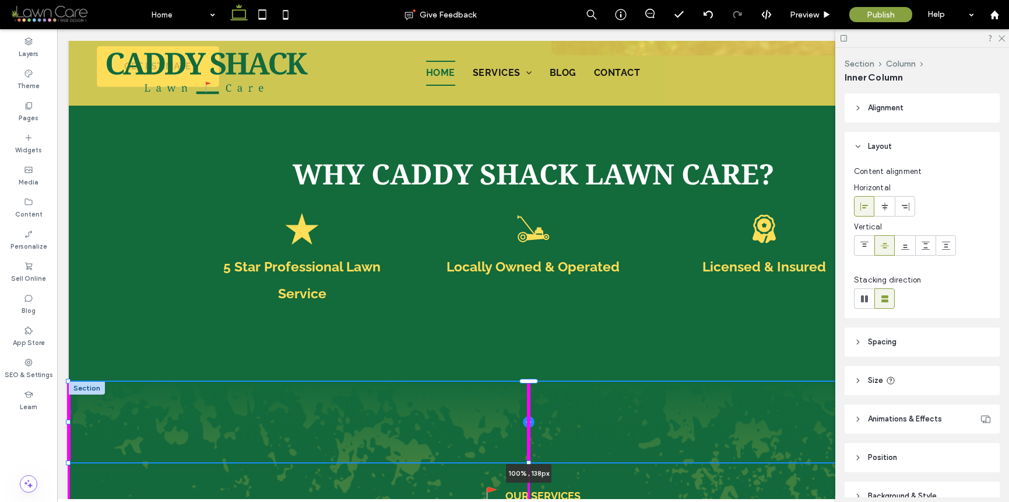
drag, startPoint x: 530, startPoint y: 471, endPoint x: 539, endPoint y: 445, distance: 27.9
type input "***"
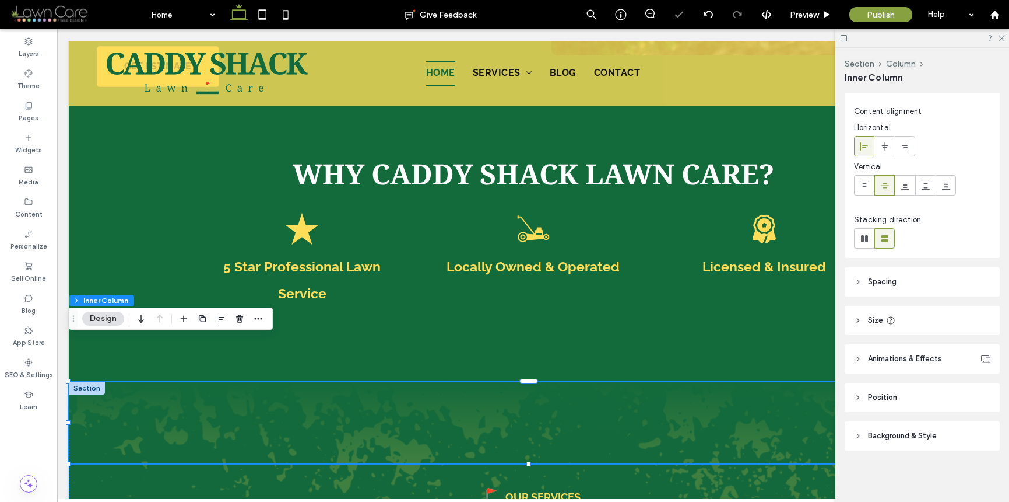
click at [892, 437] on span "Background & Style" at bounding box center [902, 436] width 69 height 12
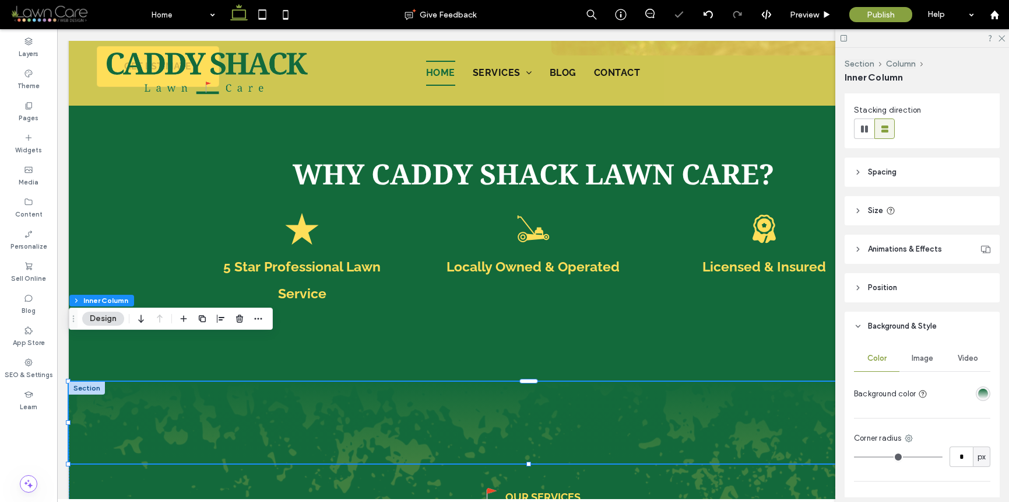
scroll to position [282, 0]
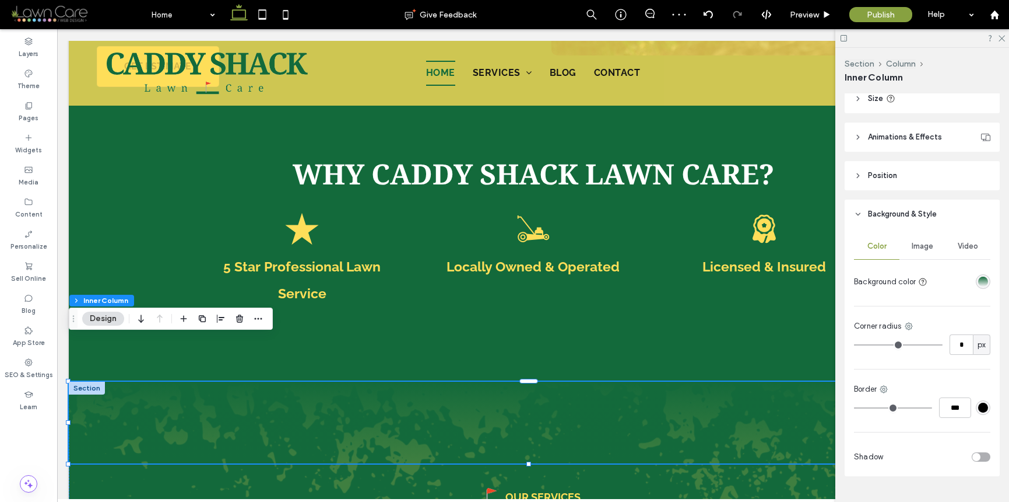
click at [979, 281] on div "linear-gradient(180deg, rgba(19, 106, 59, 1) 0%, rgba(19, 106, 59, 0) 100%)" at bounding box center [984, 281] width 10 height 10
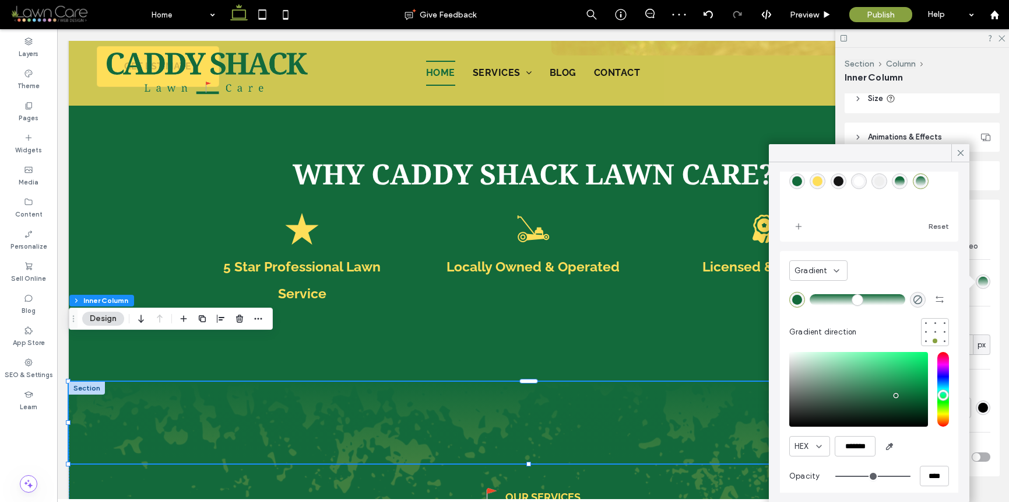
scroll to position [59, 0]
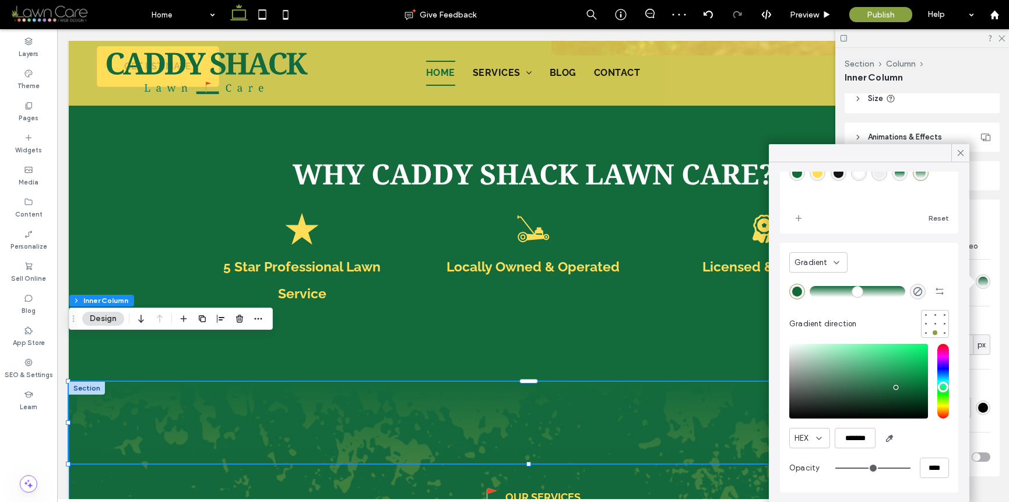
type input "**"
type input "***"
type input "**"
type input "***"
type input "**"
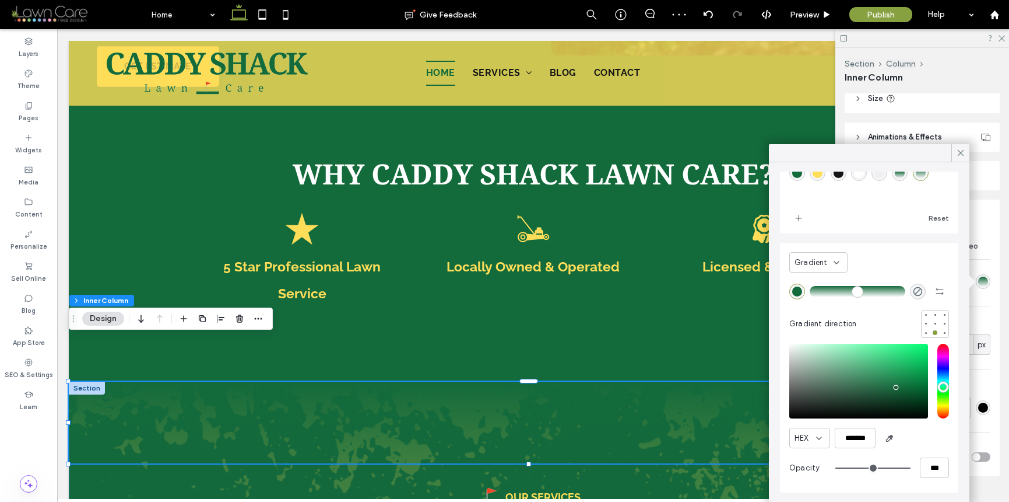
type input "***"
type input "**"
type input "***"
type input "**"
type input "***"
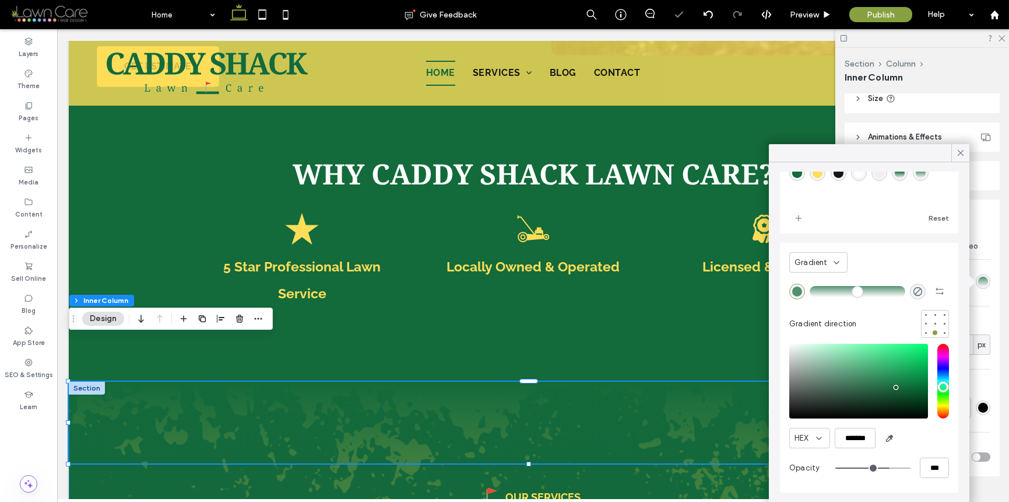
drag, startPoint x: 882, startPoint y: 467, endPoint x: 876, endPoint y: 467, distance: 5.9
type input "**"
click at [877, 467] on input "range" at bounding box center [873, 467] width 75 height 1
type input "***"
type input "**"
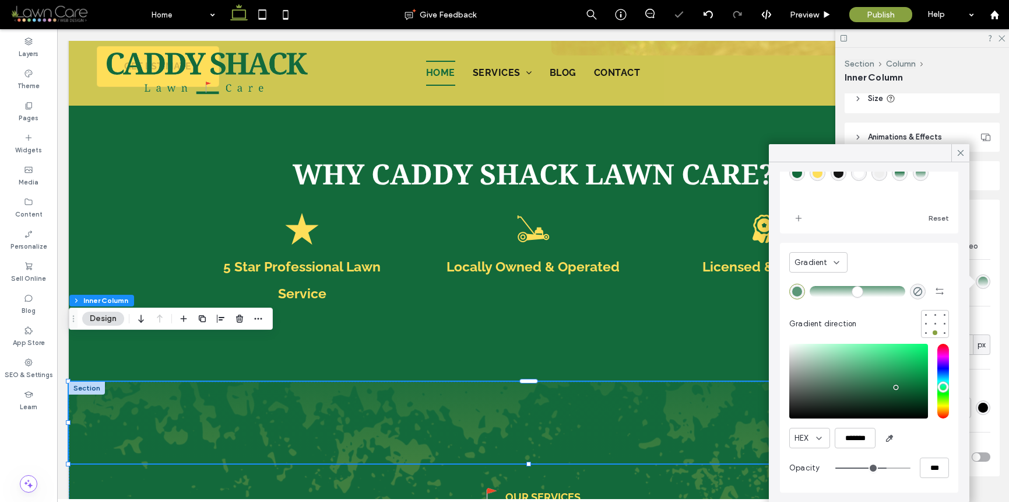
type input "***"
type input "**"
type input "***"
type input "**"
type input "***"
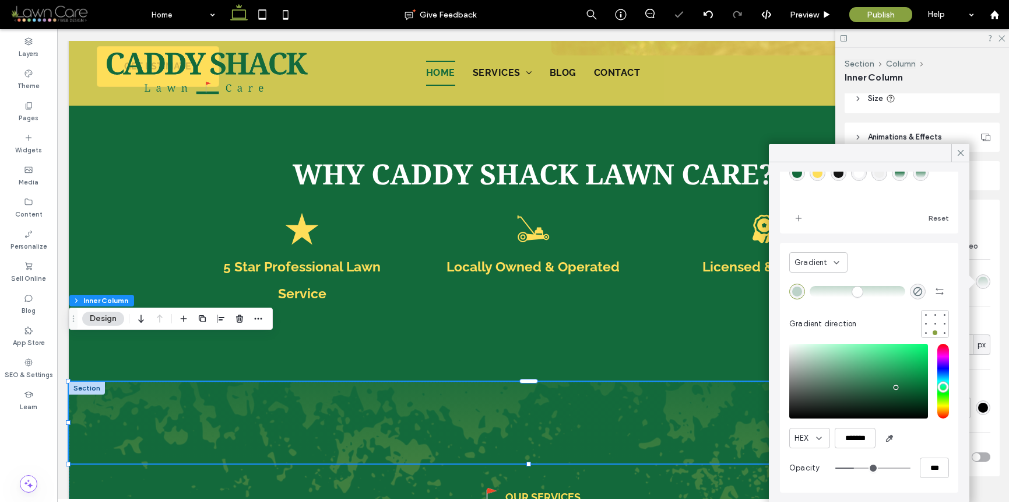
drag, startPoint x: 876, startPoint y: 468, endPoint x: 846, endPoint y: 469, distance: 30.4
type input "**"
click at [847, 468] on input "range" at bounding box center [873, 467] width 75 height 1
type input "***"
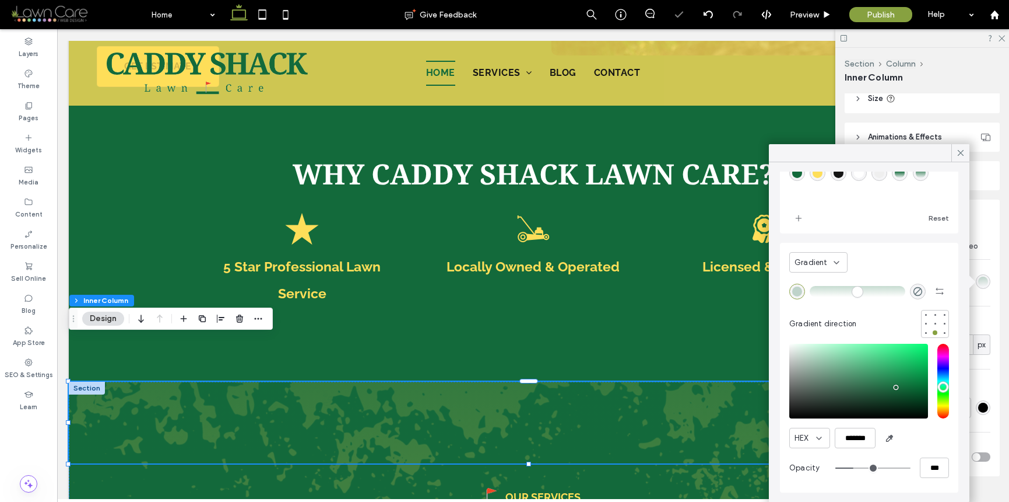
type input "**"
type input "***"
type input "**"
type input "***"
type input "**"
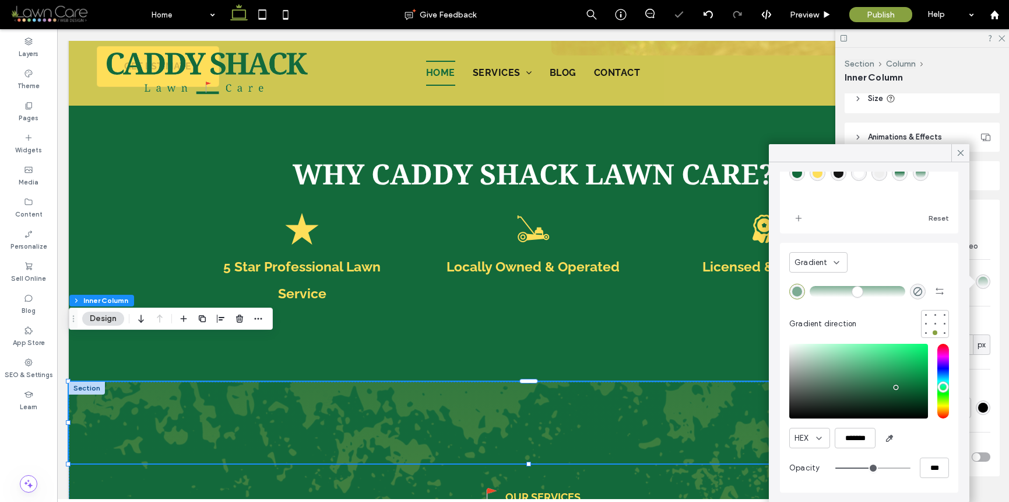
type input "***"
type input "**"
type input "***"
type input "****"
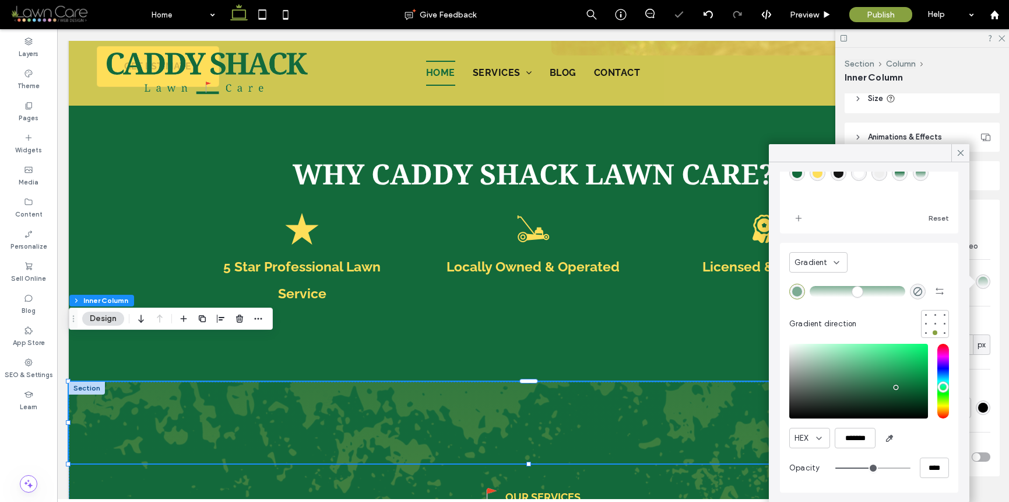
drag, startPoint x: 846, startPoint y: 469, endPoint x: 978, endPoint y: 464, distance: 132.5
type input "***"
click at [911, 467] on input "range" at bounding box center [873, 467] width 75 height 1
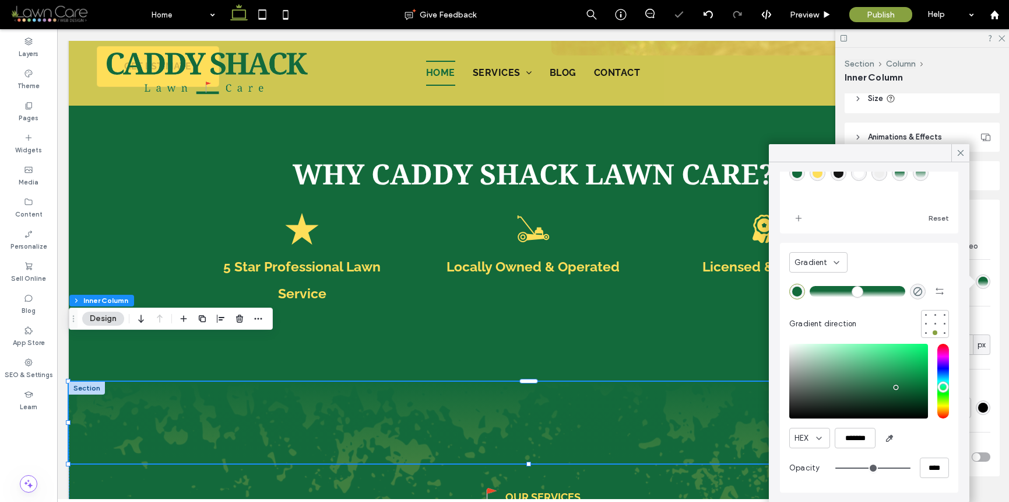
drag, startPoint x: 823, startPoint y: 292, endPoint x: 851, endPoint y: 293, distance: 28.0
click at [851, 292] on input "range" at bounding box center [858, 290] width 96 height 1
drag, startPoint x: 851, startPoint y: 293, endPoint x: 844, endPoint y: 295, distance: 7.4
type input "**"
click at [844, 292] on input "range" at bounding box center [858, 290] width 96 height 1
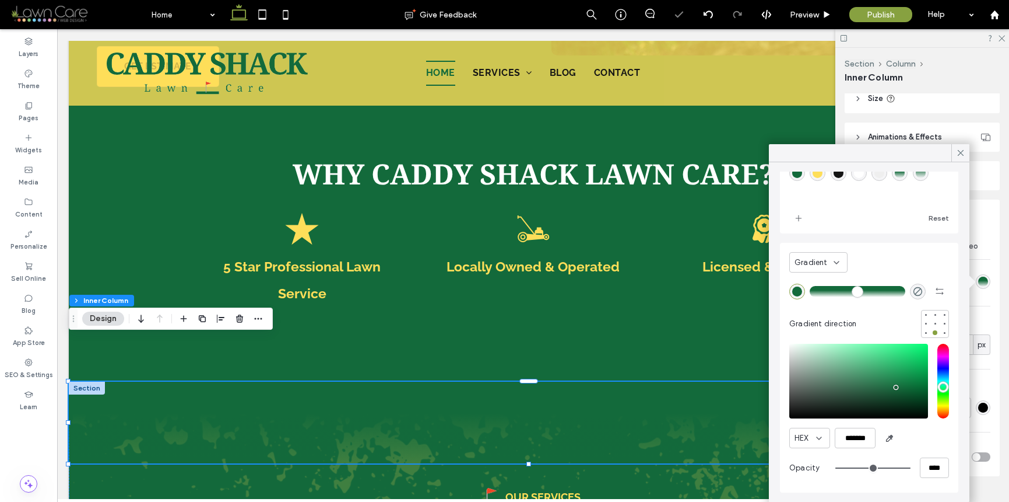
click at [844, 292] on input "range" at bounding box center [858, 290] width 96 height 1
click at [965, 151] on icon at bounding box center [961, 153] width 10 height 10
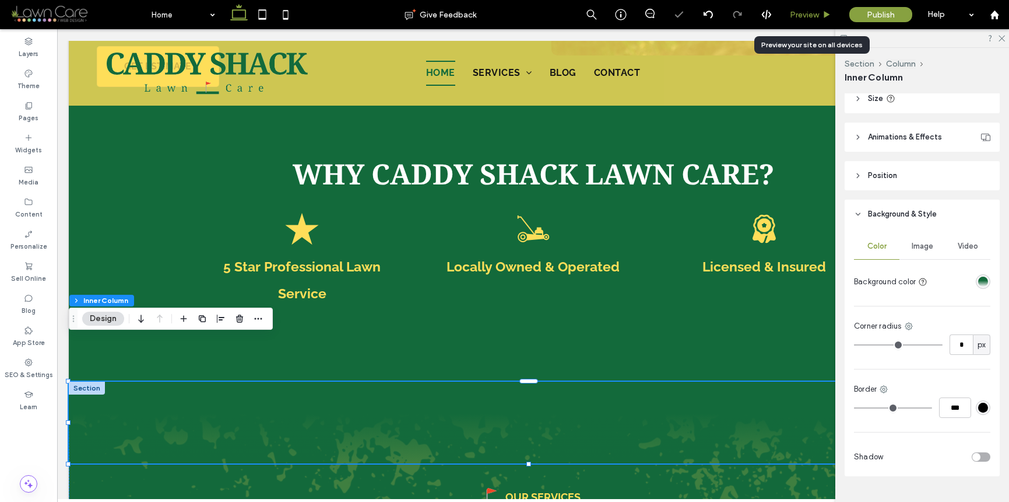
click at [823, 10] on icon at bounding box center [827, 14] width 9 height 9
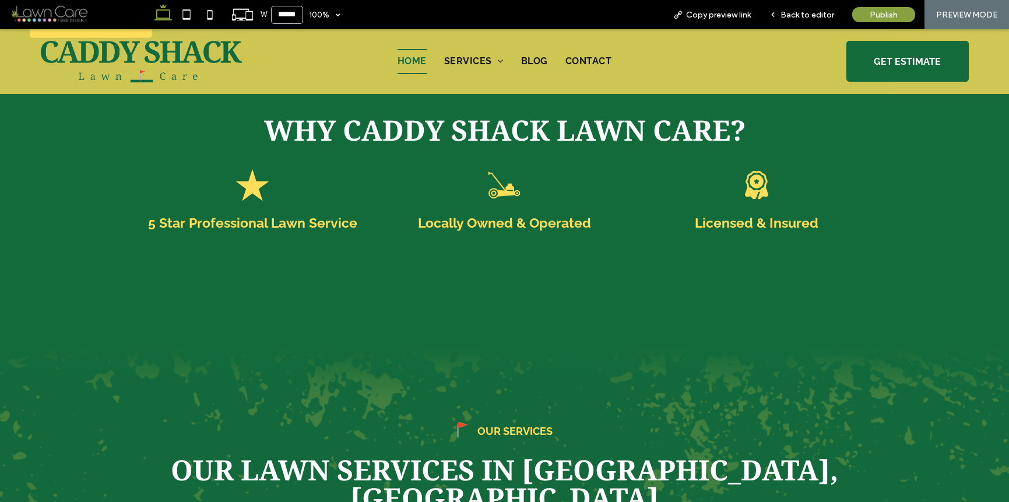
scroll to position [1555, 0]
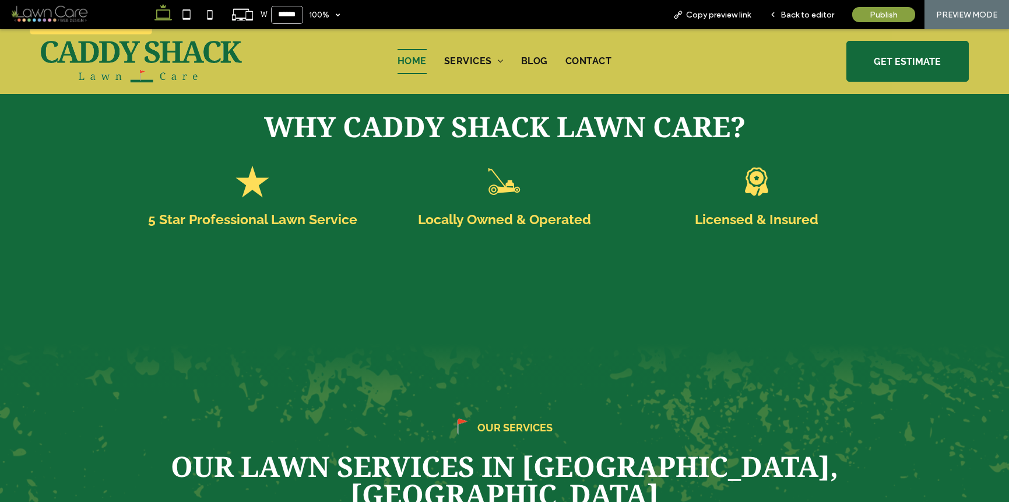
click at [823, 10] on span "Back to editor" at bounding box center [808, 15] width 54 height 10
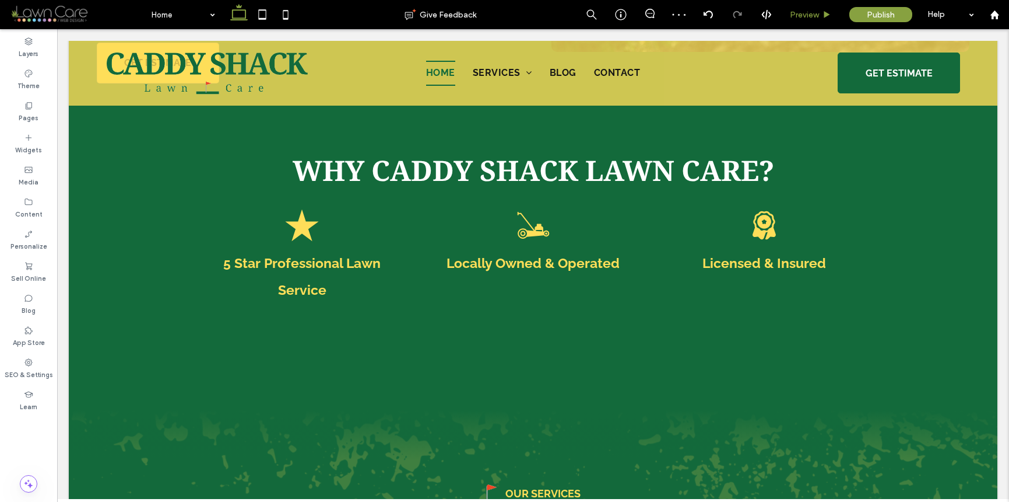
scroll to position [1551, 0]
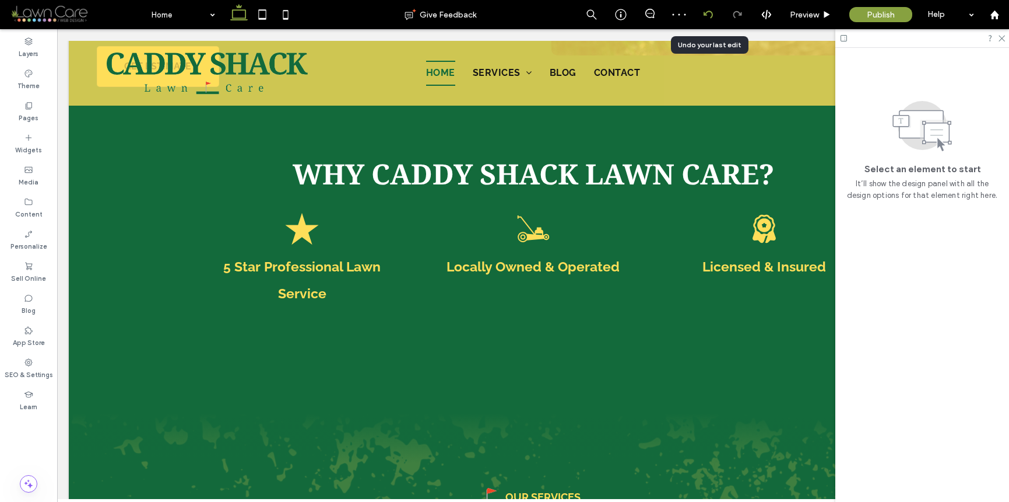
click at [709, 14] on icon at bounding box center [708, 14] width 9 height 9
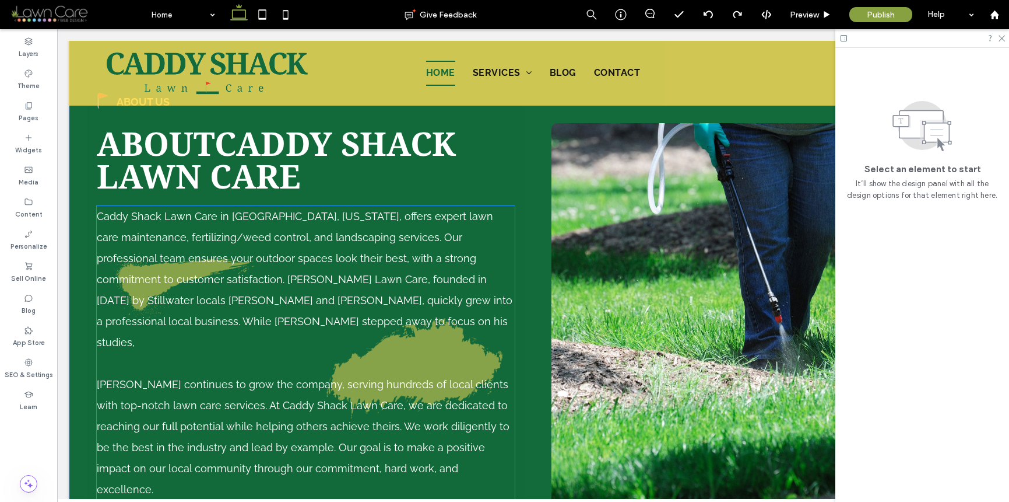
scroll to position [1136, 0]
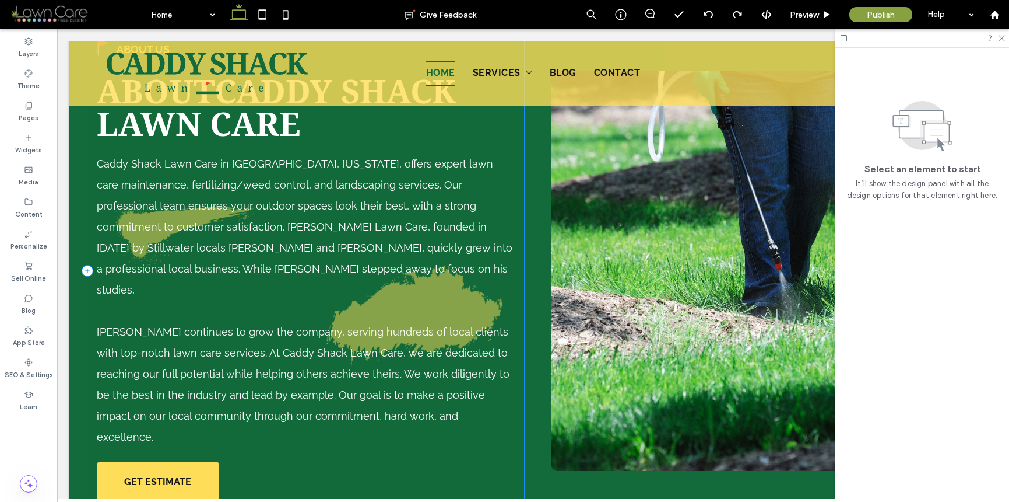
click at [499, 448] on div "ABOUT US About Caddy Shack Lawn Care [PERSON_NAME] Lawn Care in [GEOGRAPHIC_DAT…" at bounding box center [305, 271] width 437 height 482
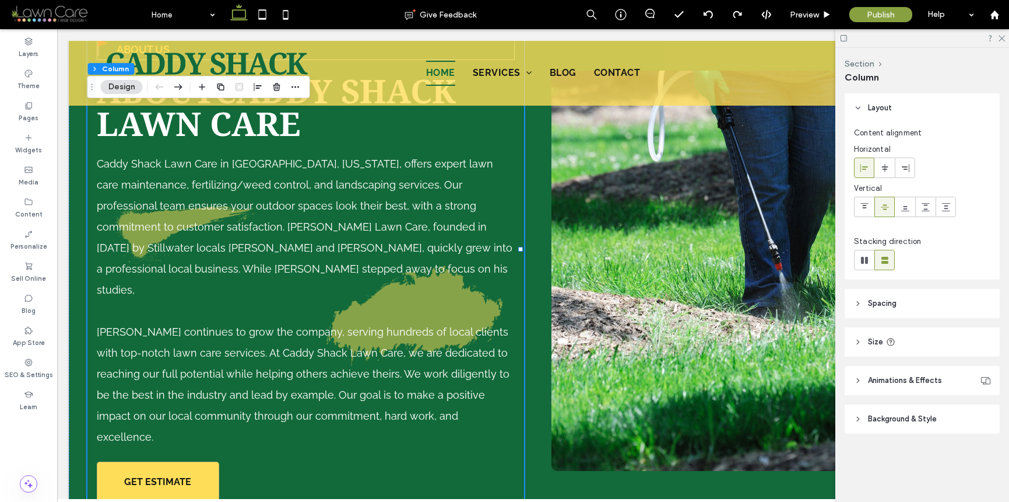
click at [910, 423] on span "Background & Style" at bounding box center [902, 419] width 69 height 12
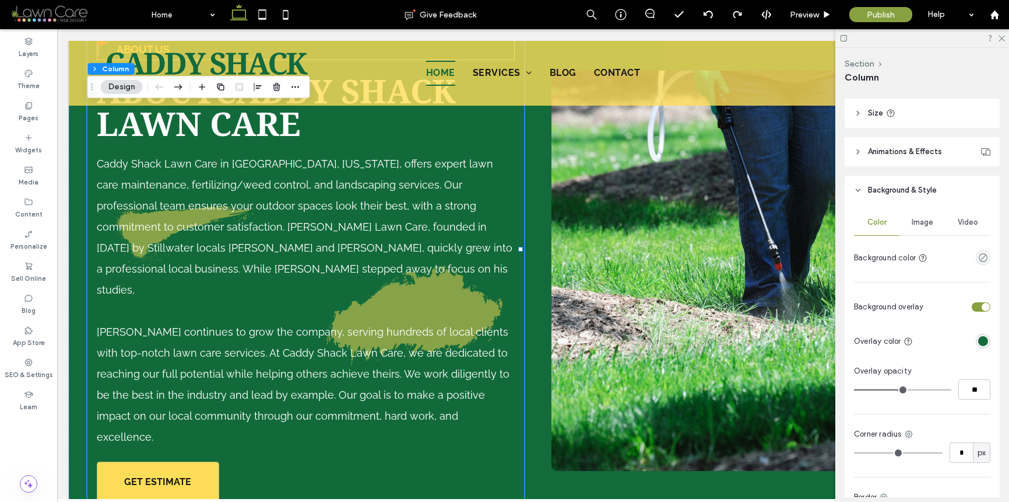
click at [926, 227] on div "Image" at bounding box center [922, 222] width 45 height 26
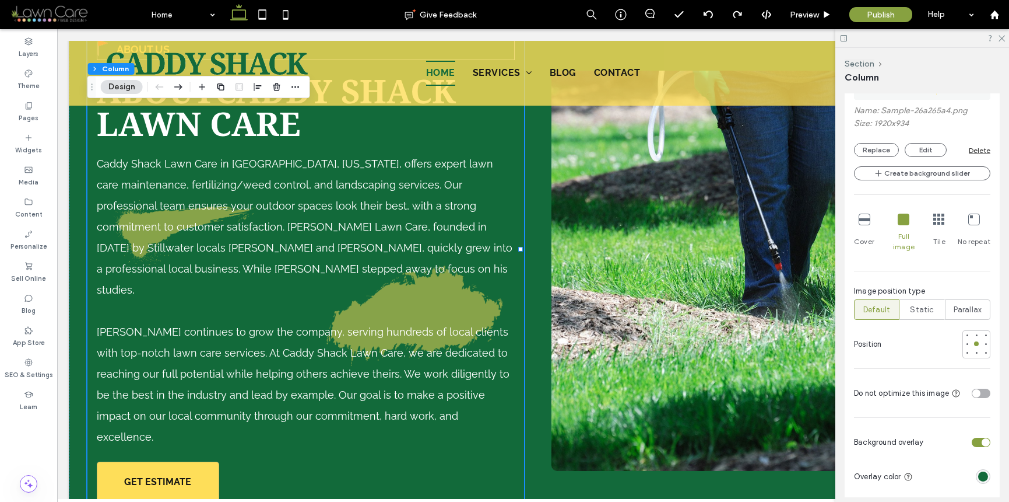
scroll to position [511, 0]
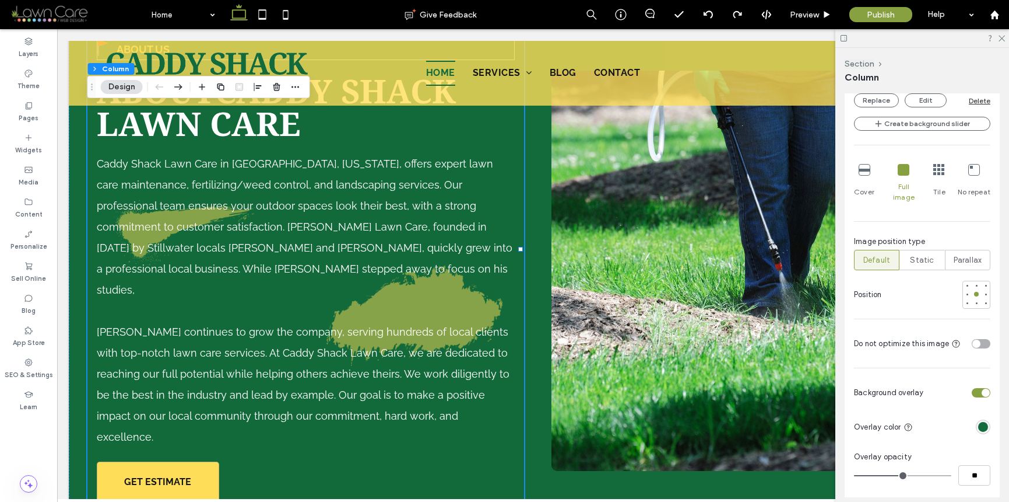
click at [966, 382] on div at bounding box center [960, 392] width 62 height 20
click at [969, 382] on div at bounding box center [960, 392] width 62 height 20
click at [982, 388] on div "toggle" at bounding box center [986, 392] width 8 height 8
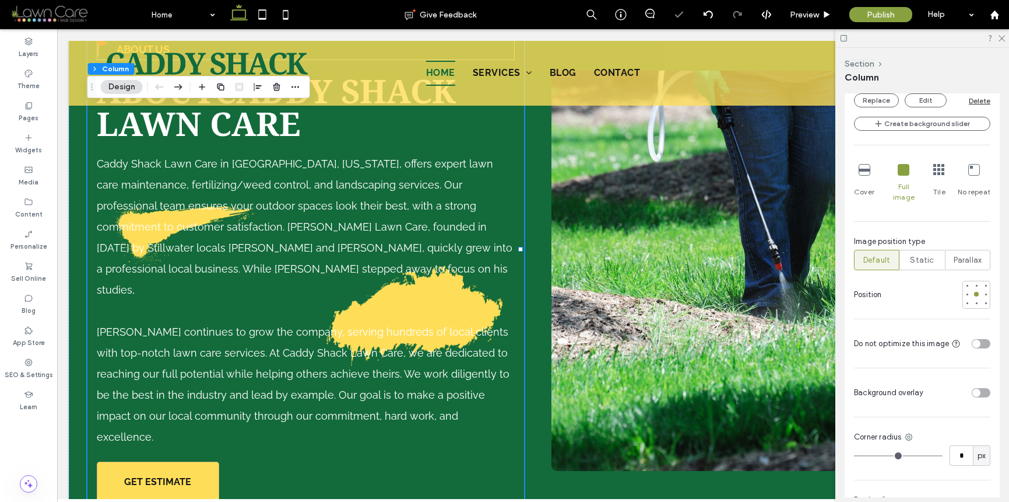
click at [976, 388] on div "toggle" at bounding box center [981, 392] width 19 height 9
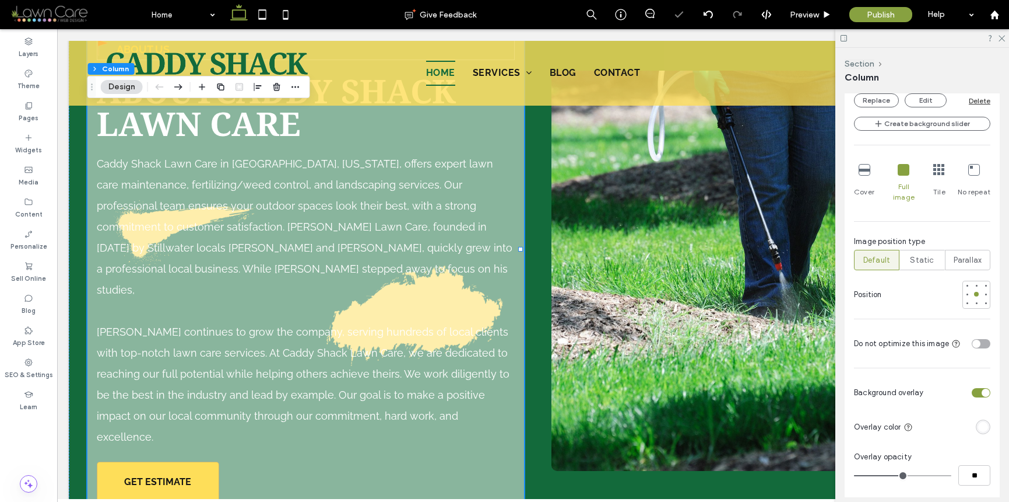
click at [982, 388] on div "toggle" at bounding box center [986, 392] width 8 height 8
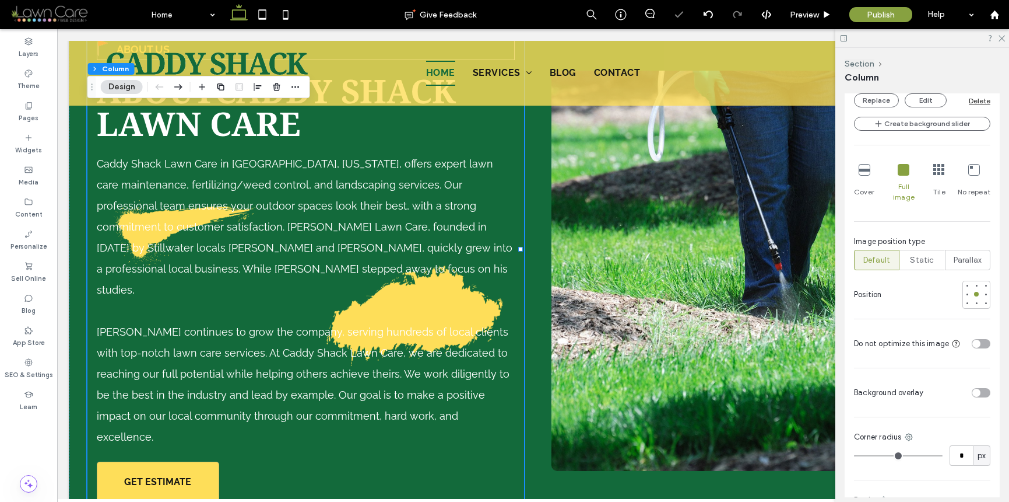
click at [977, 388] on div "toggle" at bounding box center [981, 392] width 19 height 9
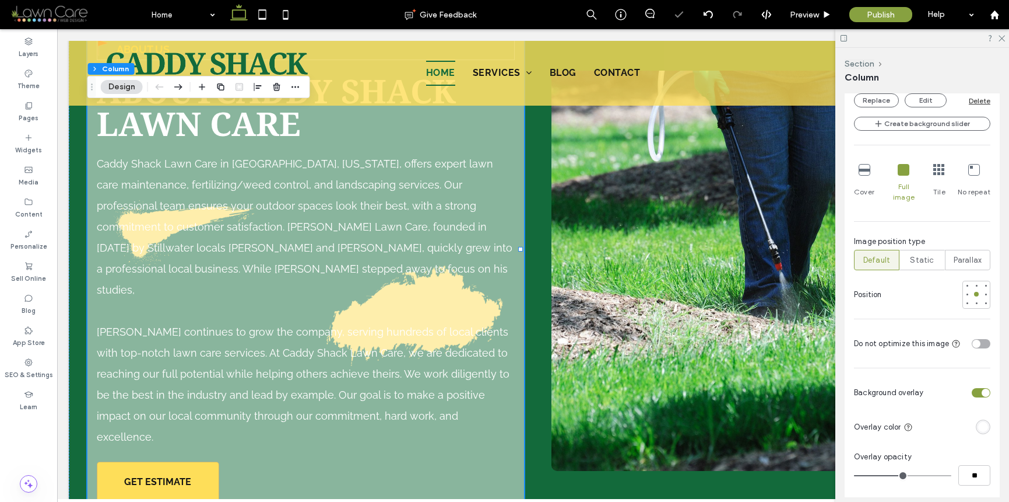
click at [979, 422] on div "rgba(255, 255, 255, 1)" at bounding box center [984, 427] width 10 height 10
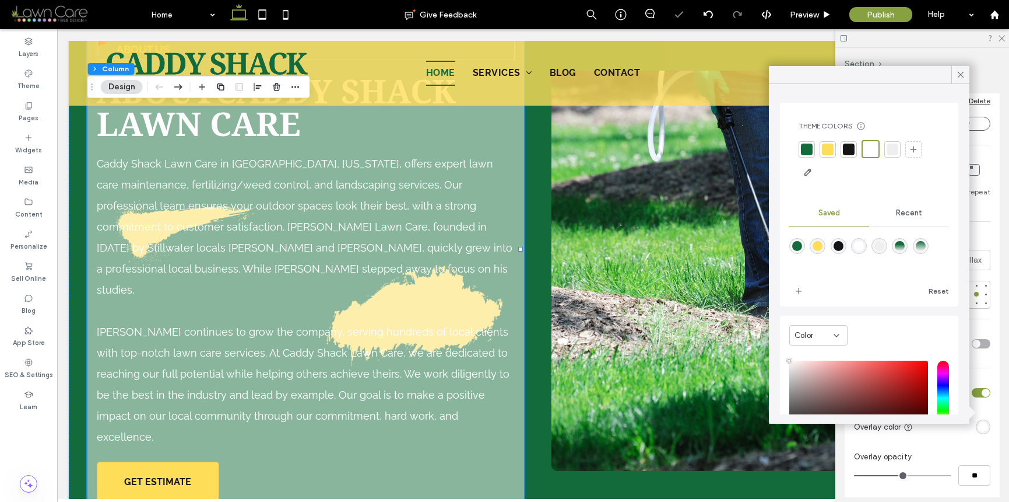
click at [809, 152] on div at bounding box center [807, 149] width 12 height 12
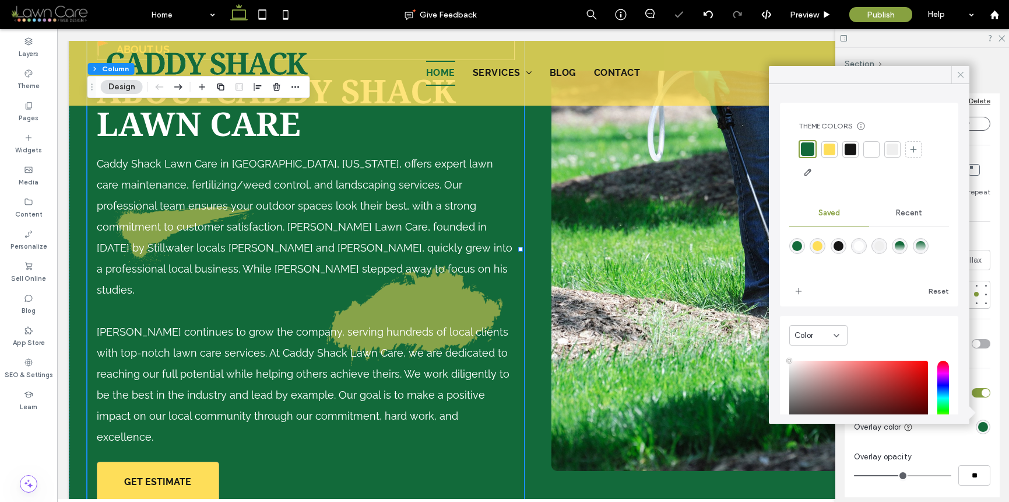
click at [956, 78] on icon at bounding box center [961, 74] width 10 height 10
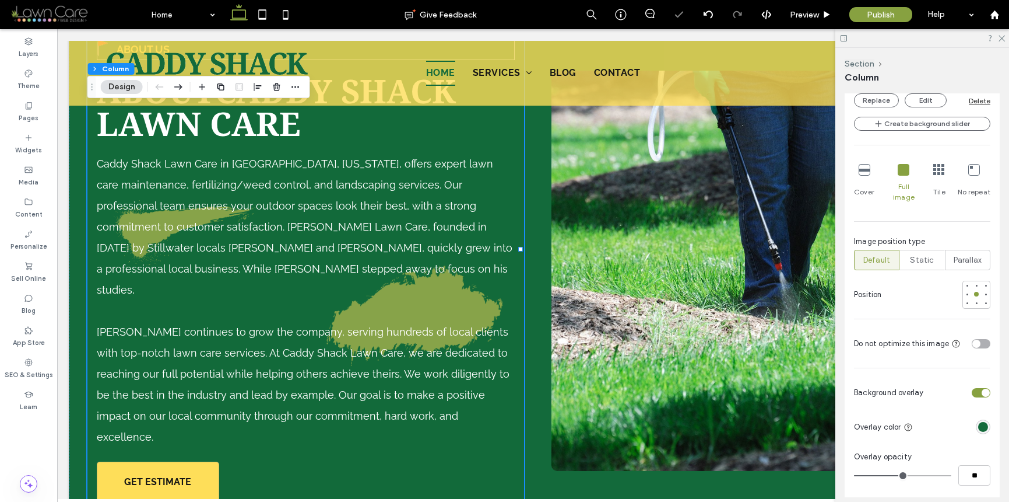
type input "**"
click at [929, 475] on input "range" at bounding box center [902, 475] width 97 height 1
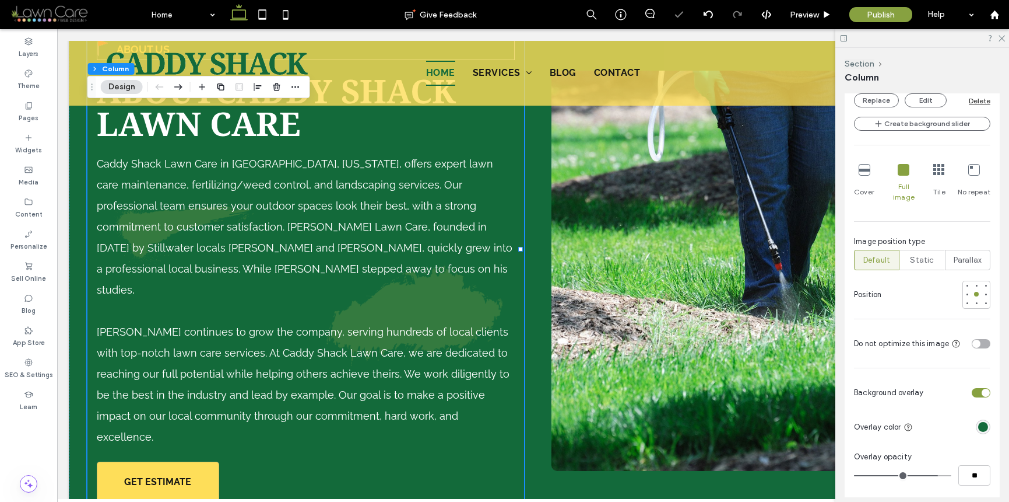
type input "**"
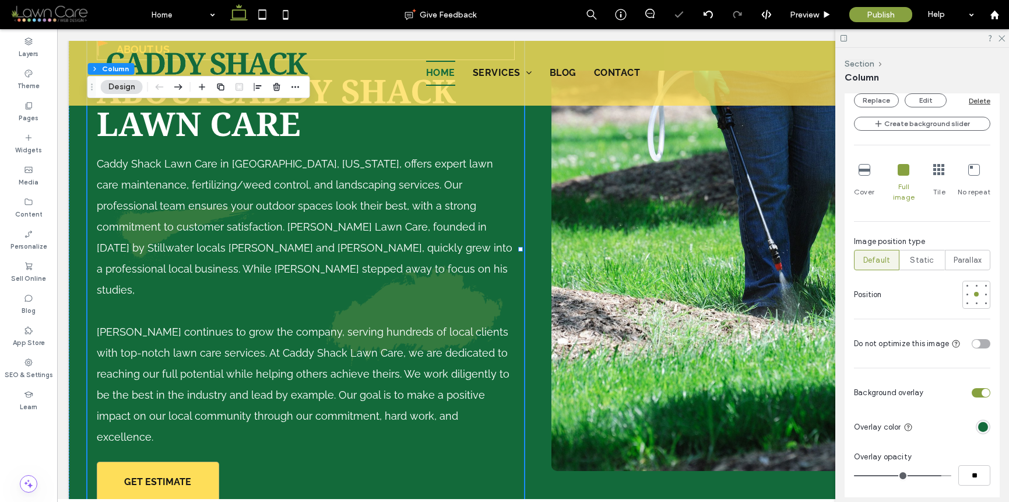
type input "**"
click at [934, 475] on input "range" at bounding box center [902, 475] width 97 height 1
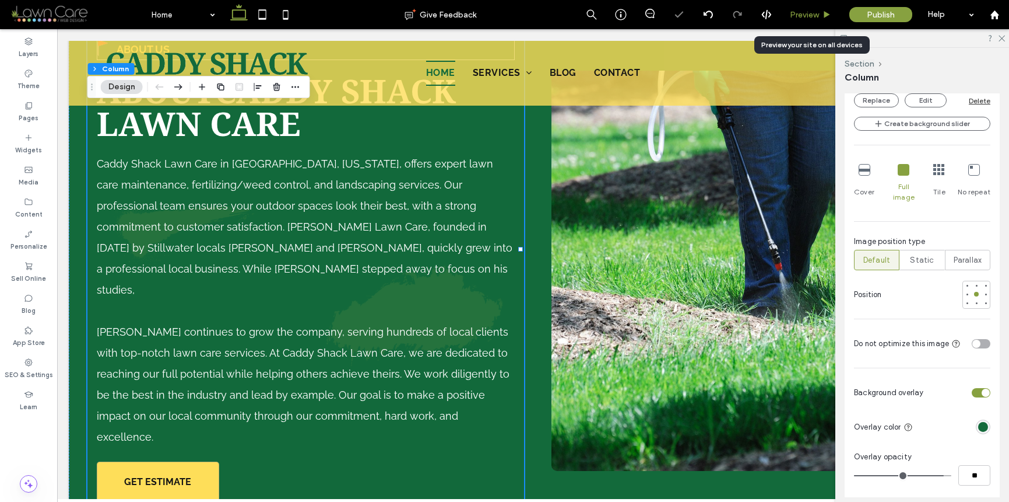
click at [800, 14] on span "Preview" at bounding box center [804, 15] width 29 height 10
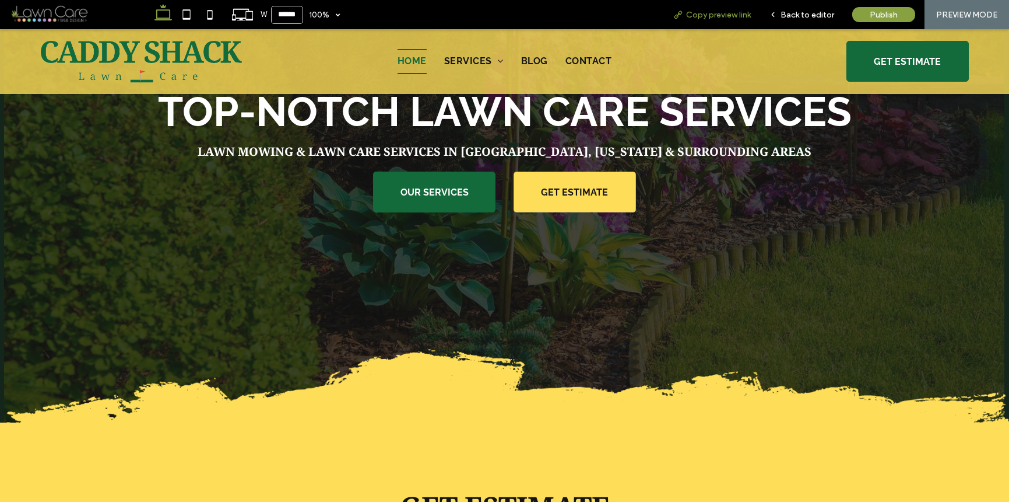
scroll to position [92, 0]
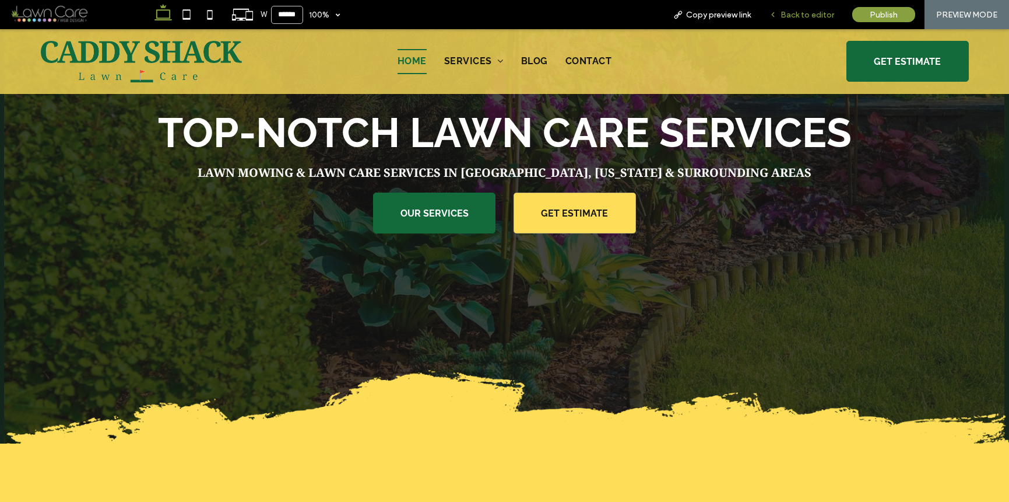
click at [804, 19] on span "Back to editor" at bounding box center [808, 15] width 54 height 10
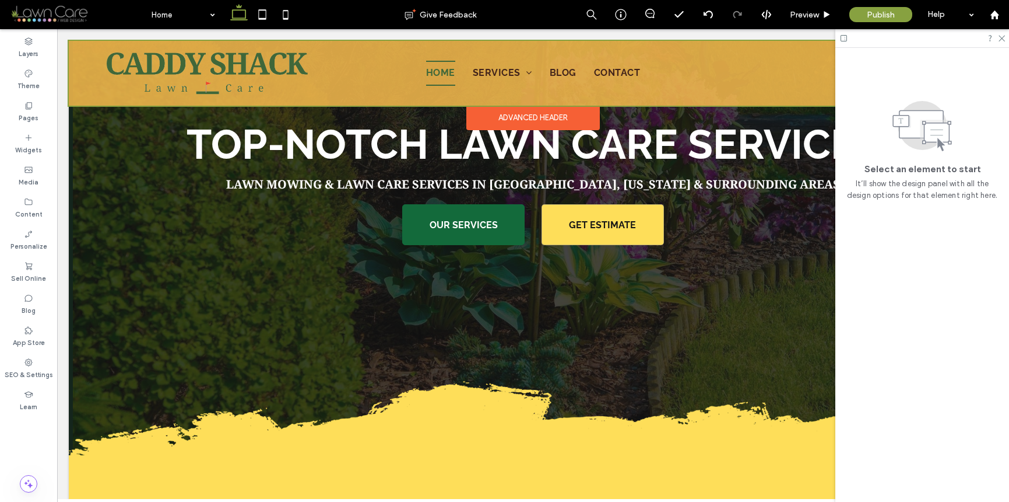
click at [584, 111] on div "Advanced Header" at bounding box center [534, 118] width 134 height 24
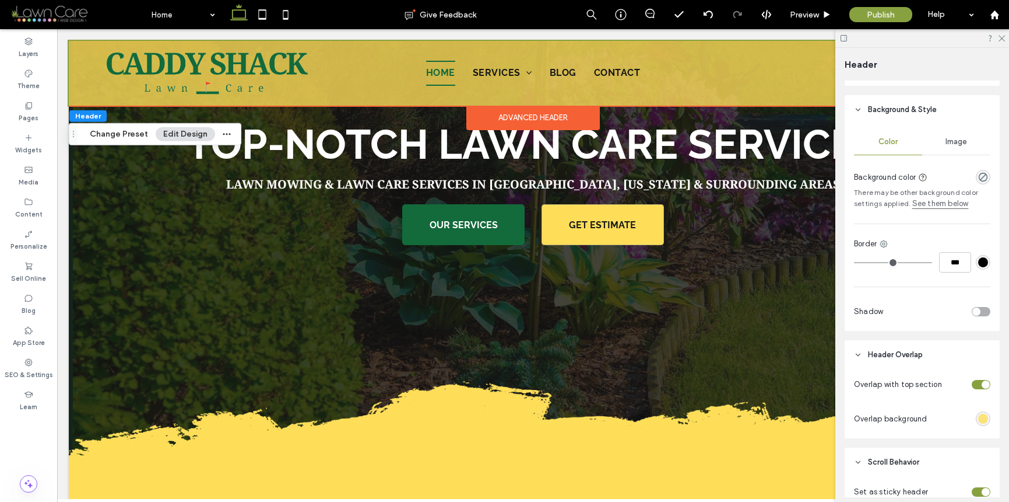
scroll to position [268, 0]
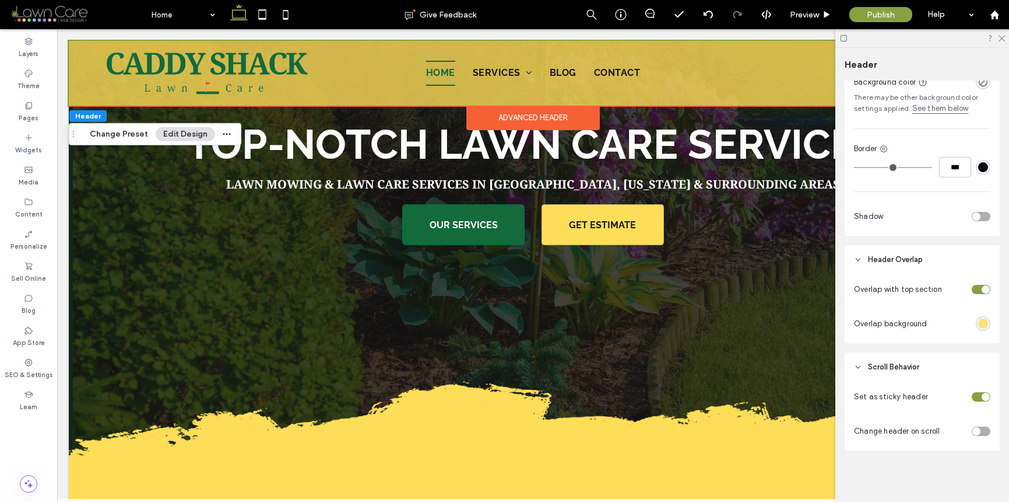
click at [973, 431] on div "toggle" at bounding box center [977, 431] width 8 height 8
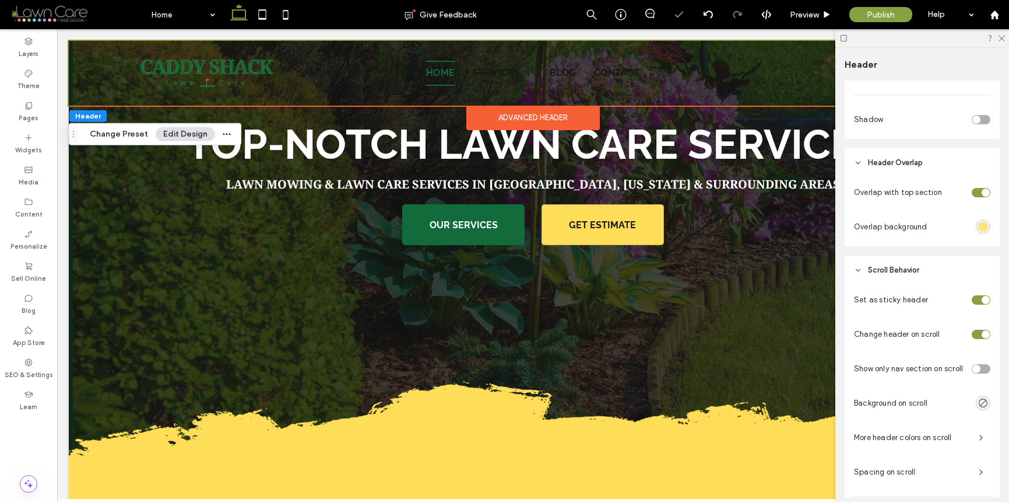
scroll to position [371, 0]
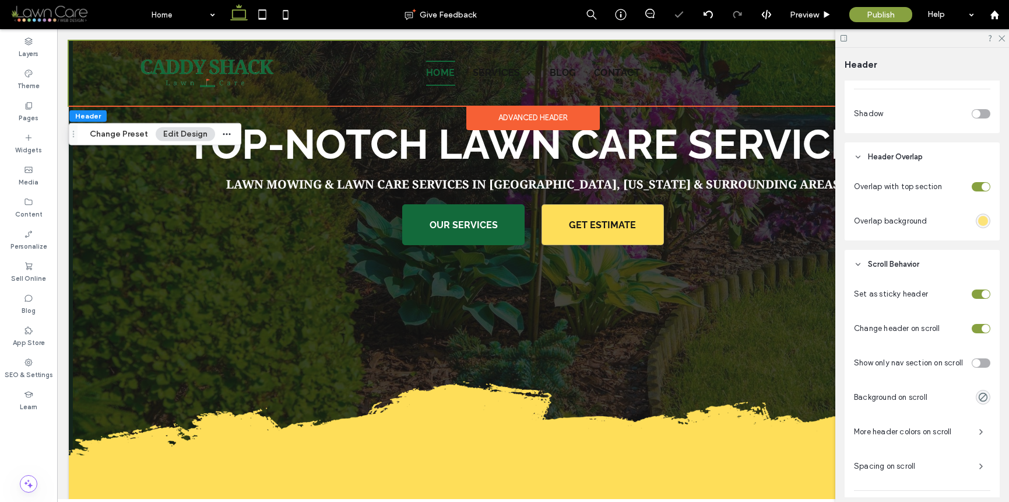
click at [984, 399] on div "Set as sticky header Change header on scroll Show only nav section on scroll Ba…" at bounding box center [922, 445] width 155 height 332
click at [979, 399] on icon "rgba(0, 0, 0, 0)" at bounding box center [984, 397] width 10 height 10
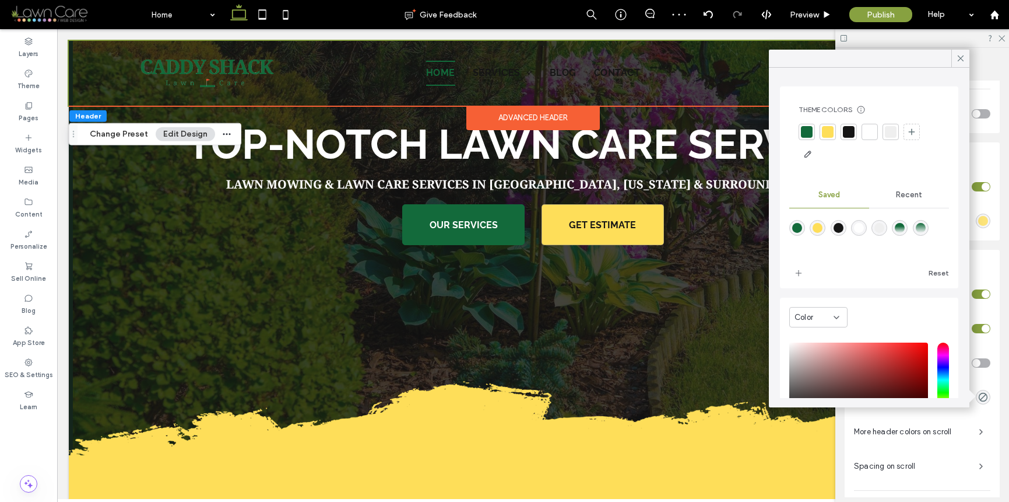
click at [823, 229] on div "rgba(254,222,89,1)" at bounding box center [818, 228] width 10 height 10
type input "*******"
type input "***"
type input "****"
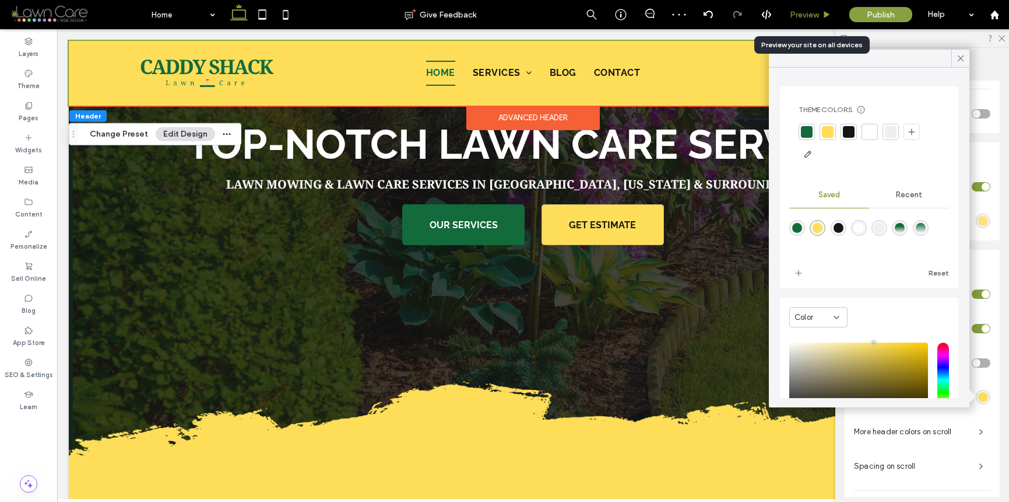
click at [833, 15] on div "Preview" at bounding box center [810, 15] width 59 height 10
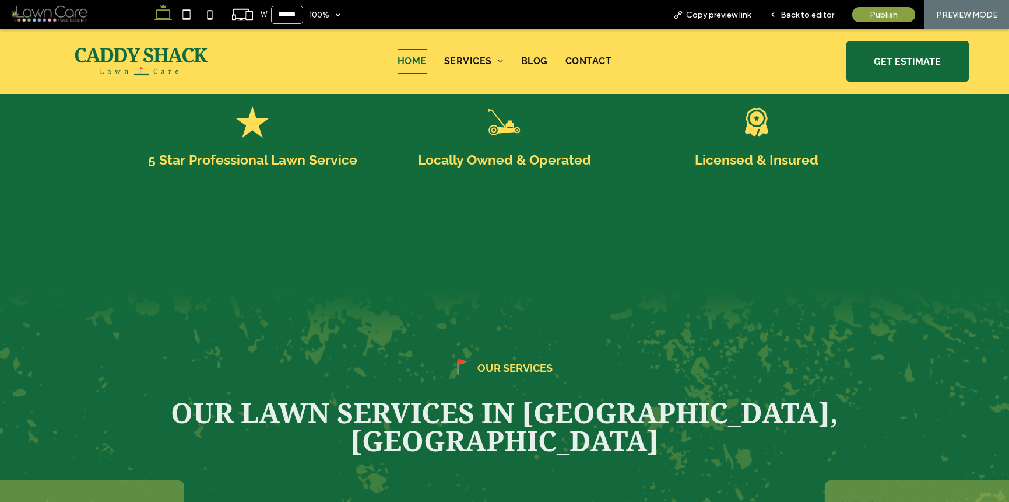
scroll to position [1608, 0]
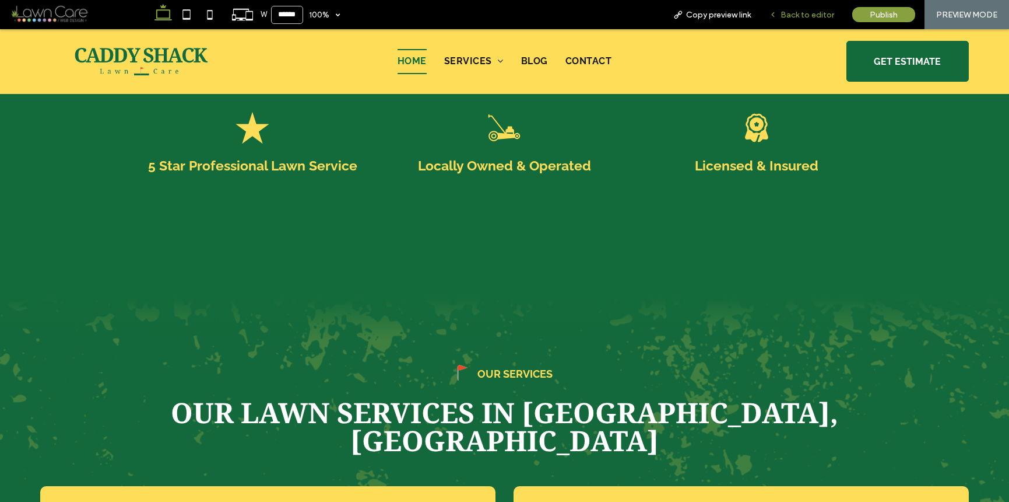
click at [793, 13] on span "Back to editor" at bounding box center [808, 15] width 54 height 10
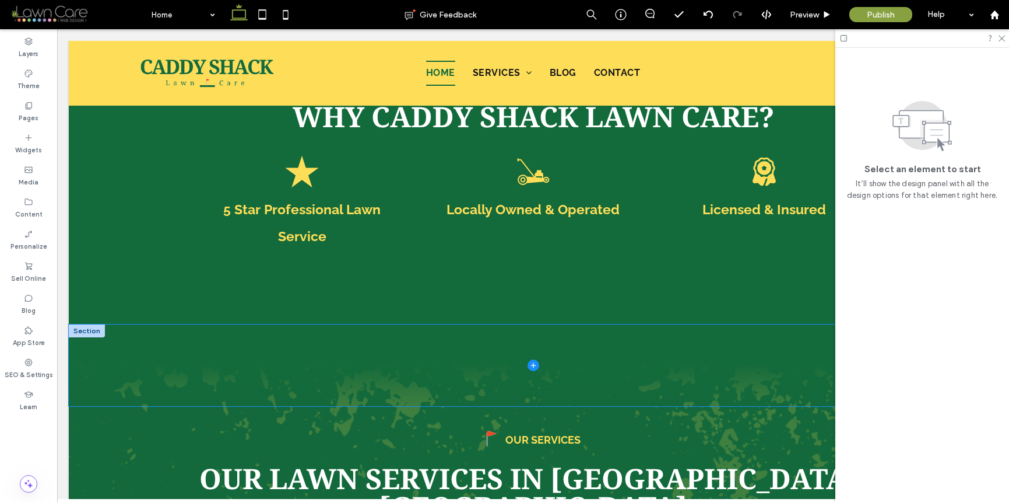
click at [559, 324] on span at bounding box center [533, 365] width 929 height 82
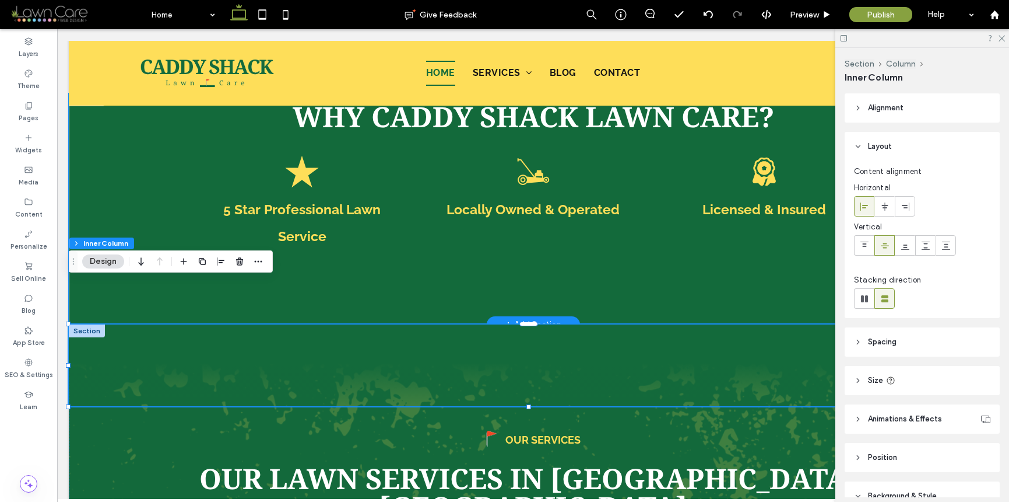
click at [488, 252] on div "Why Ca ddy Shack Lawn Care? Star icon 5 Star Professional Lawn Service Mower ic…" at bounding box center [533, 208] width 929 height 231
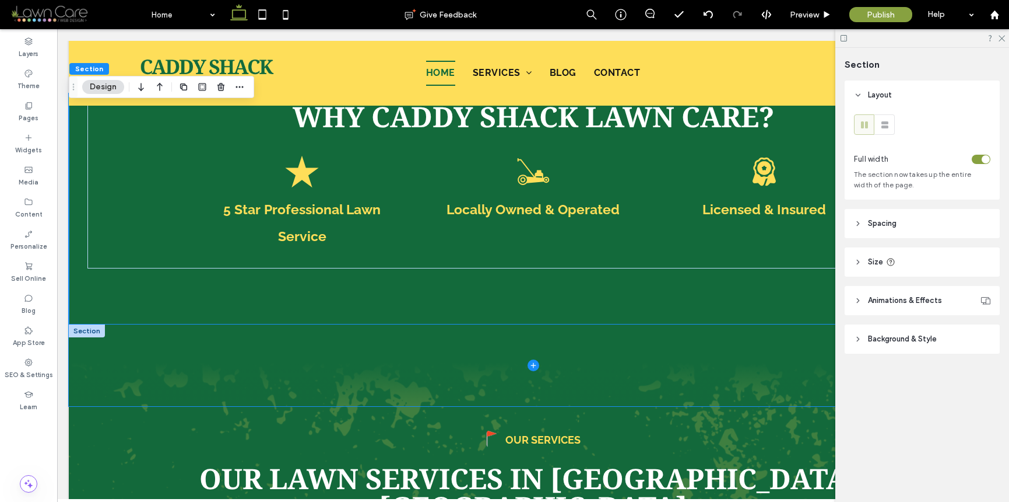
click at [541, 344] on span at bounding box center [533, 365] width 929 height 82
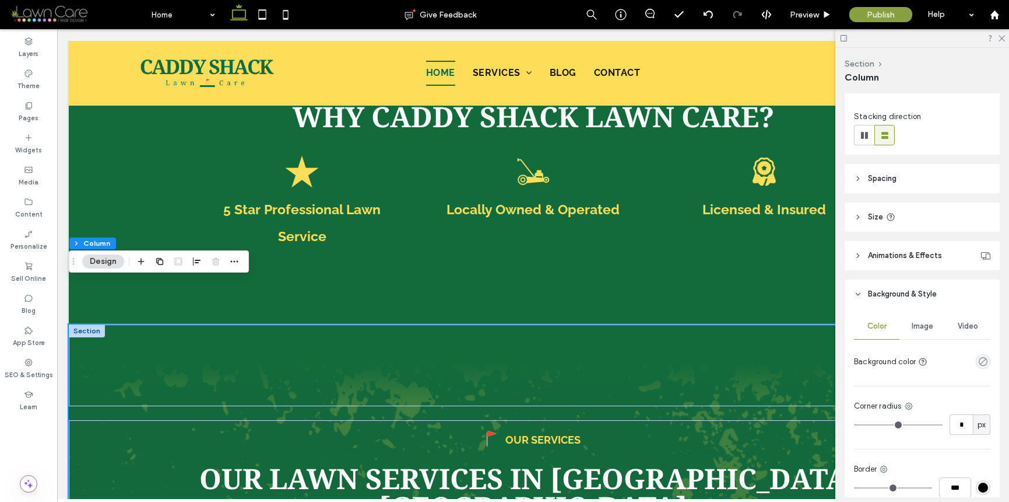
click at [932, 327] on div "Image" at bounding box center [922, 326] width 45 height 26
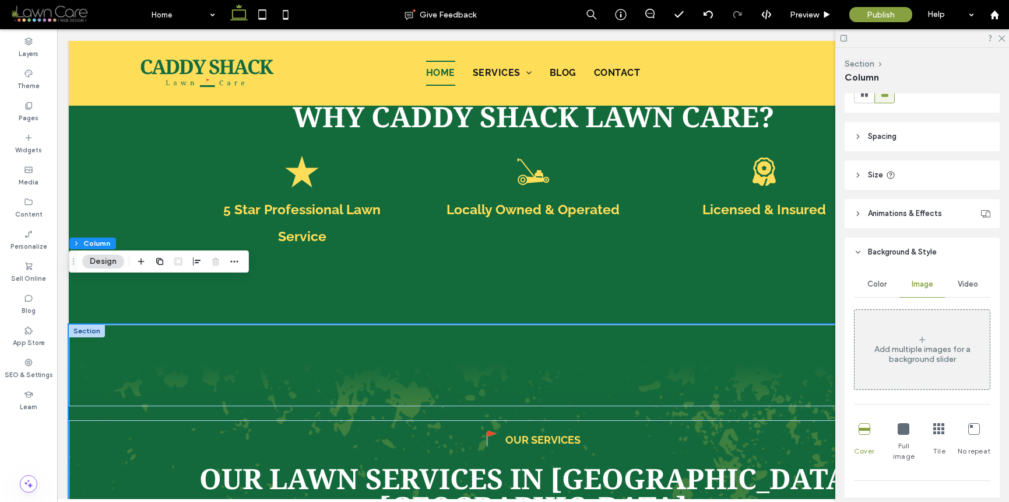
scroll to position [162, 0]
click at [90, 324] on div at bounding box center [87, 330] width 36 height 13
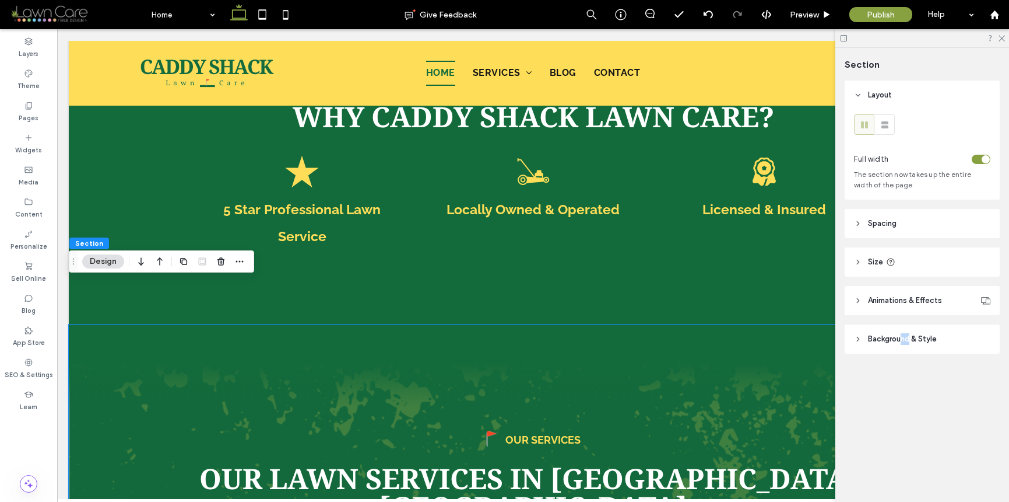
click at [910, 342] on span "Background & Style" at bounding box center [902, 339] width 69 height 12
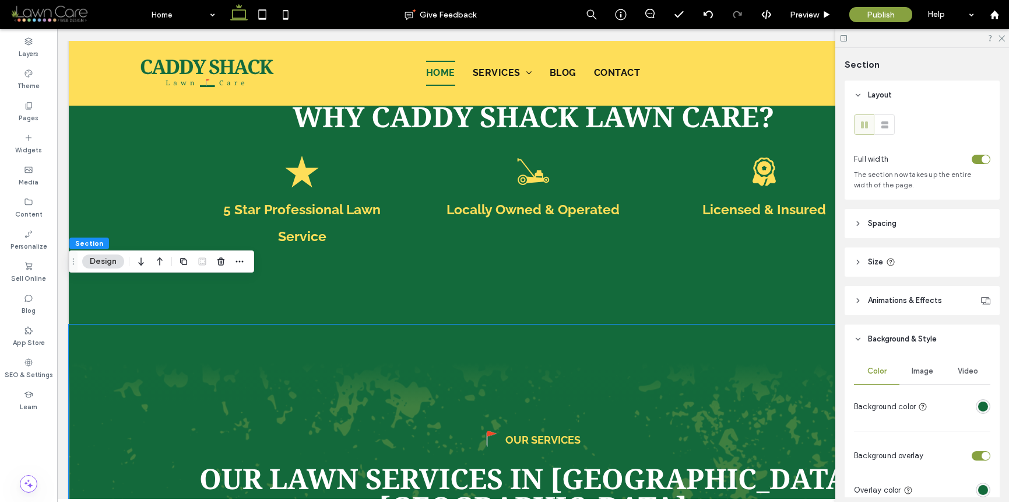
click at [917, 377] on div "Image" at bounding box center [922, 371] width 45 height 26
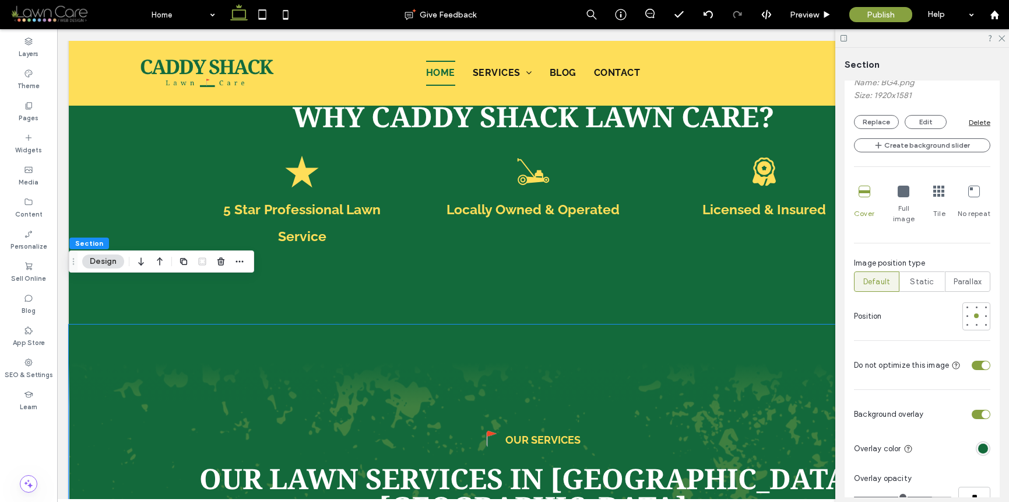
scroll to position [415, 0]
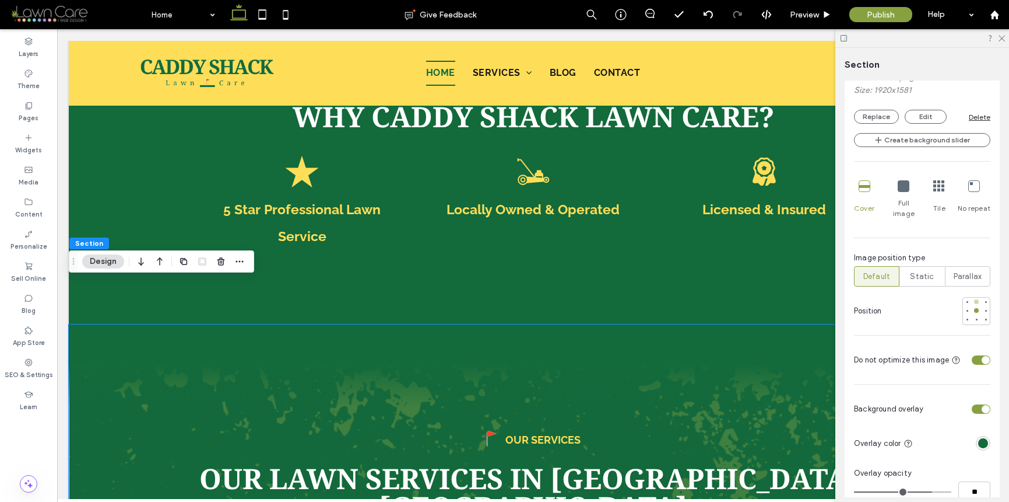
click at [974, 299] on div at bounding box center [976, 301] width 5 height 5
click at [973, 306] on div at bounding box center [977, 310] width 8 height 8
click at [974, 317] on div at bounding box center [976, 319] width 5 height 5
click at [974, 308] on div at bounding box center [976, 310] width 5 height 5
click at [937, 197] on div "Tile" at bounding box center [940, 200] width 12 height 48
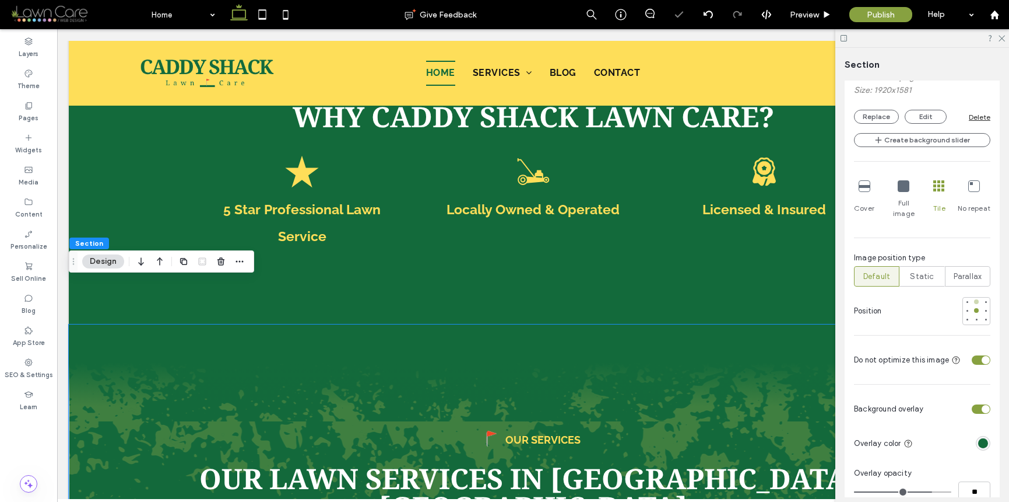
click at [973, 297] on div at bounding box center [977, 301] width 8 height 8
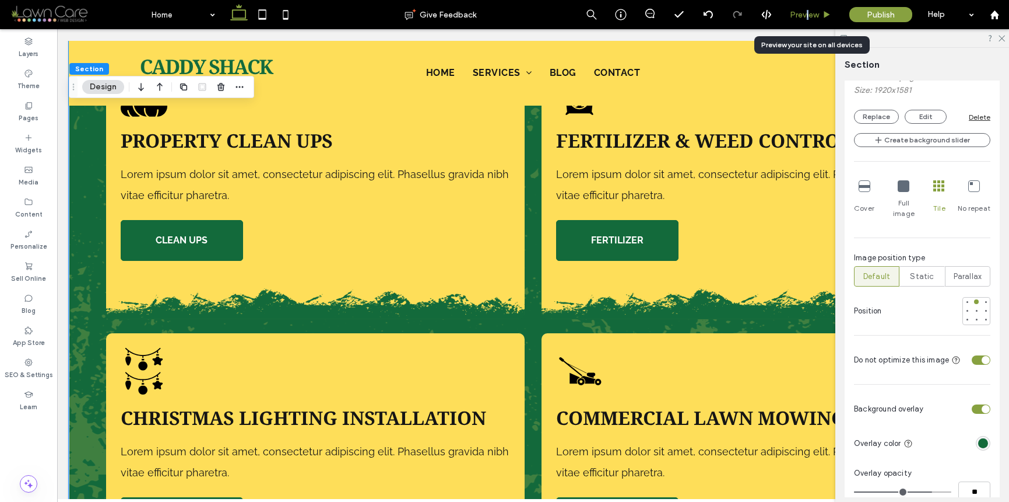
click at [807, 15] on span "Preview" at bounding box center [804, 15] width 29 height 10
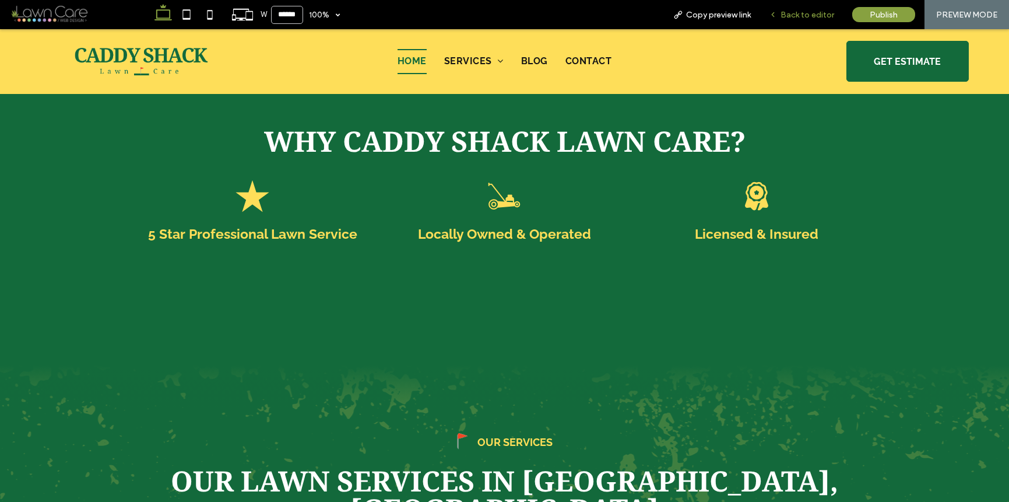
click at [788, 19] on span "Back to editor" at bounding box center [808, 15] width 54 height 10
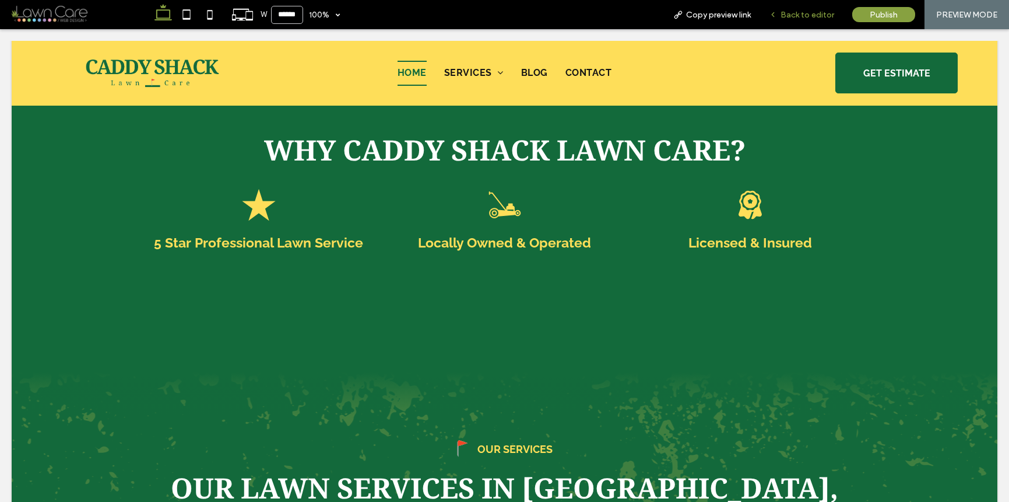
scroll to position [1537, 0]
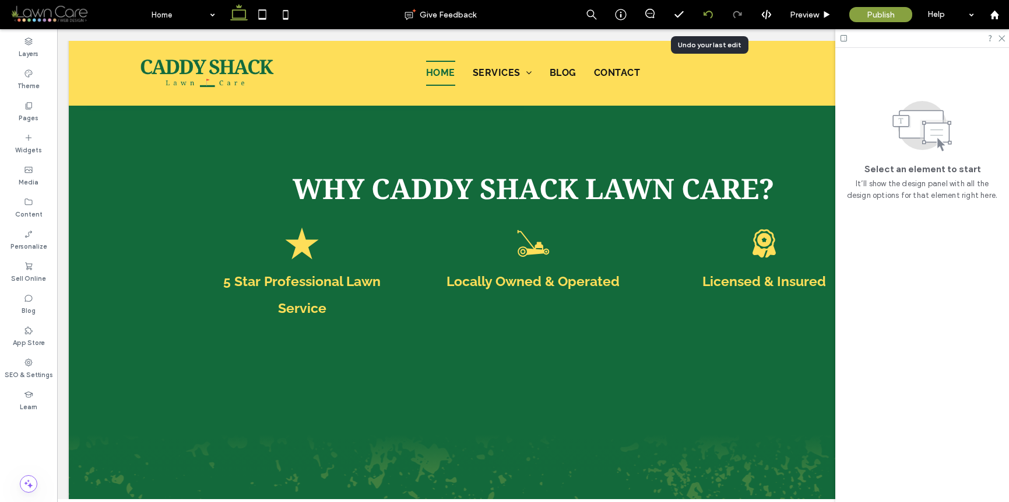
click at [709, 17] on icon at bounding box center [708, 14] width 9 height 9
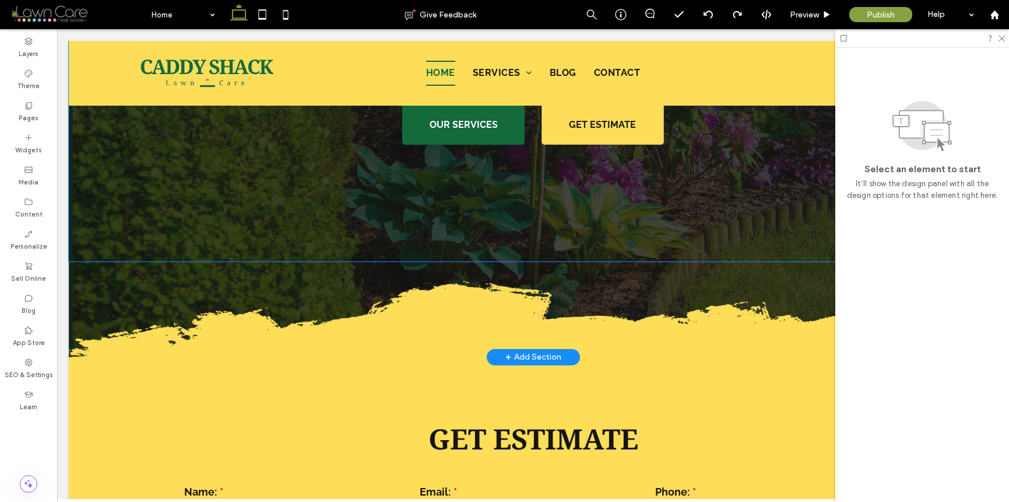
scroll to position [182, 0]
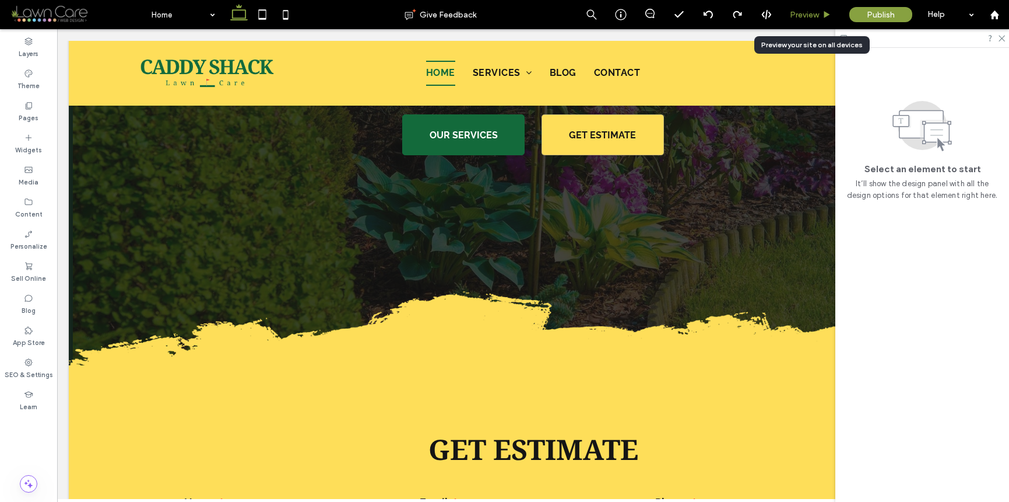
click at [788, 15] on div "Preview" at bounding box center [810, 15] width 59 height 10
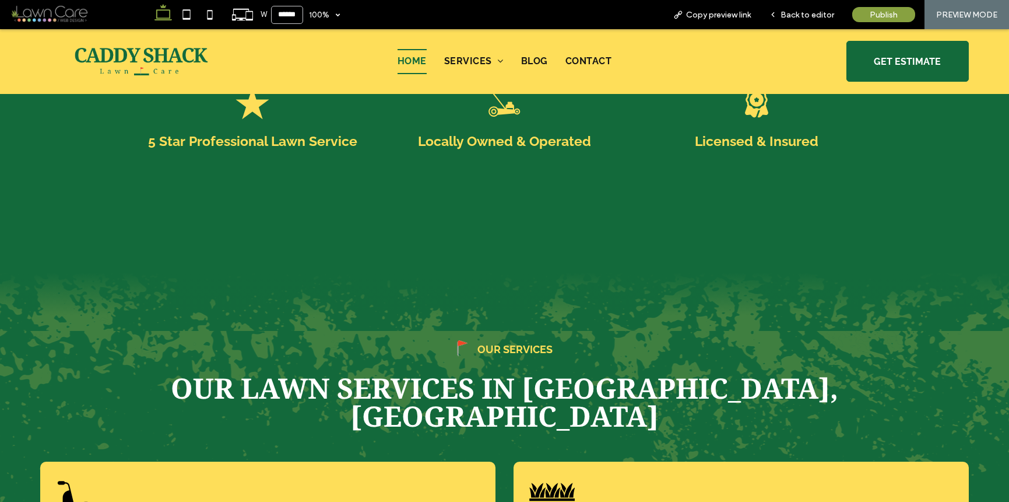
scroll to position [1621, 0]
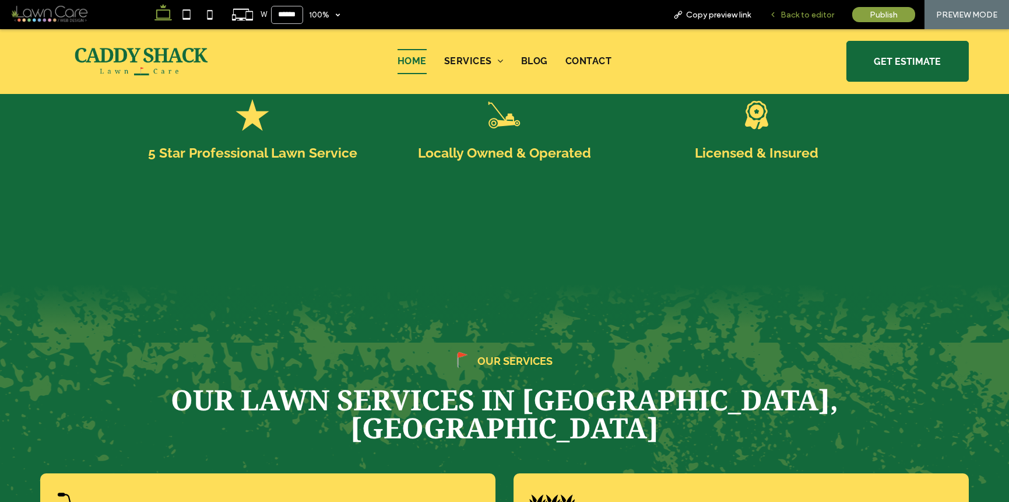
click at [816, 16] on span "Back to editor" at bounding box center [808, 15] width 54 height 10
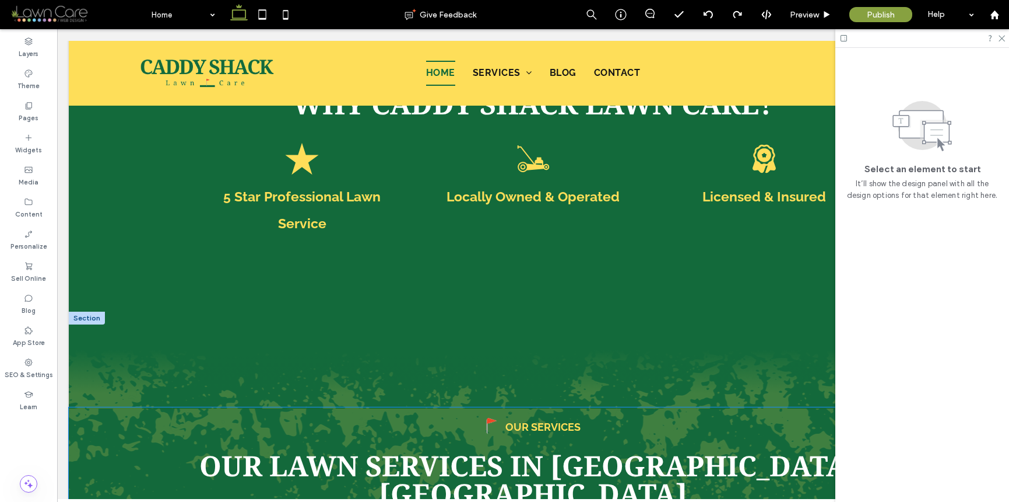
click at [120, 416] on div "OUR SERVICES" at bounding box center [533, 426] width 855 height 21
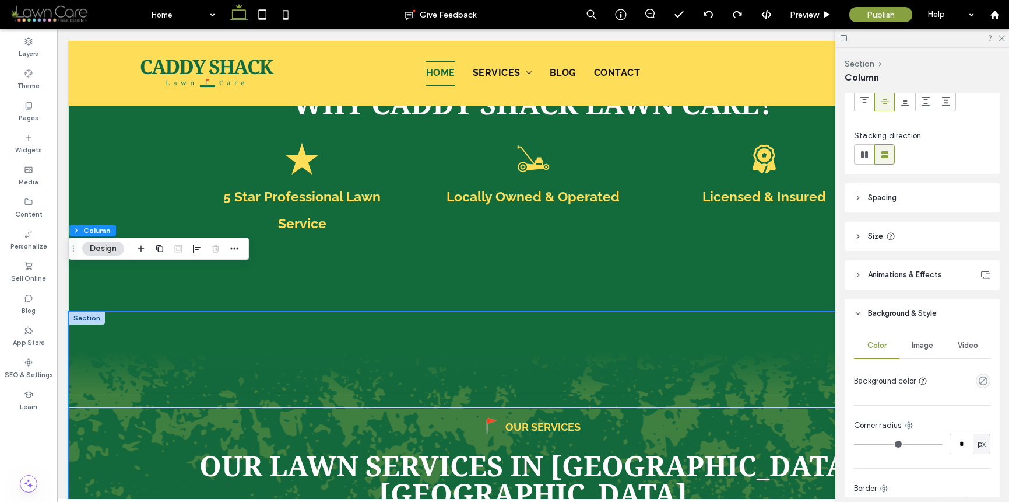
scroll to position [230, 0]
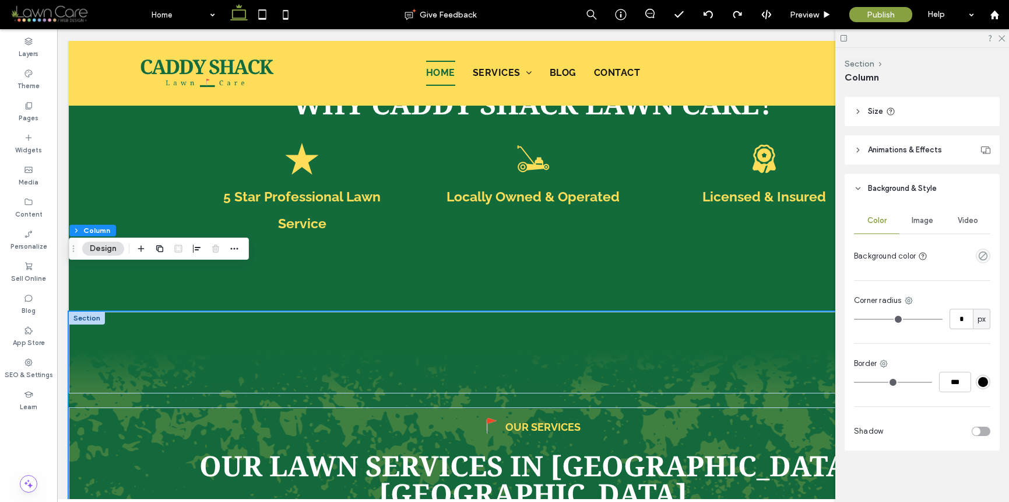
click at [921, 209] on div "Image" at bounding box center [922, 221] width 45 height 26
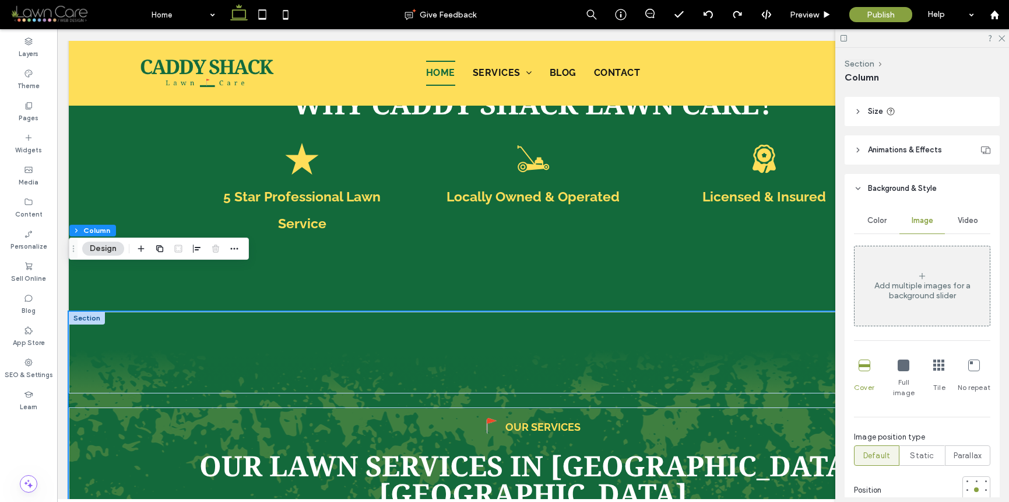
click at [89, 311] on div at bounding box center [87, 317] width 36 height 13
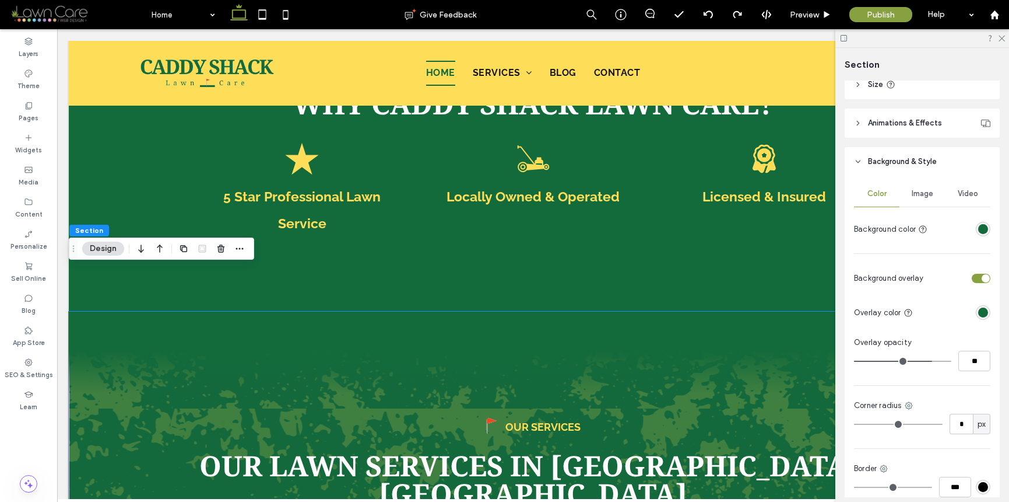
click at [921, 194] on span "Image" at bounding box center [923, 193] width 22 height 9
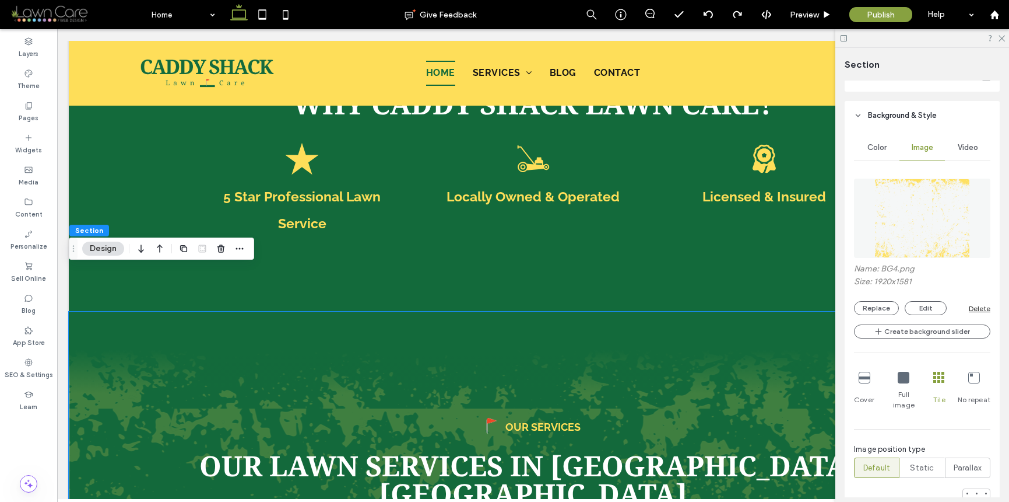
scroll to position [278, 0]
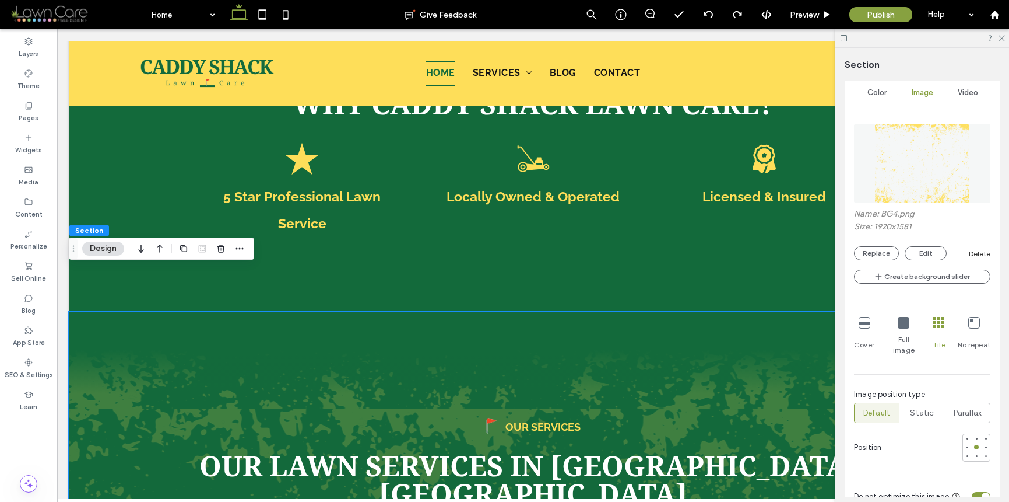
click at [973, 253] on div "Delete" at bounding box center [980, 253] width 22 height 9
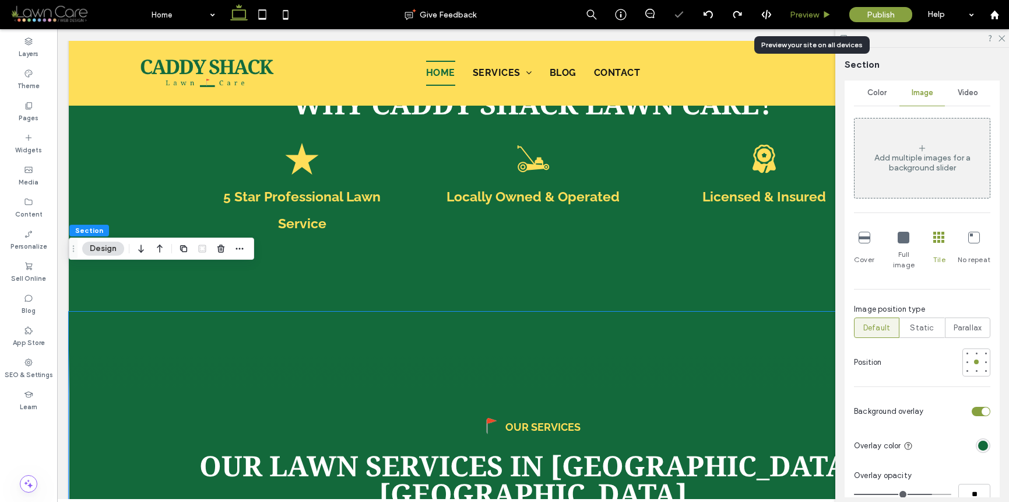
click at [808, 12] on span "Preview" at bounding box center [804, 15] width 29 height 10
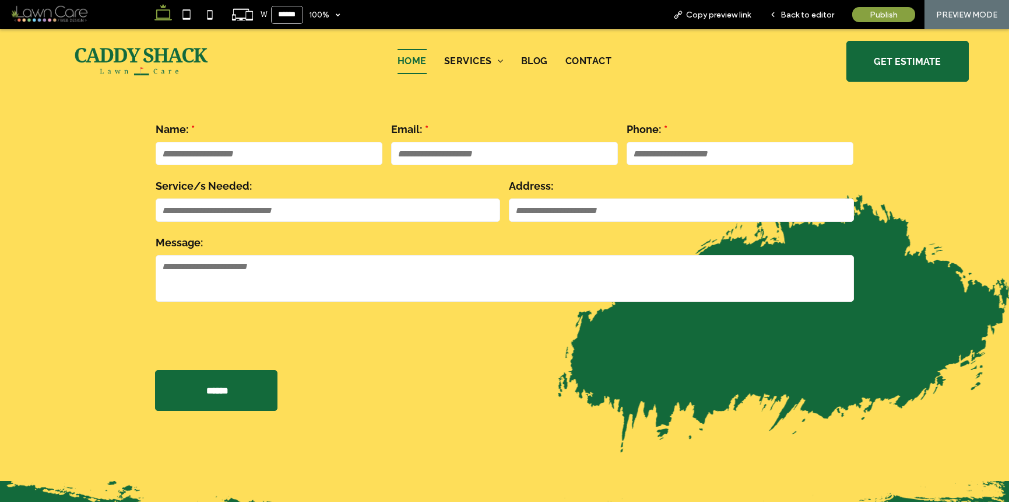
scroll to position [458, 0]
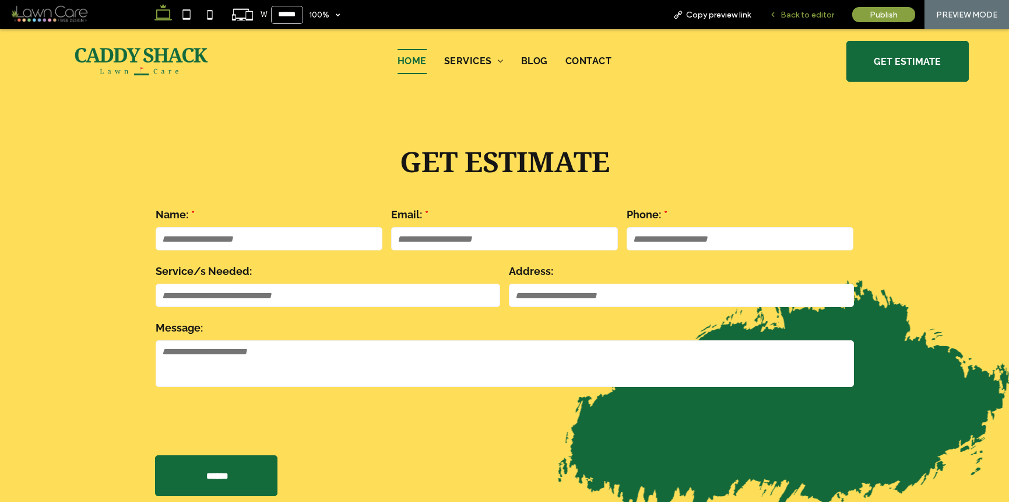
click at [783, 26] on div "Back to editor" at bounding box center [801, 14] width 83 height 29
click at [793, 13] on span "Back to editor" at bounding box center [808, 15] width 54 height 10
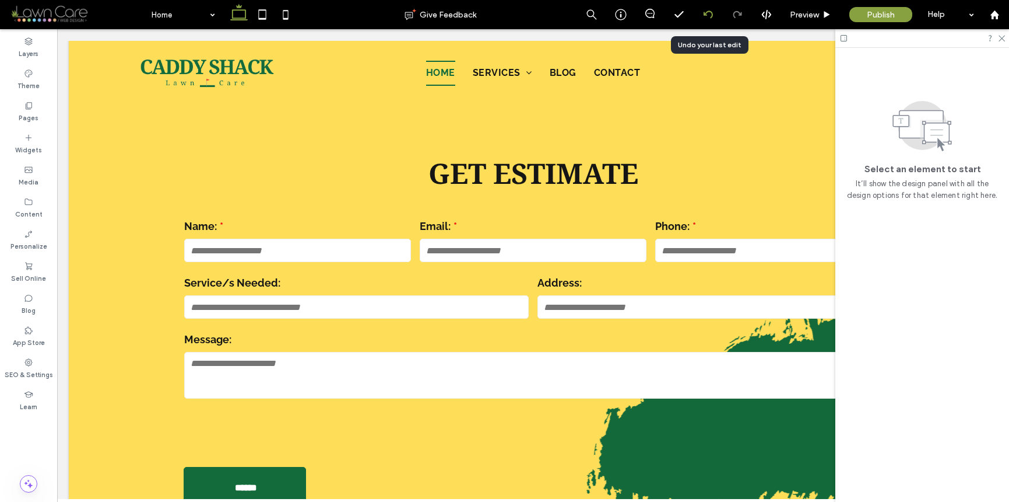
click at [714, 17] on div at bounding box center [708, 14] width 29 height 9
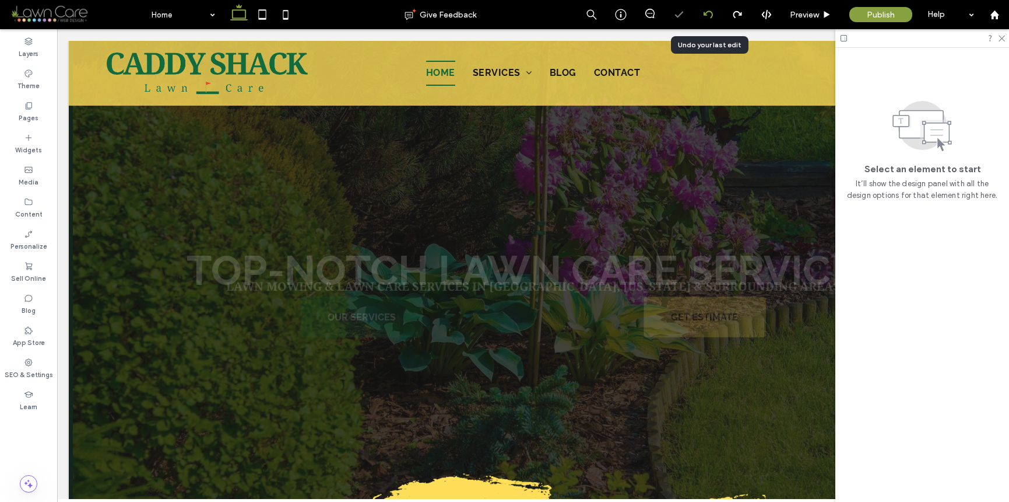
click at [714, 17] on div at bounding box center [708, 14] width 29 height 9
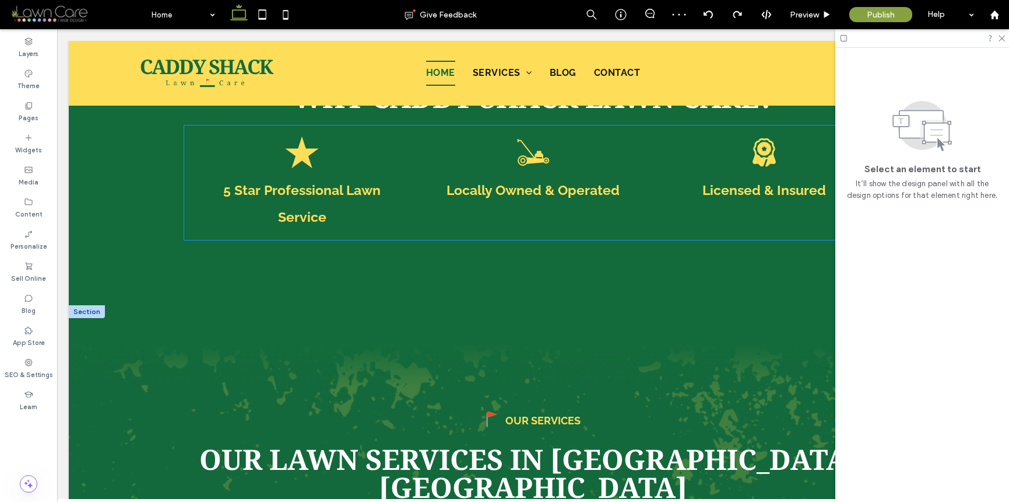
scroll to position [1237, 0]
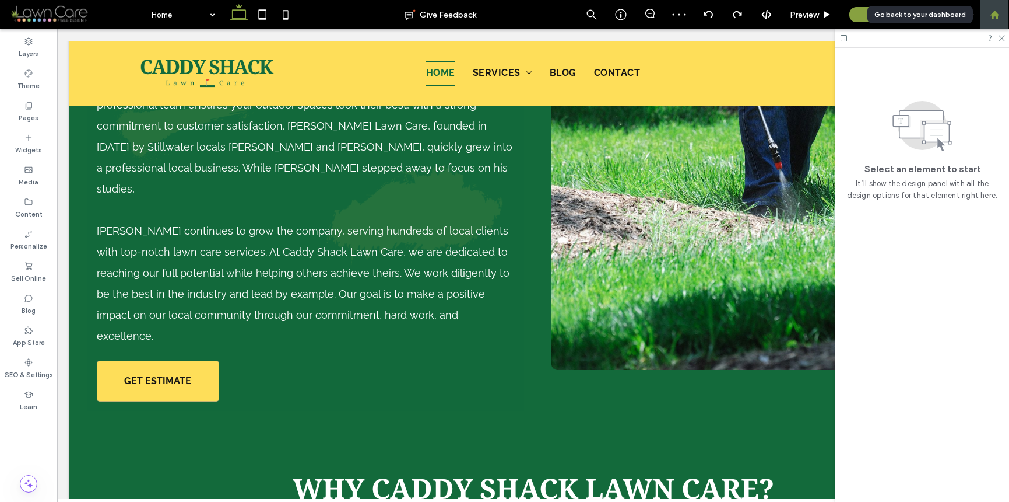
click at [996, 19] on div at bounding box center [994, 14] width 29 height 29
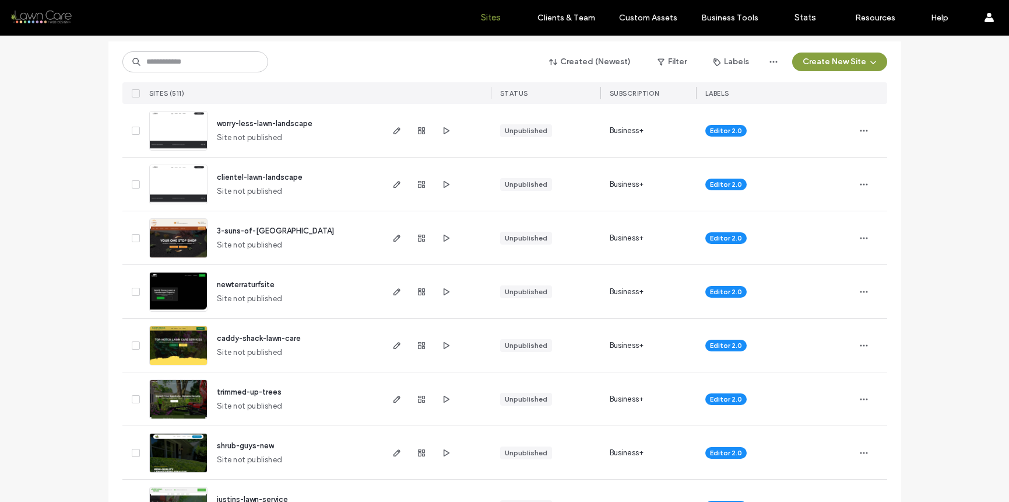
scroll to position [140, 0]
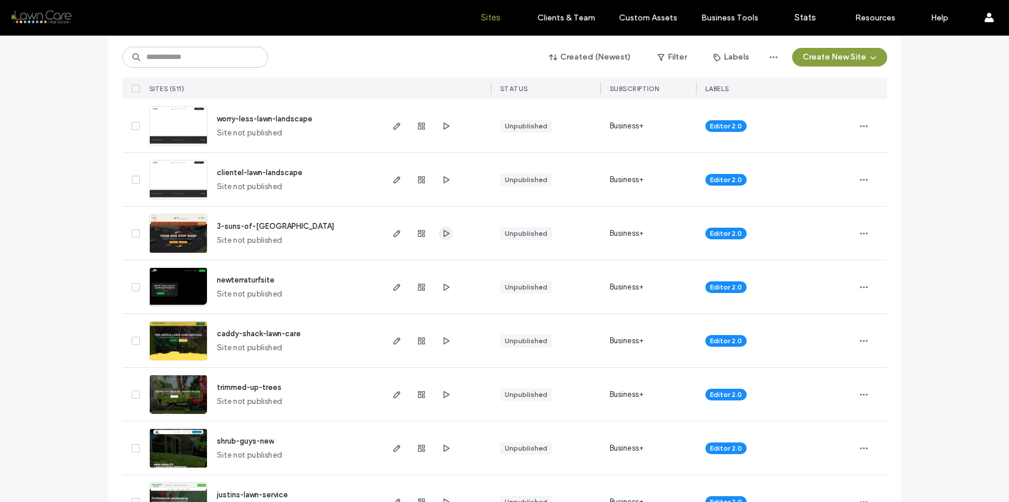
click at [441, 233] on icon "button" at bounding box center [445, 233] width 9 height 9
